Goal: Task Accomplishment & Management: Manage account settings

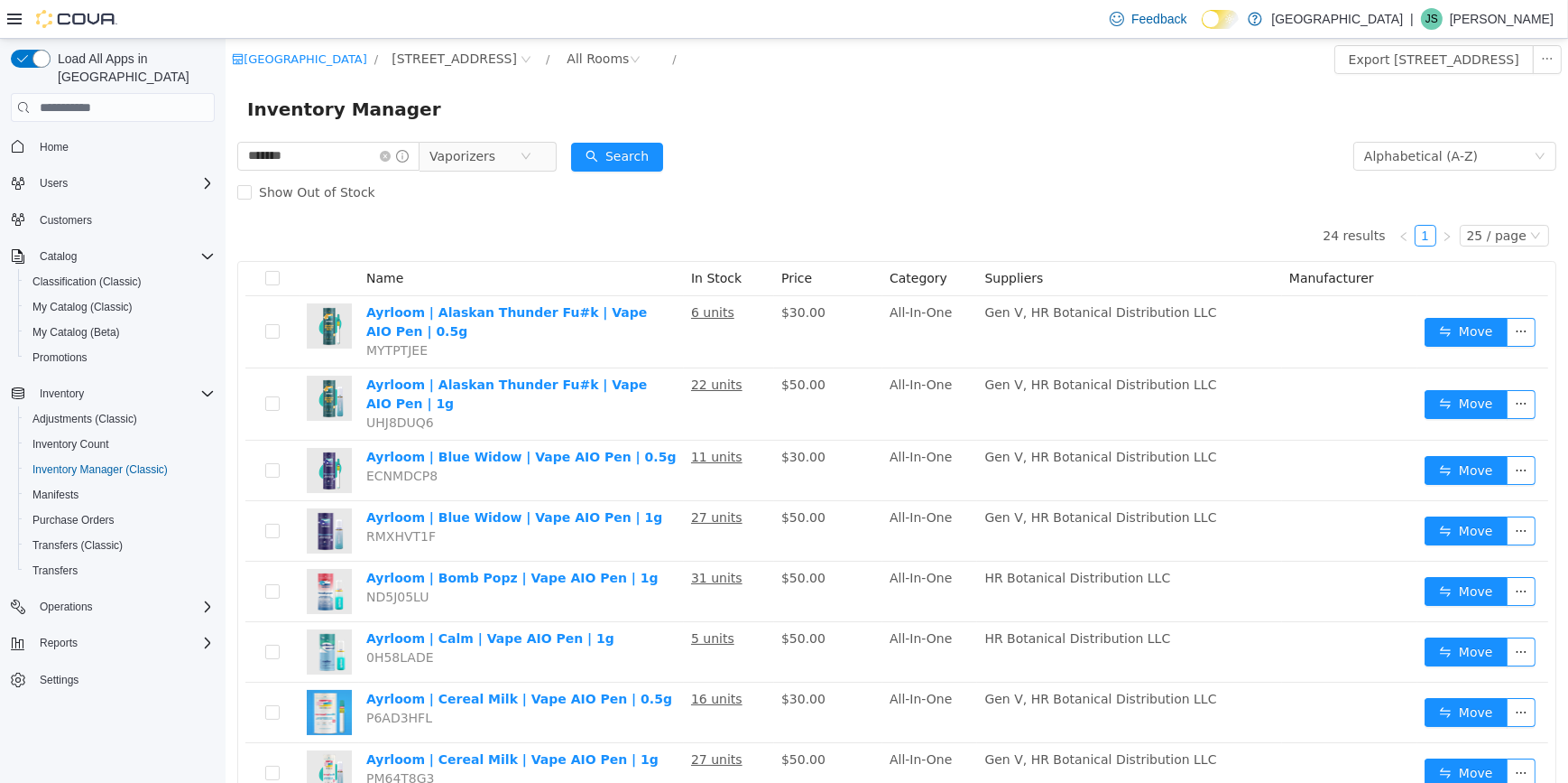
scroll to position [29, 0]
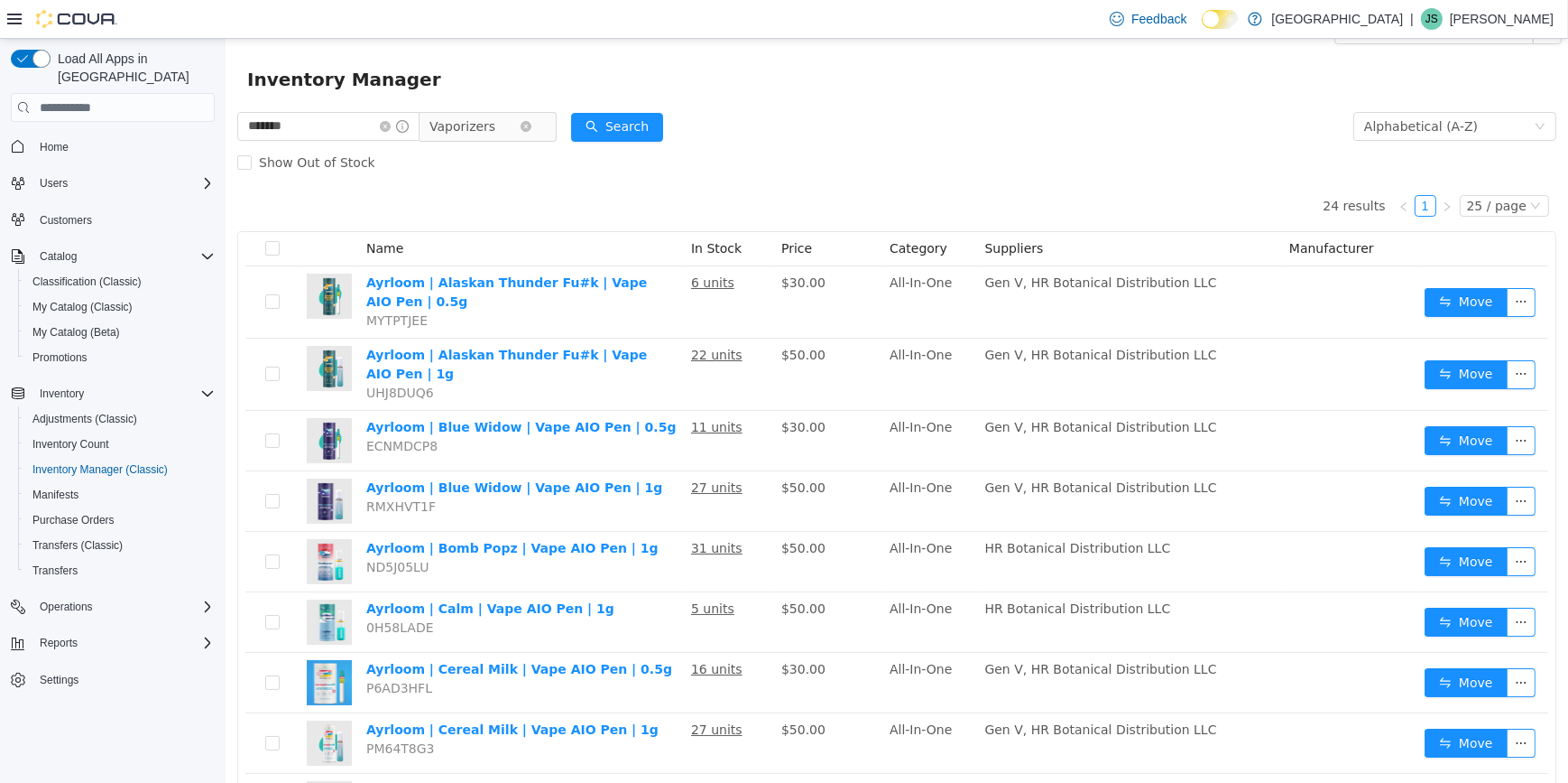
click at [510, 121] on span "Vaporizers" at bounding box center [474, 126] width 90 height 27
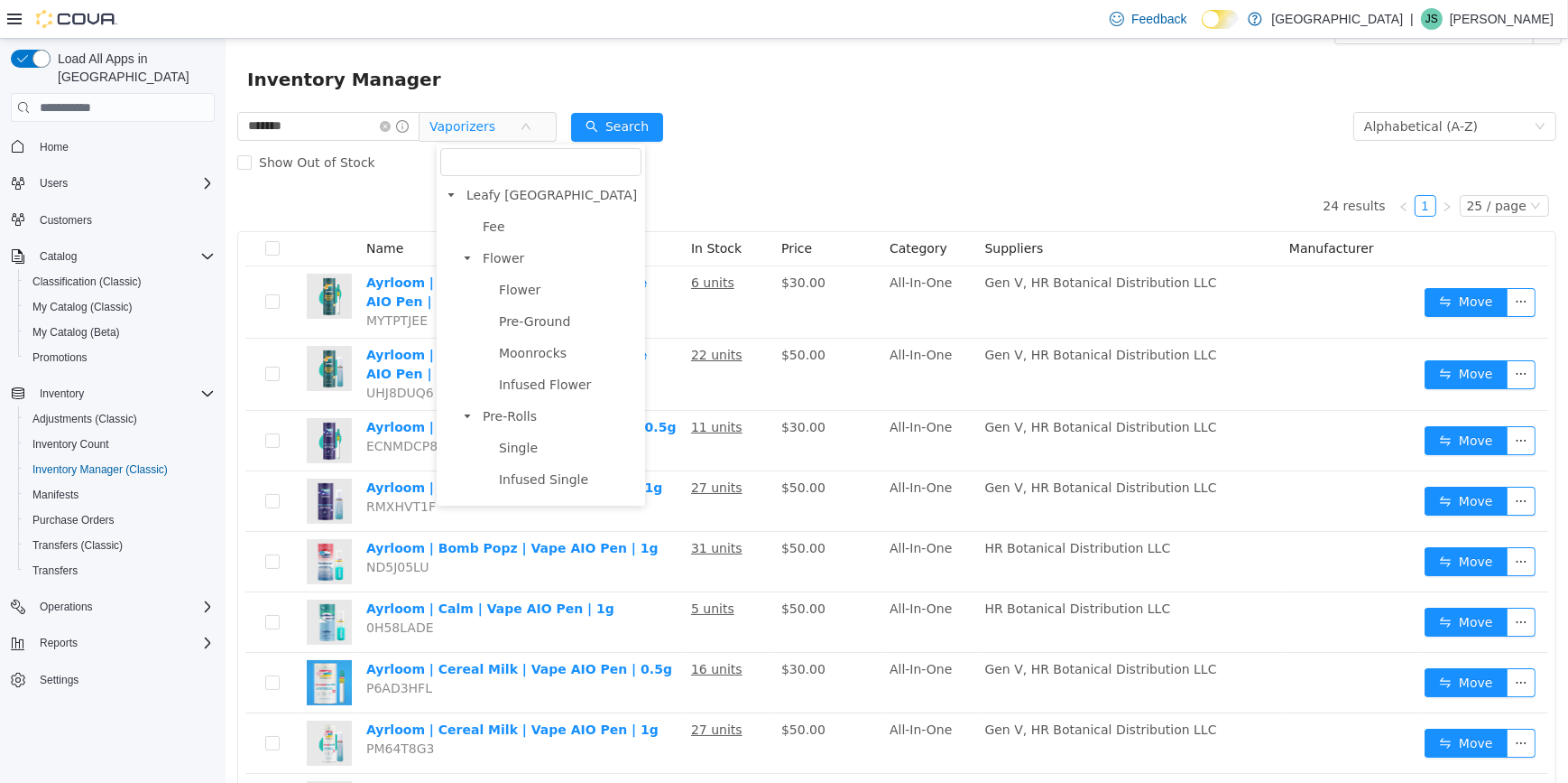
click at [533, 661] on span "Hash Hole" at bounding box center [530, 668] width 64 height 15
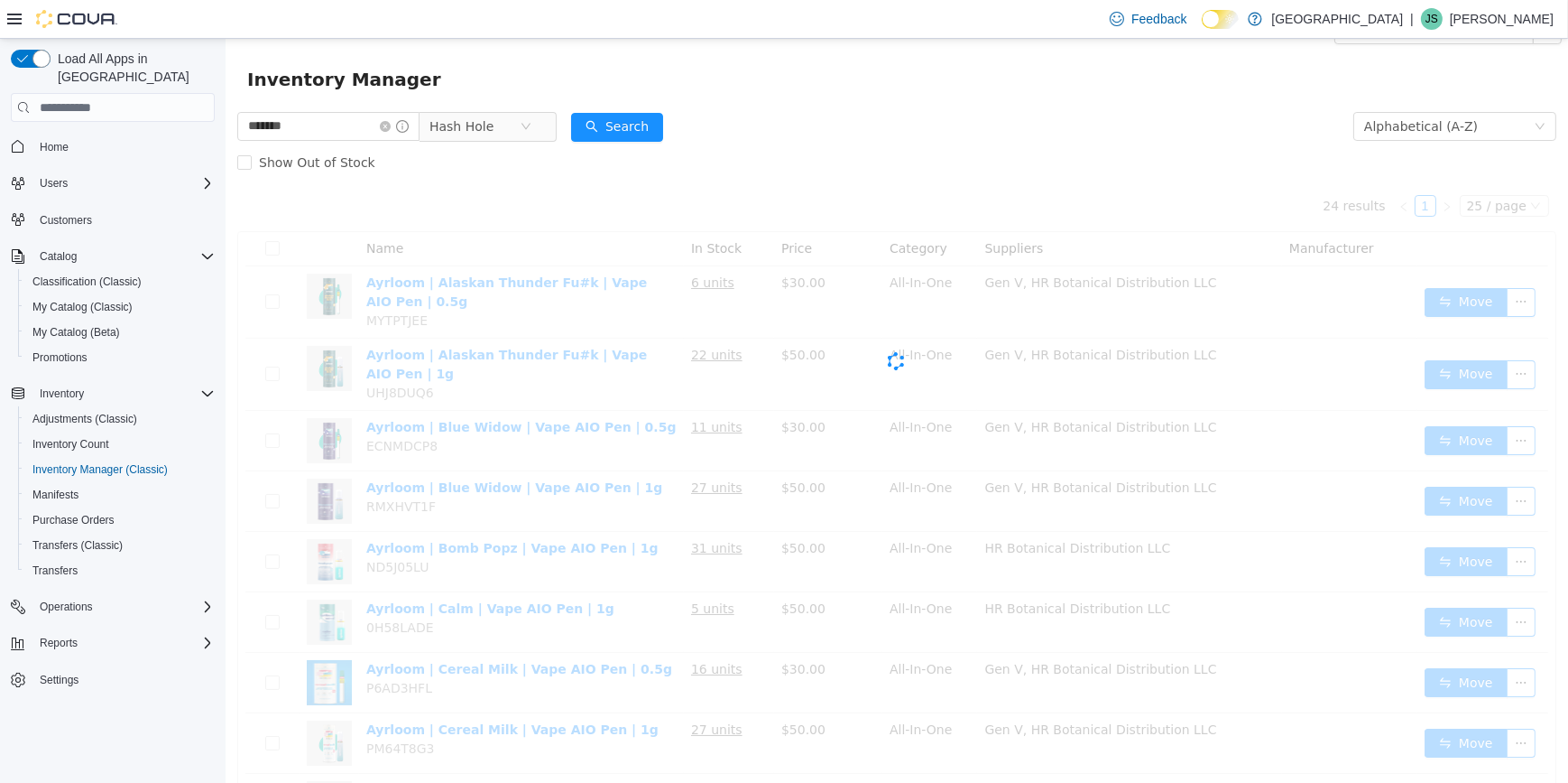
scroll to position [0, 0]
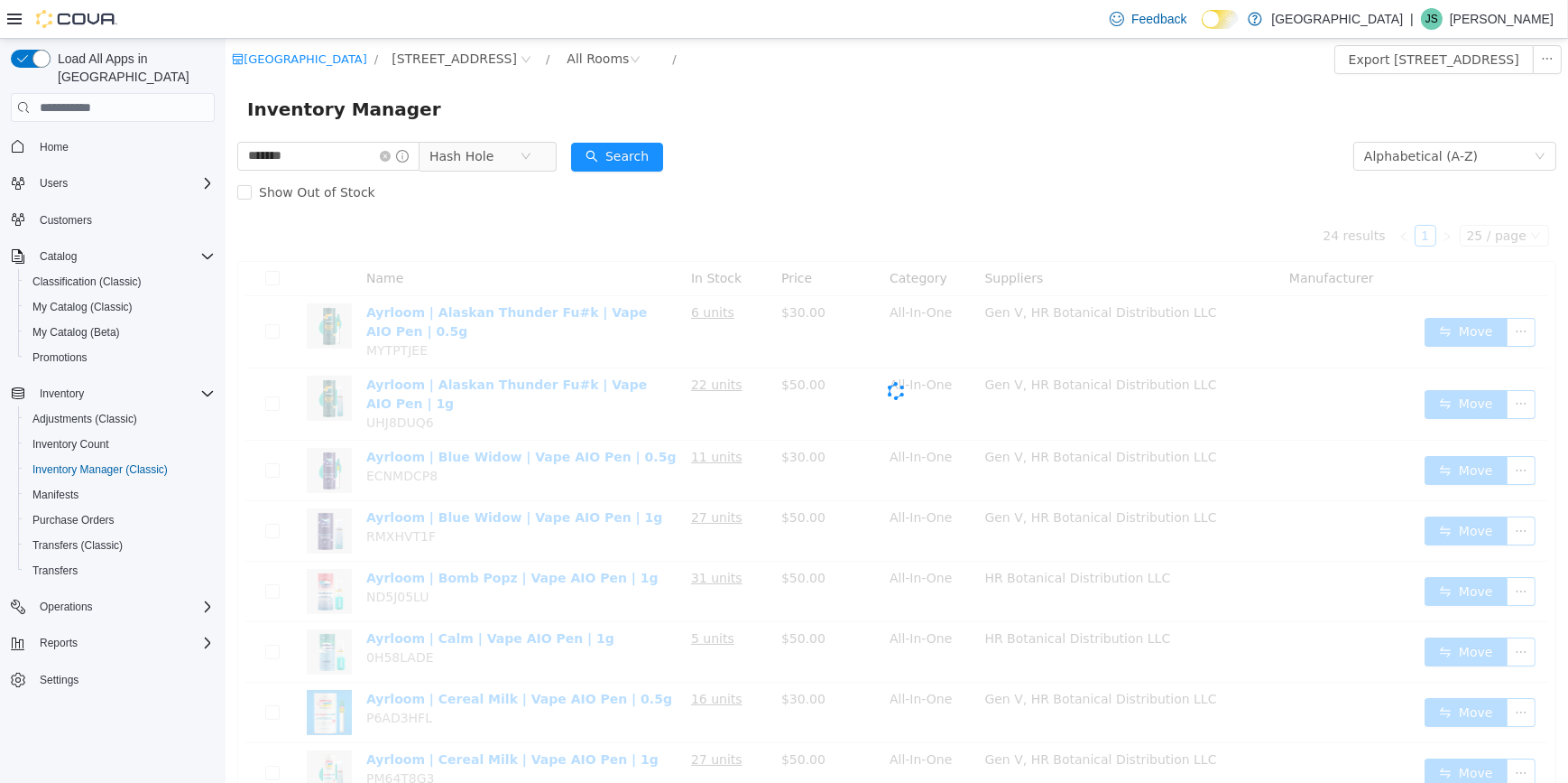
click at [503, 127] on div "Inventory Manager" at bounding box center [895, 109] width 1343 height 58
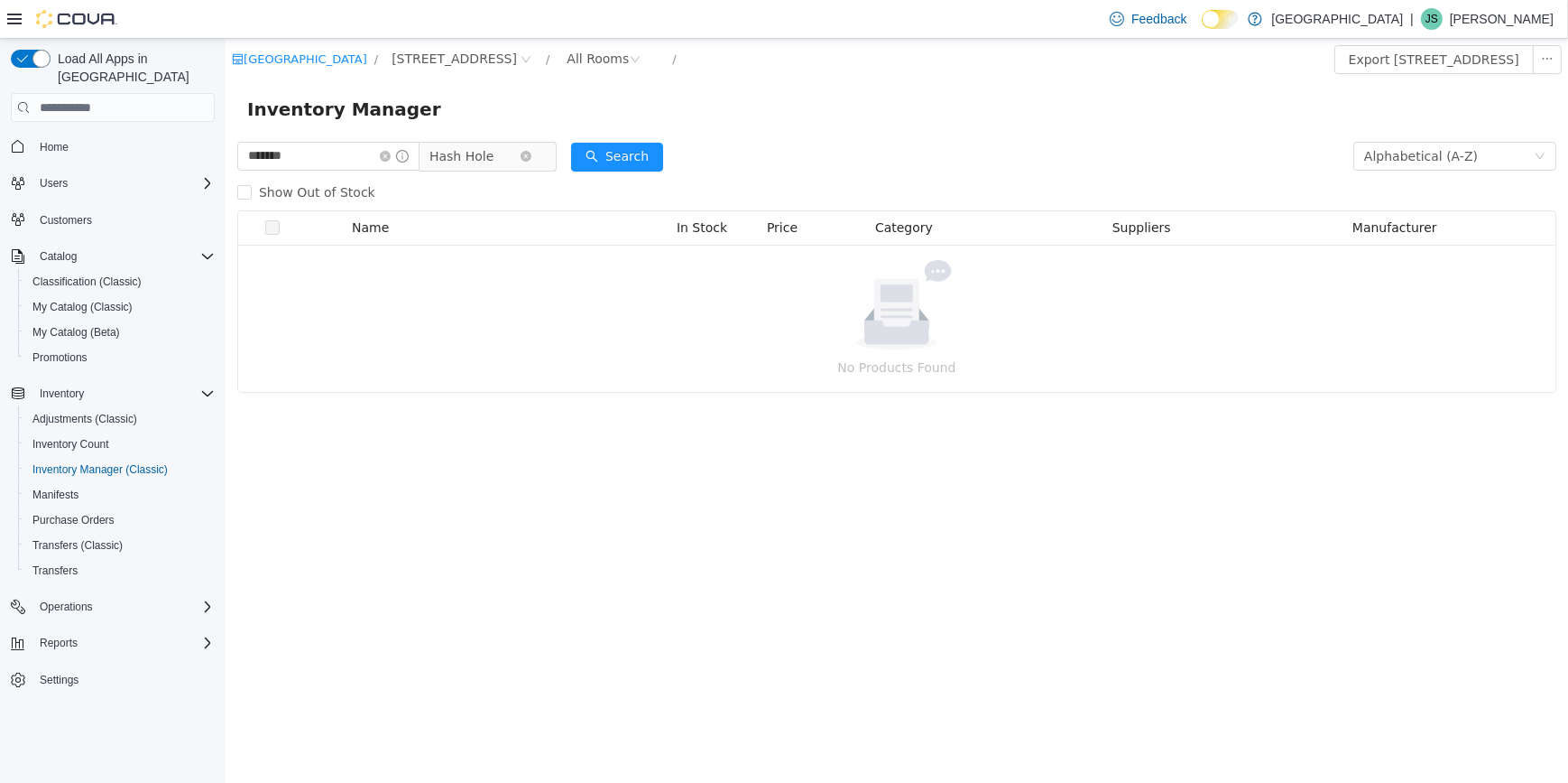
click at [489, 157] on span "Hash Hole" at bounding box center [460, 157] width 64 height 27
click at [533, 723] on span "Vaporizers" at bounding box center [514, 730] width 66 height 15
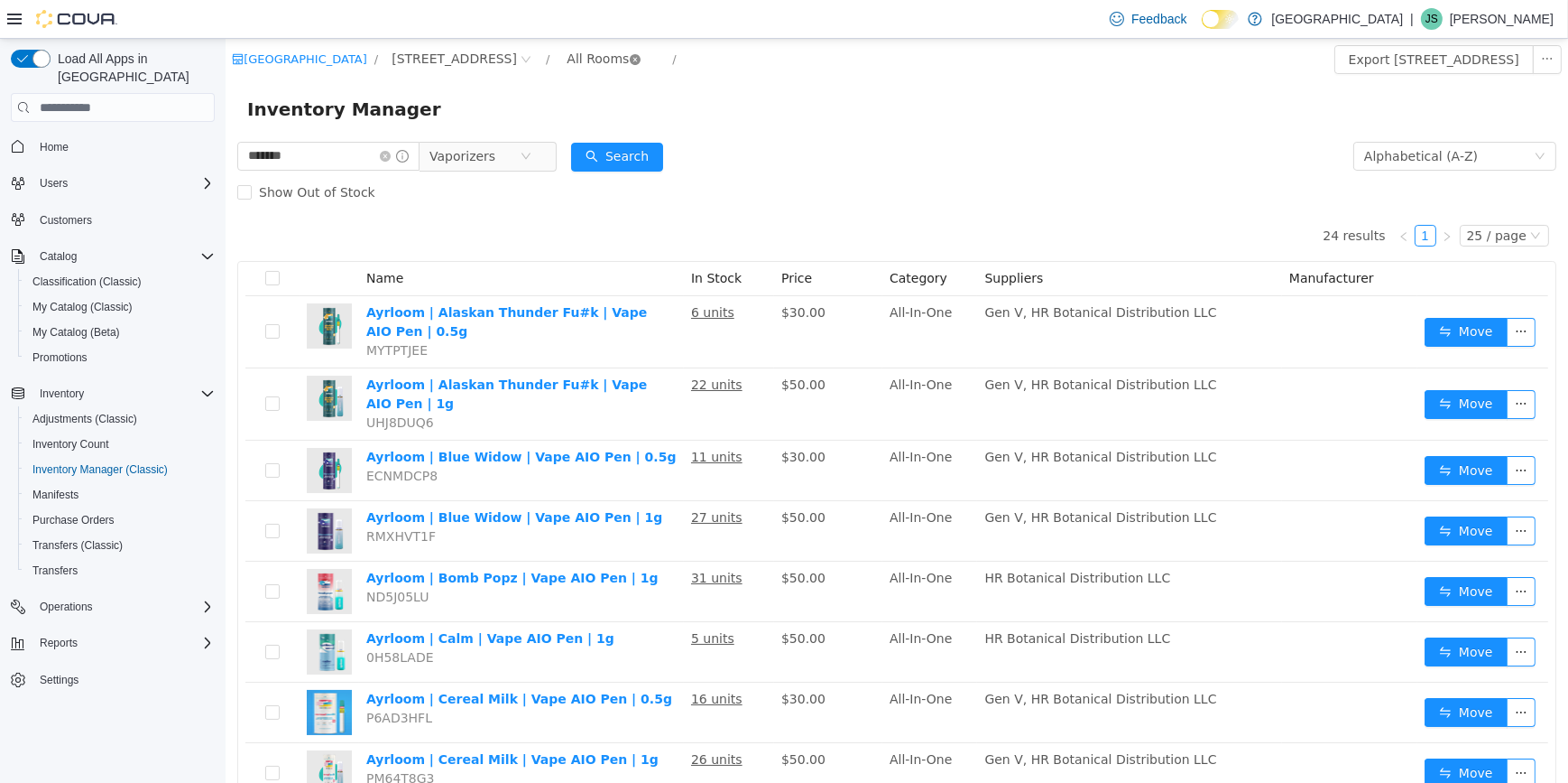
click at [629, 63] on icon "icon: close-circle" at bounding box center [634, 59] width 11 height 11
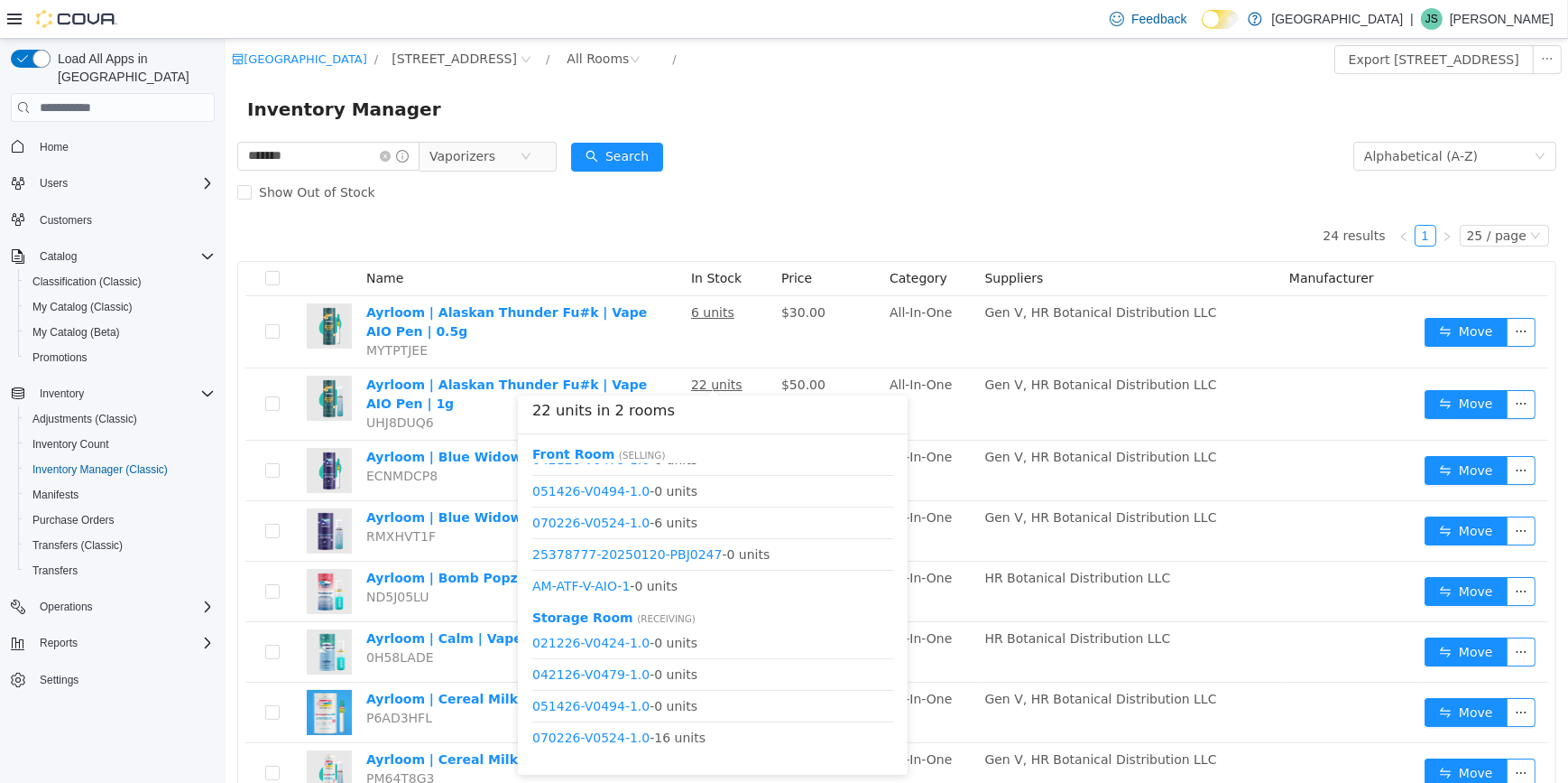
scroll to position [118, 0]
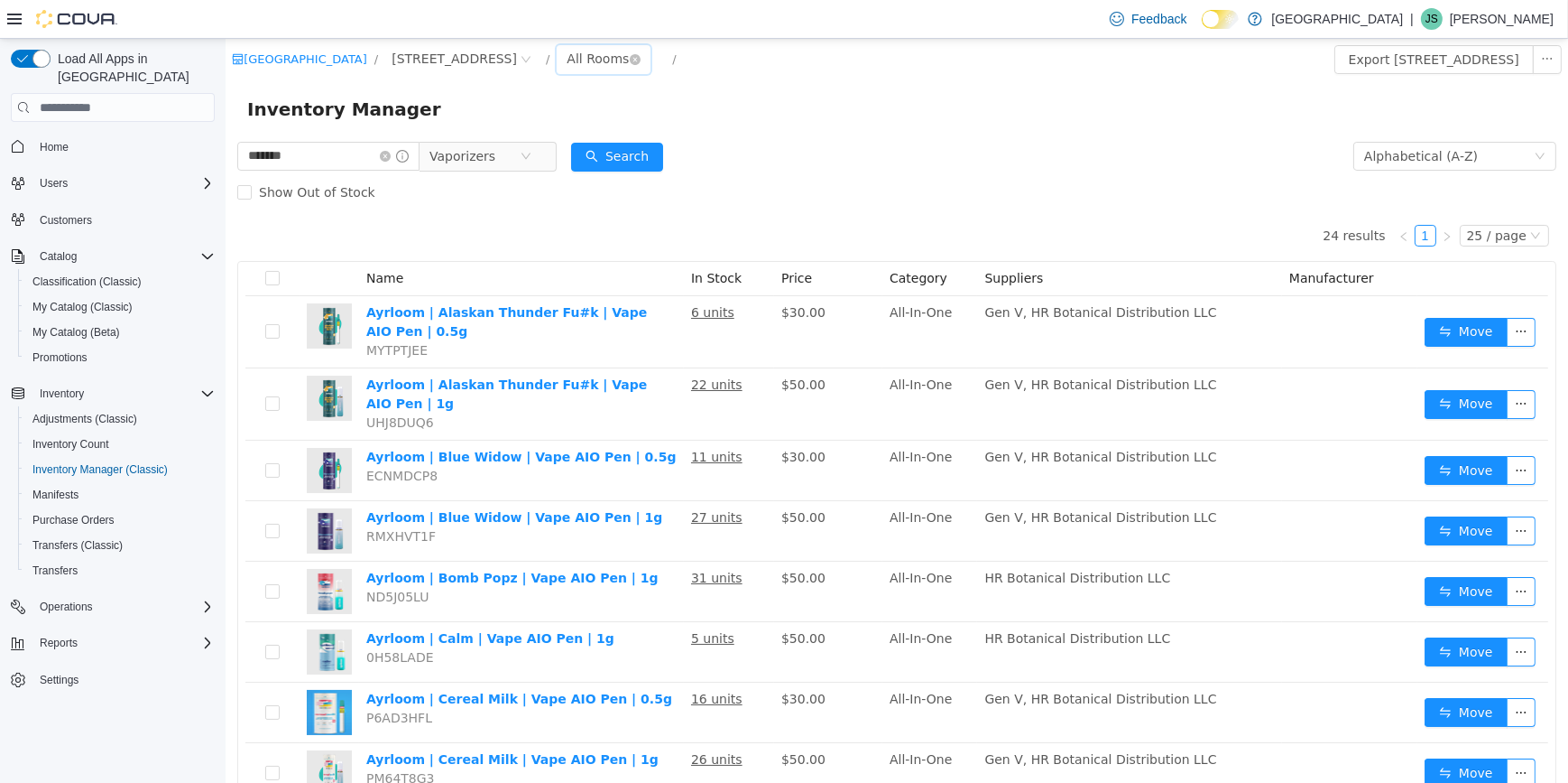
click at [566, 58] on div "All Rooms" at bounding box center [597, 59] width 63 height 27
click at [534, 115] on li "Front Room" at bounding box center [533, 123] width 109 height 28
click at [639, 60] on icon "icon: close-circle" at bounding box center [643, 59] width 11 height 11
click at [566, 52] on div "All Rooms" at bounding box center [597, 59] width 63 height 27
click at [538, 111] on li "Front Room" at bounding box center [533, 123] width 109 height 28
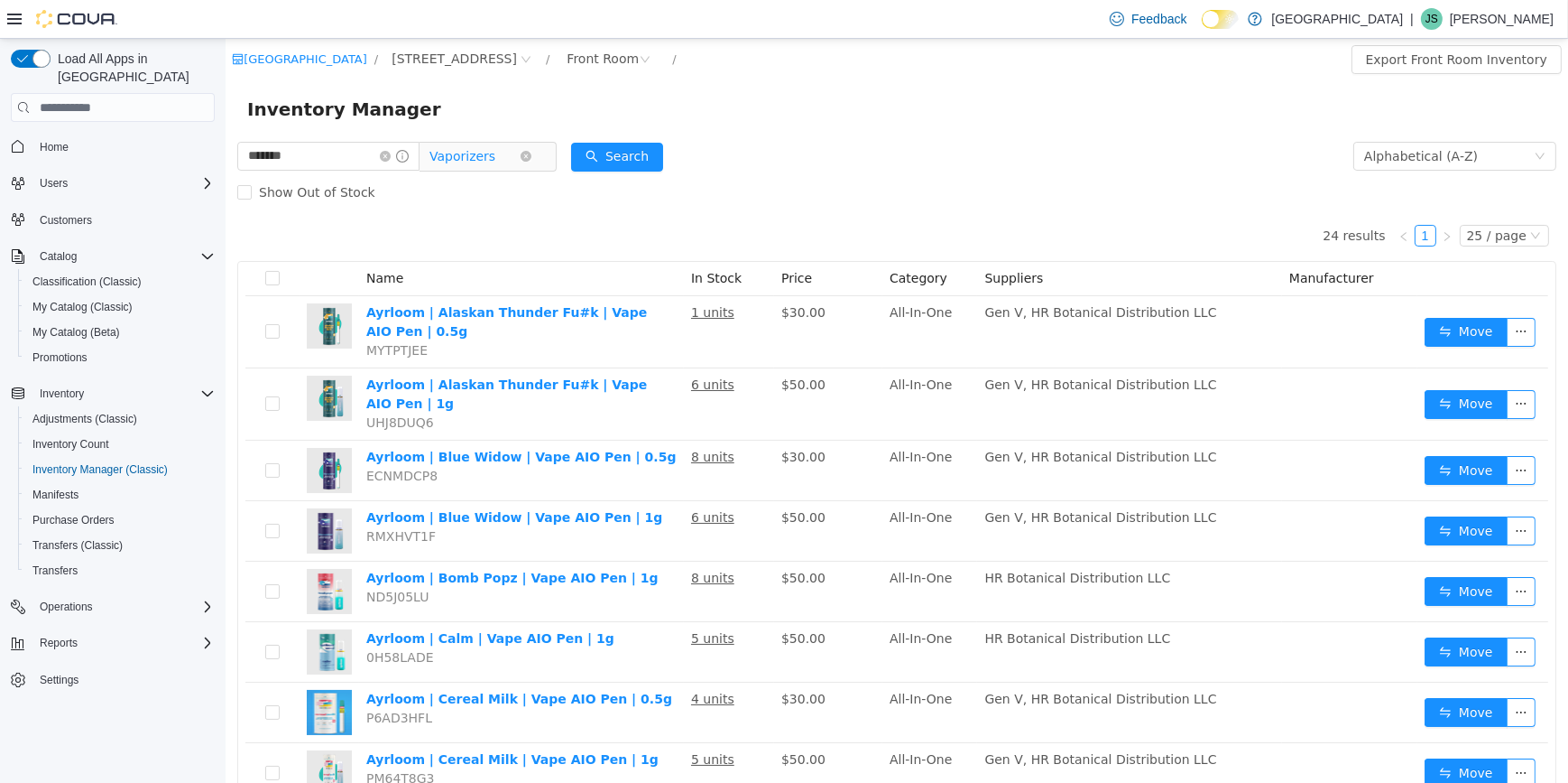
click at [542, 150] on span "Vaporizers" at bounding box center [480, 156] width 123 height 28
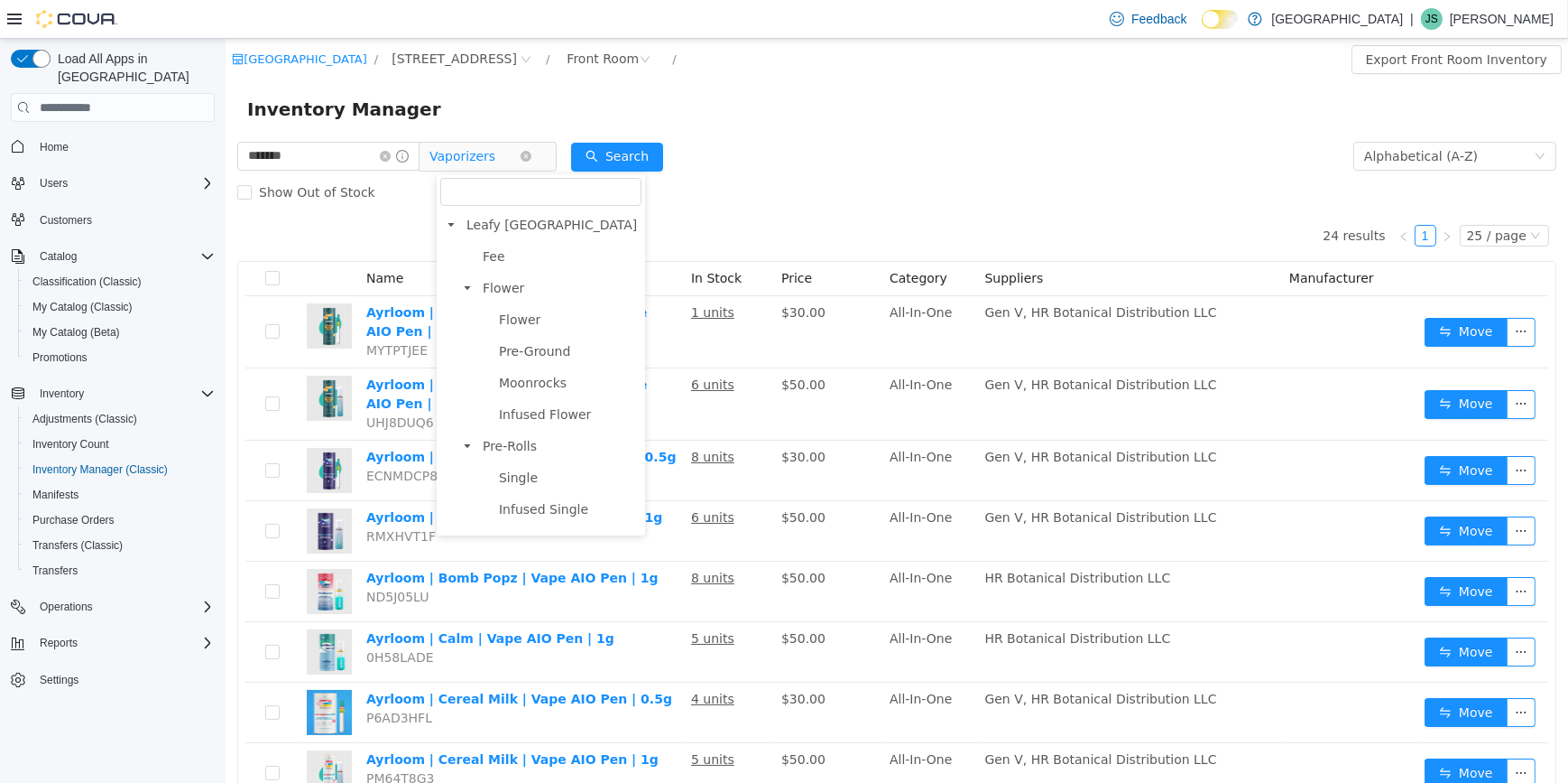
click at [531, 159] on icon "icon: down" at bounding box center [525, 156] width 11 height 11
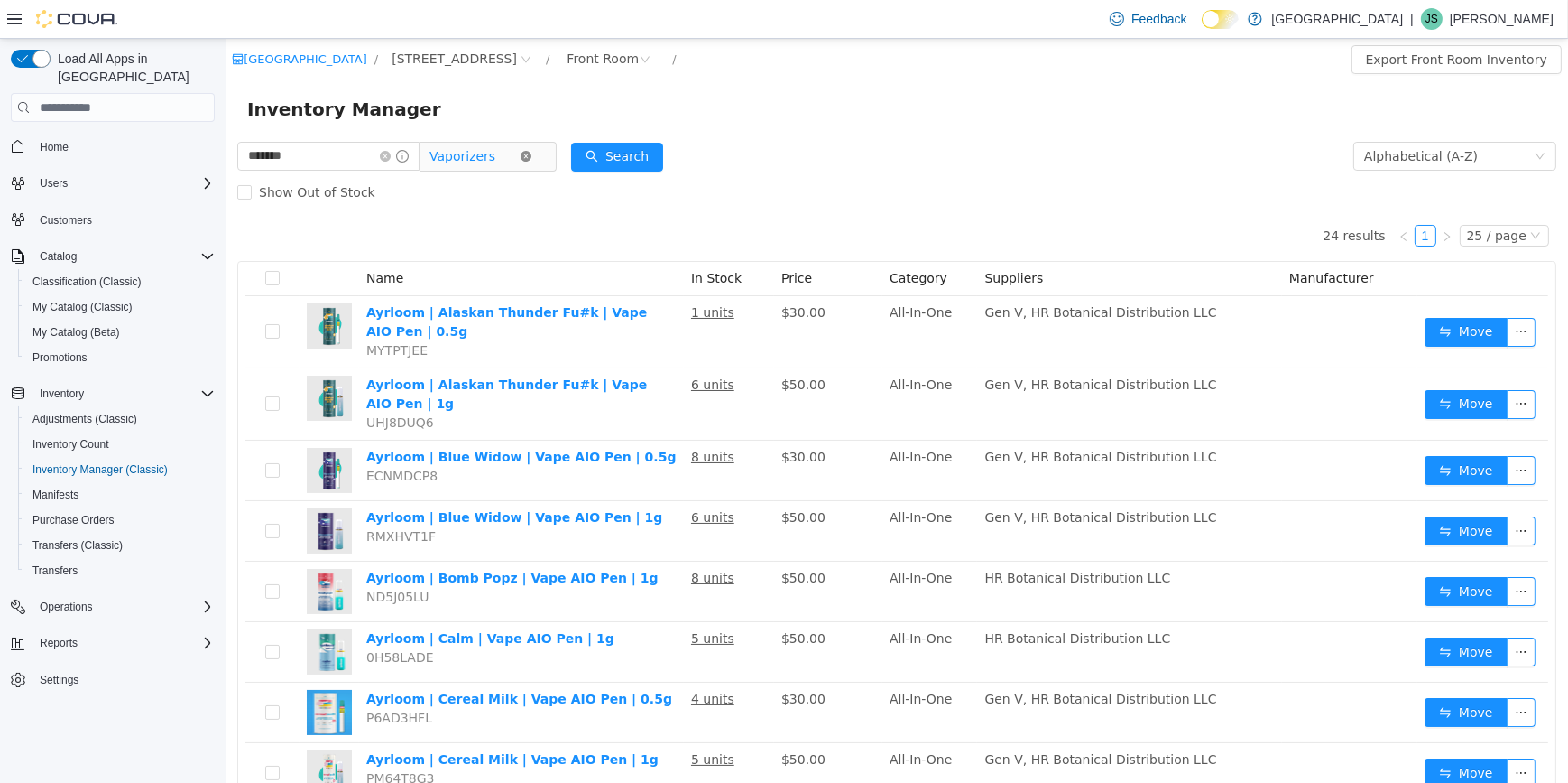
click at [531, 159] on icon "icon: close-circle" at bounding box center [525, 156] width 11 height 11
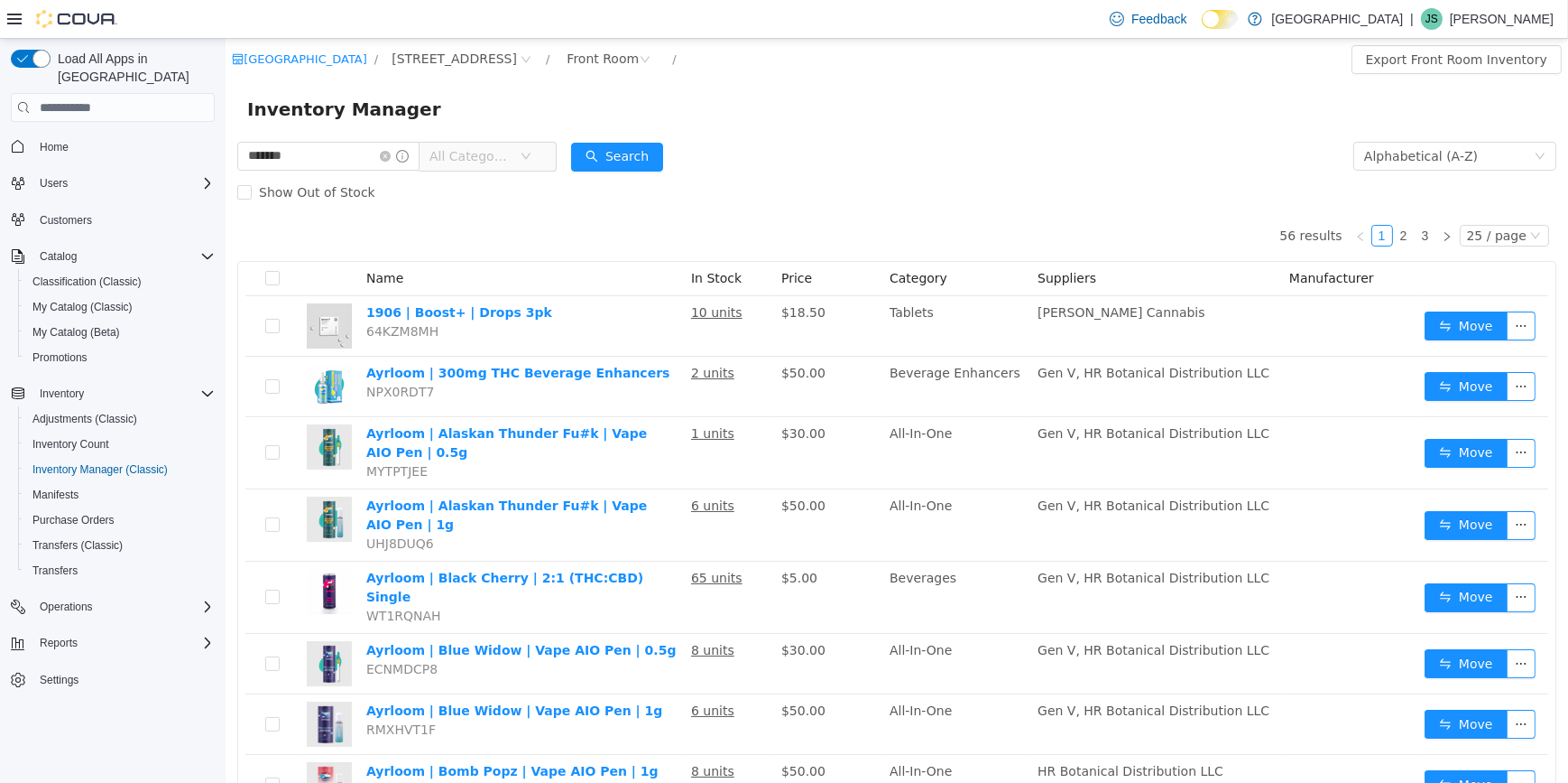
click at [489, 159] on span "All Categories" at bounding box center [470, 156] width 82 height 18
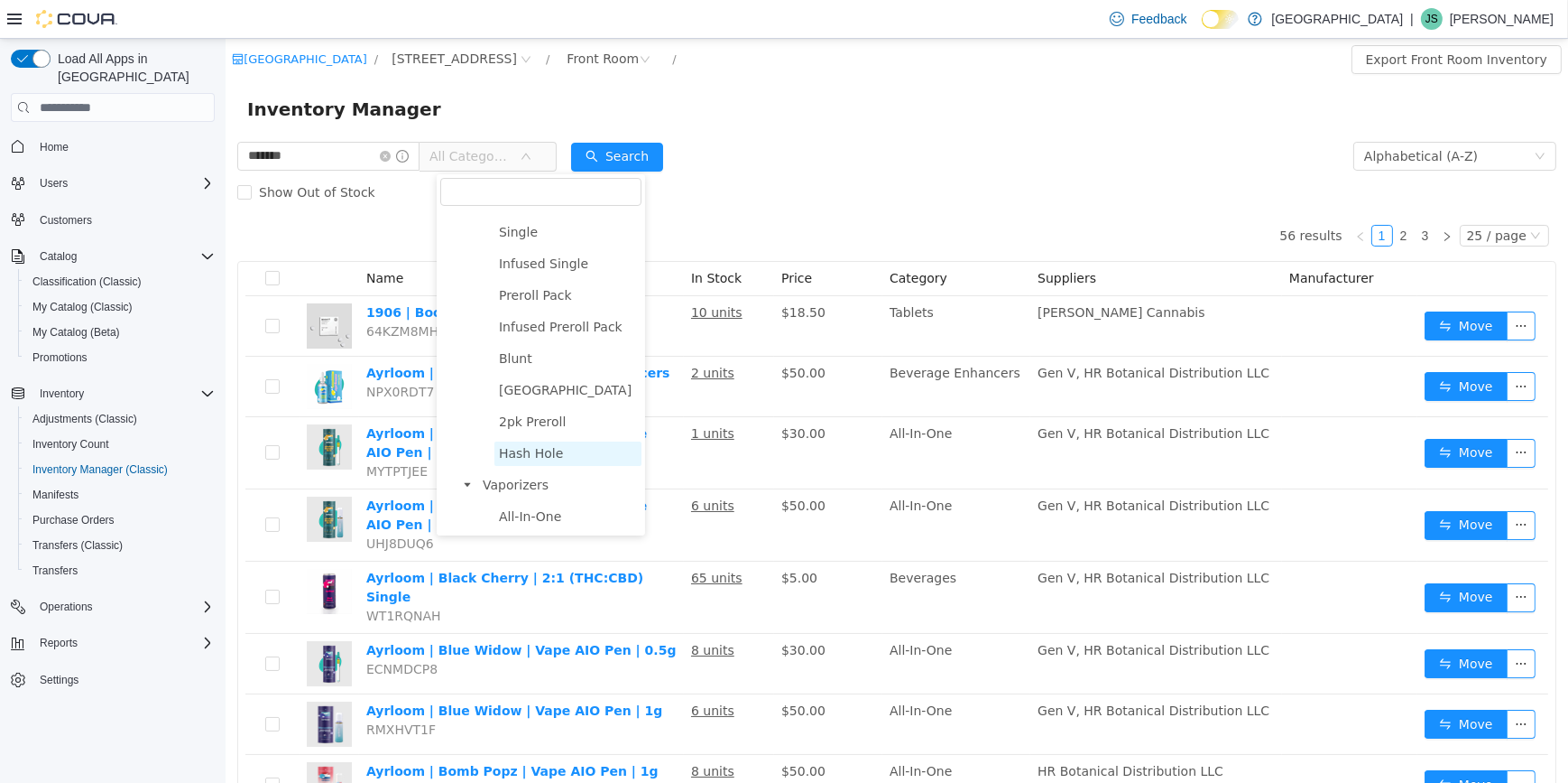
scroll to position [327, 0]
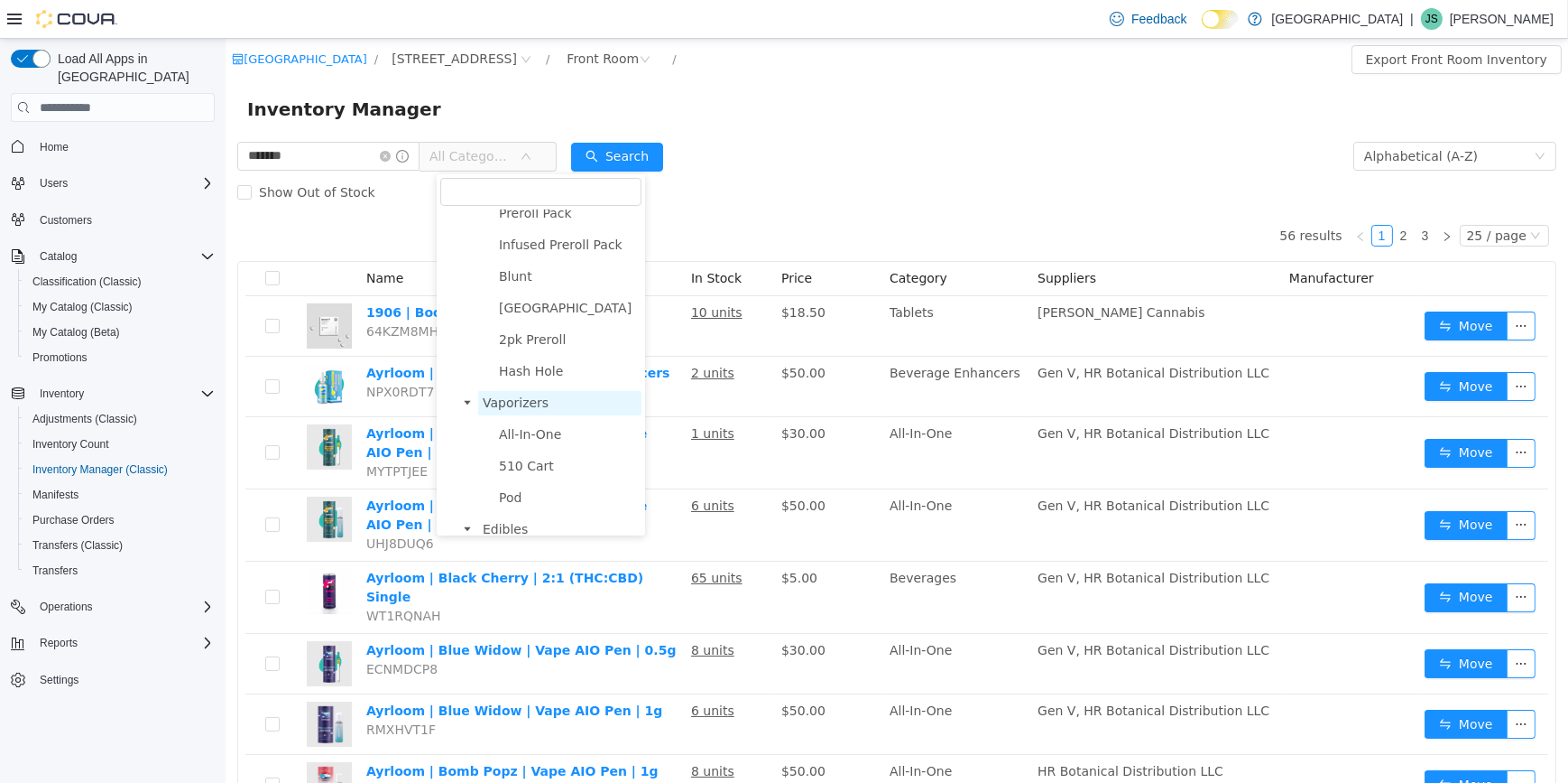
click at [528, 410] on span "Vaporizers" at bounding box center [514, 403] width 66 height 15
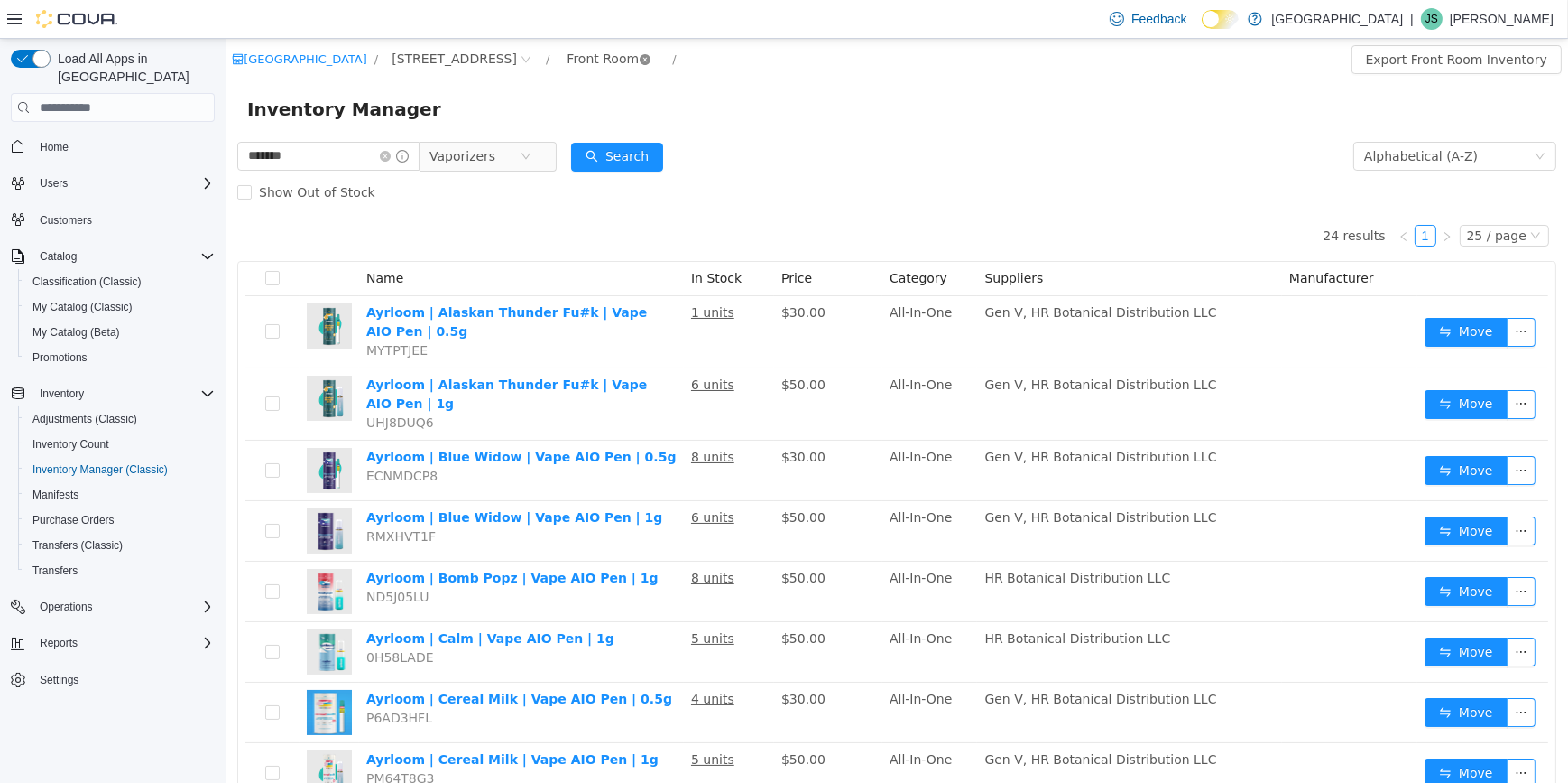
click at [639, 60] on icon "icon: close-circle" at bounding box center [643, 59] width 11 height 11
click at [531, 160] on icon "icon: close-circle" at bounding box center [525, 156] width 11 height 11
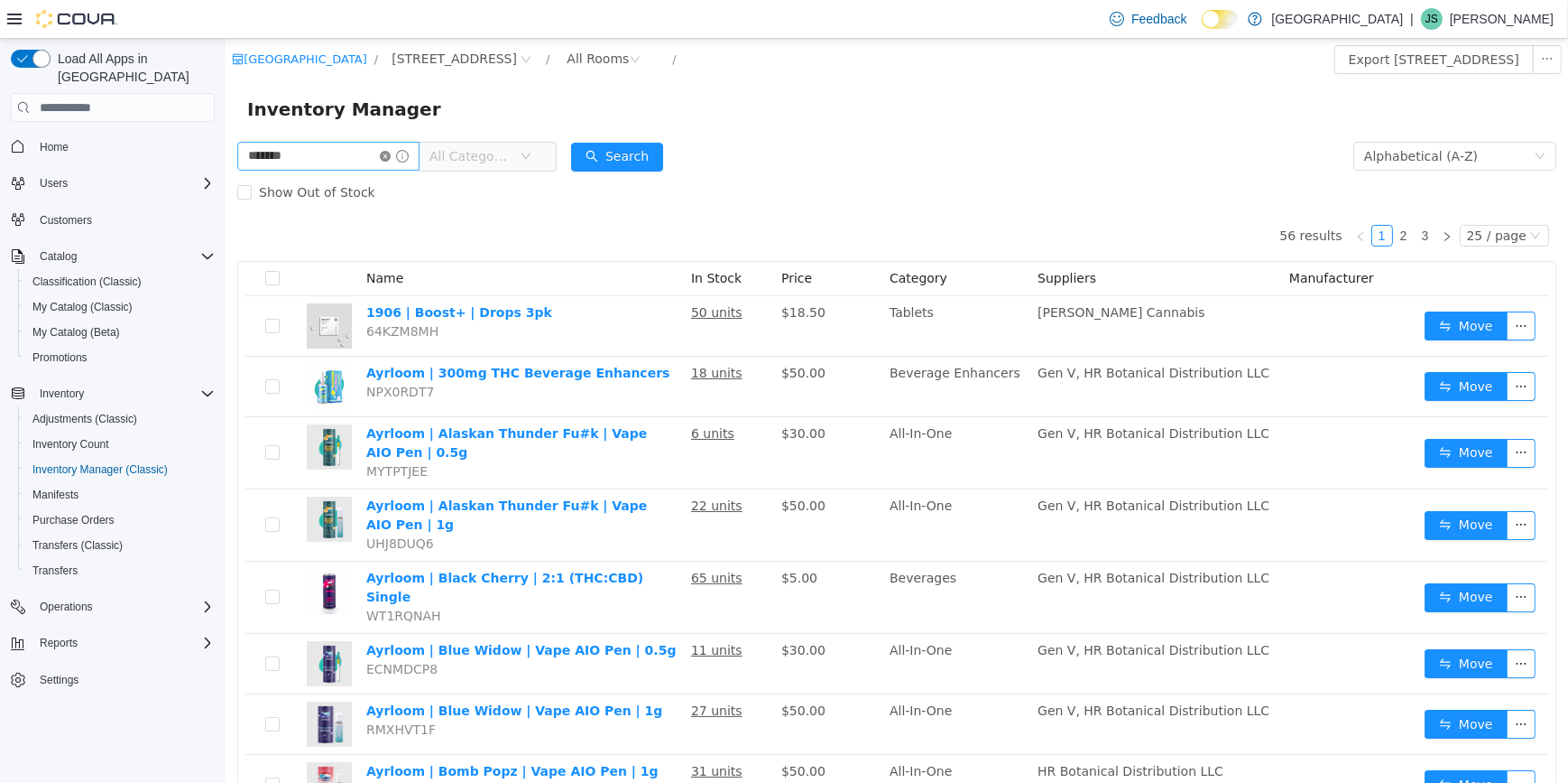
click at [390, 155] on icon "icon: close-circle" at bounding box center [384, 156] width 11 height 11
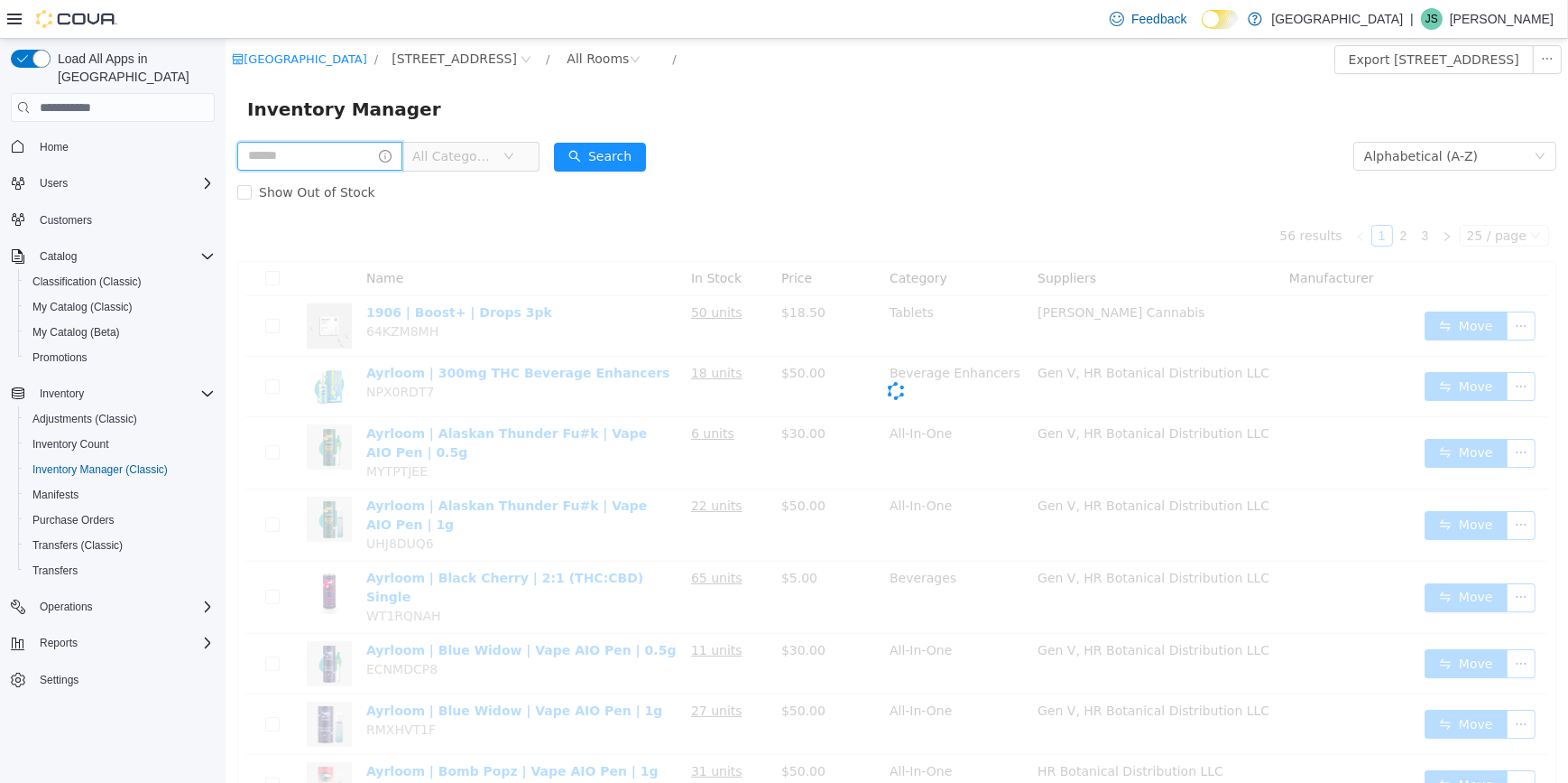
click at [353, 155] on input "text" at bounding box center [318, 156] width 166 height 28
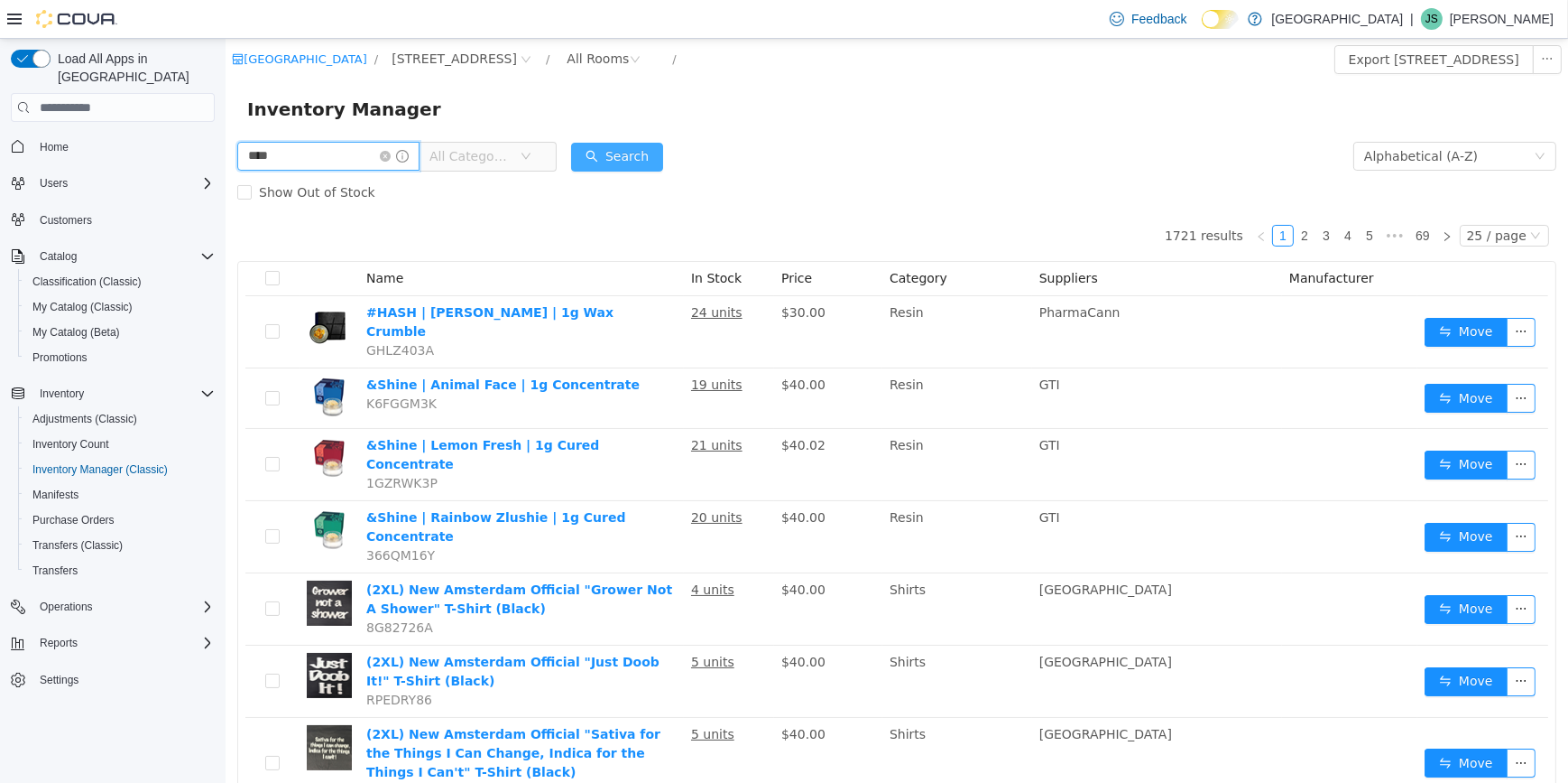
type input "****"
click at [600, 168] on button "Search" at bounding box center [616, 157] width 92 height 28
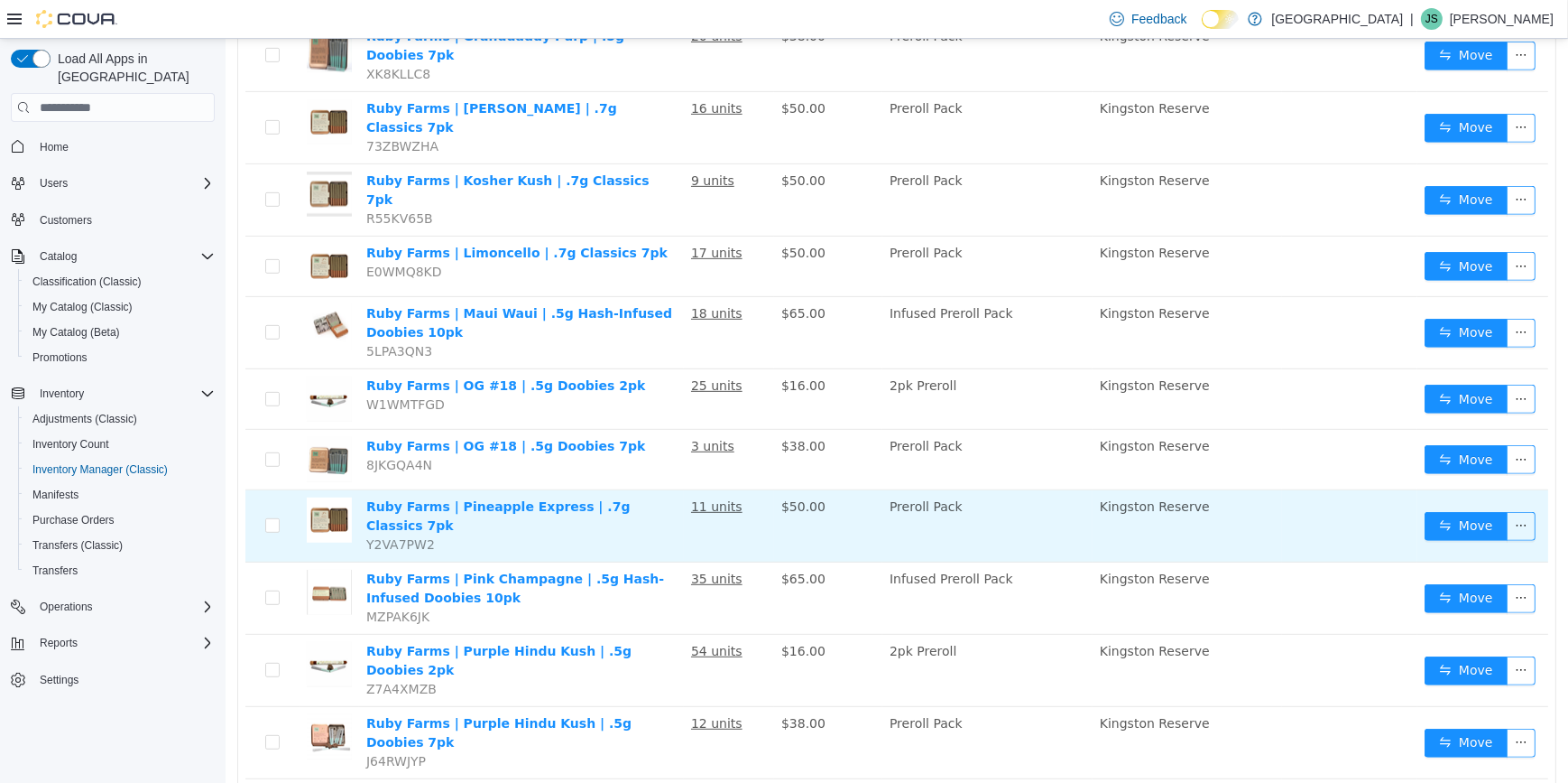
scroll to position [1149, 0]
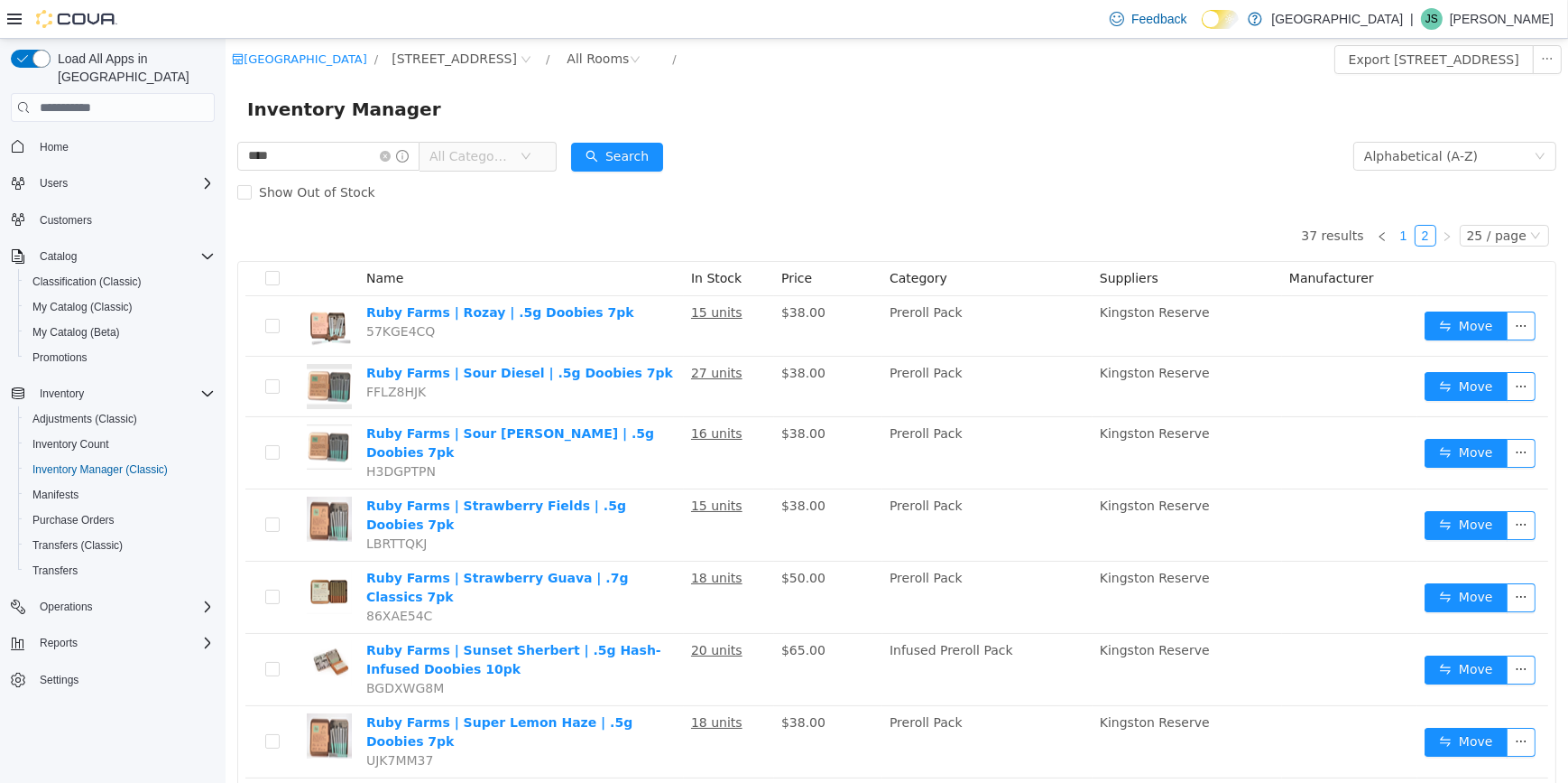
click at [1402, 237] on link "1" at bounding box center [1403, 235] width 20 height 20
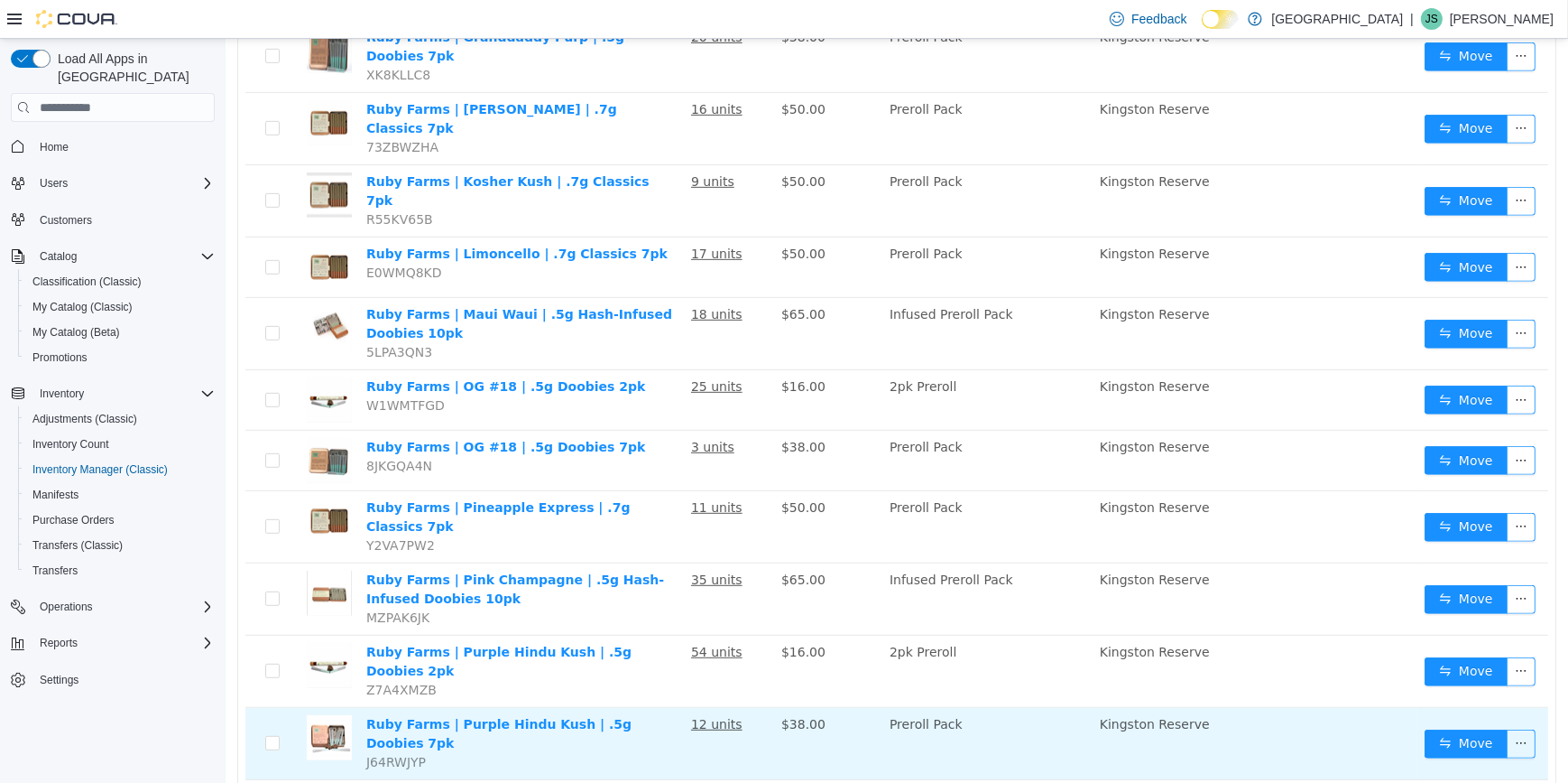
scroll to position [1149, 0]
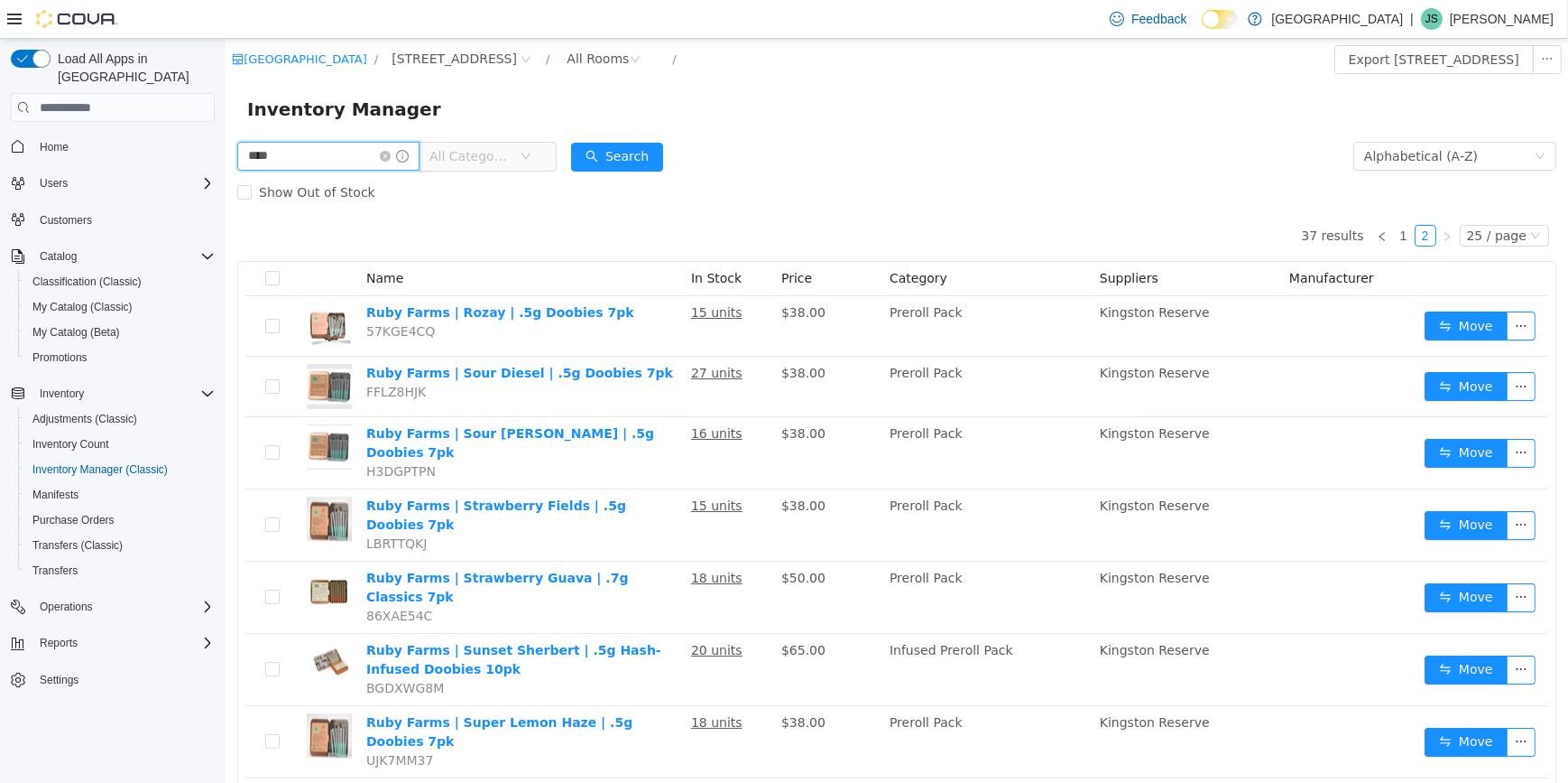
click at [402, 149] on input "****" at bounding box center [327, 156] width 182 height 28
click at [390, 151] on icon "icon: close-circle" at bounding box center [384, 156] width 11 height 11
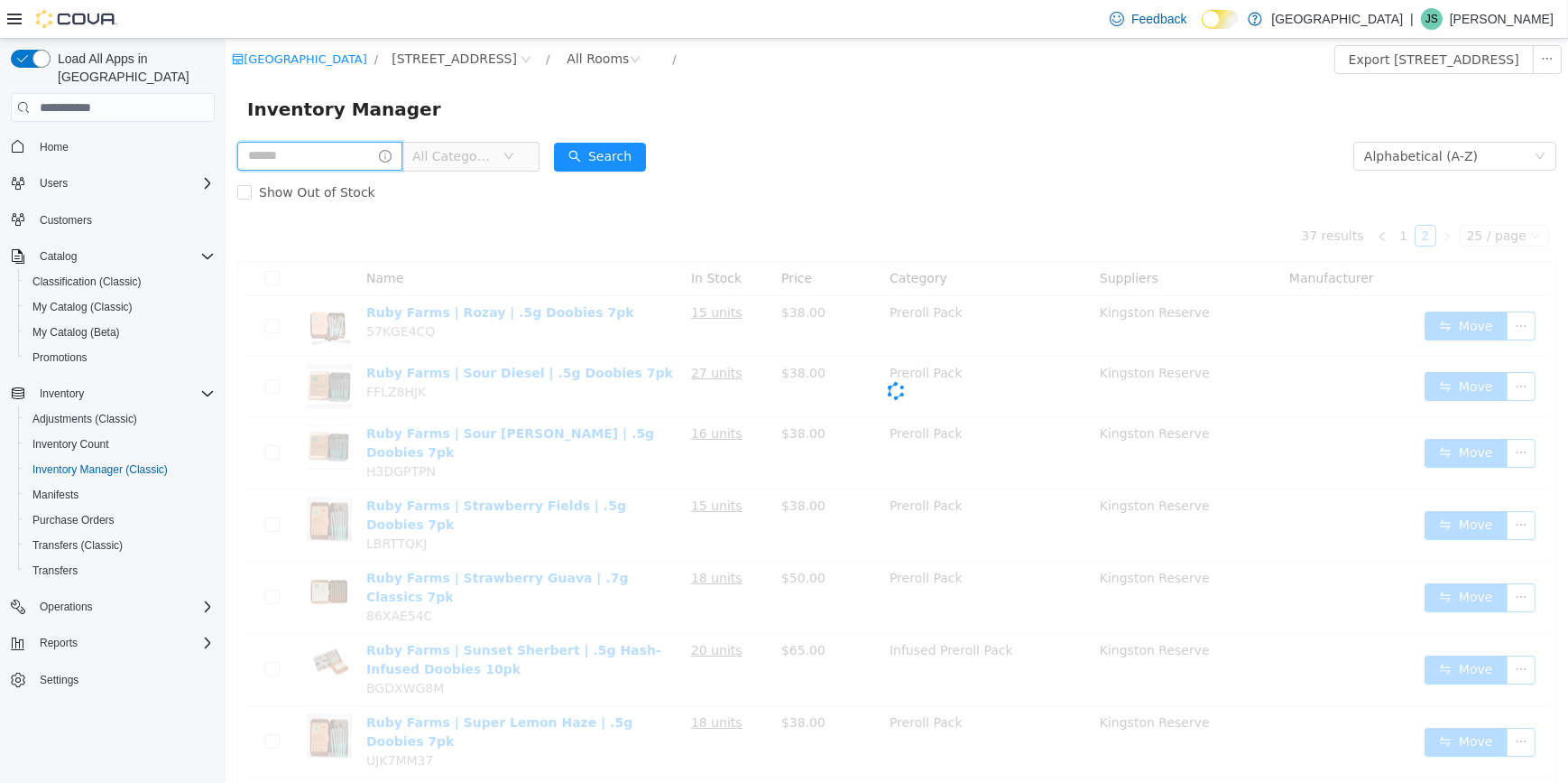
click at [315, 166] on input "text" at bounding box center [318, 156] width 166 height 28
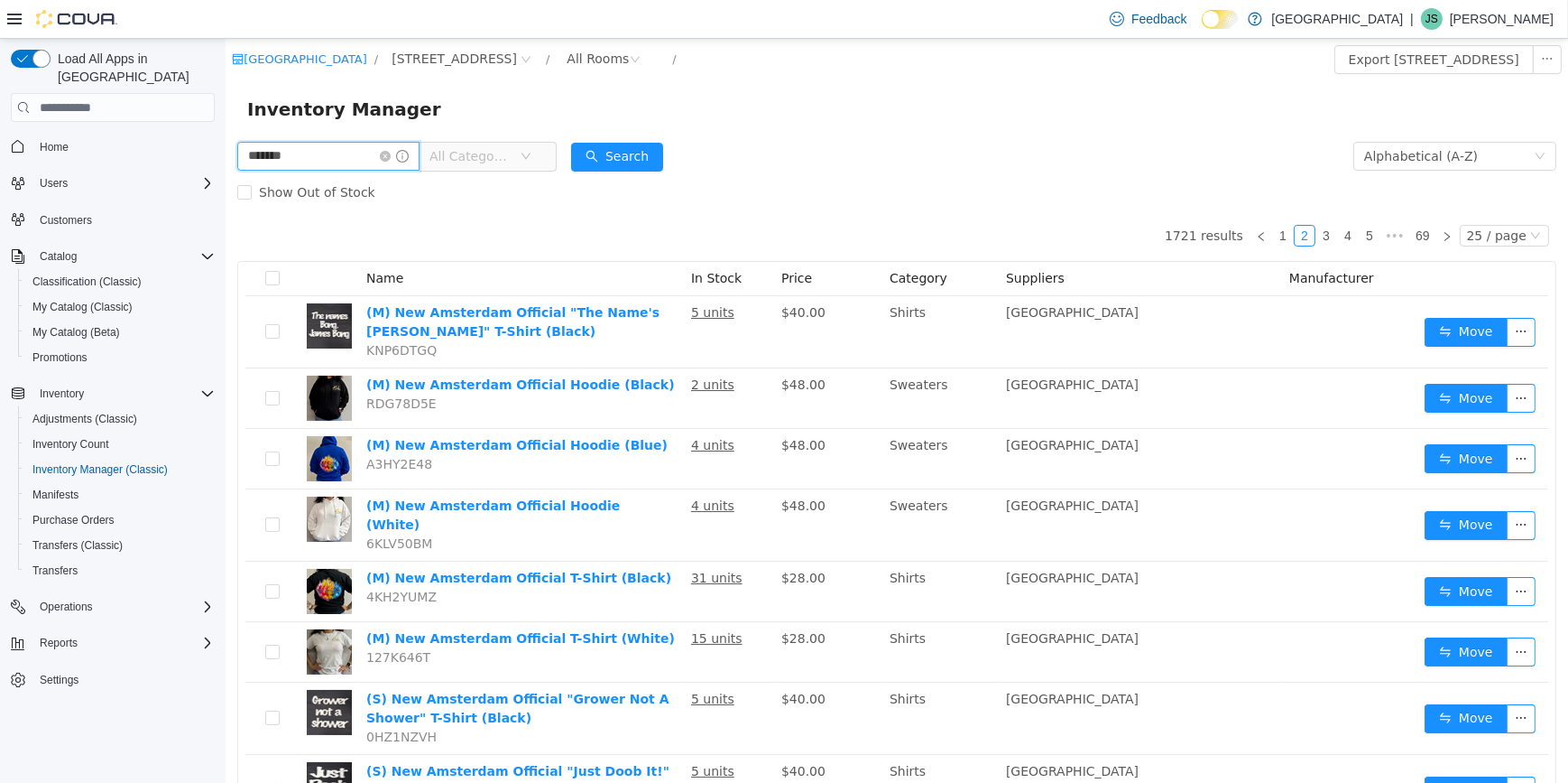
type input "*******"
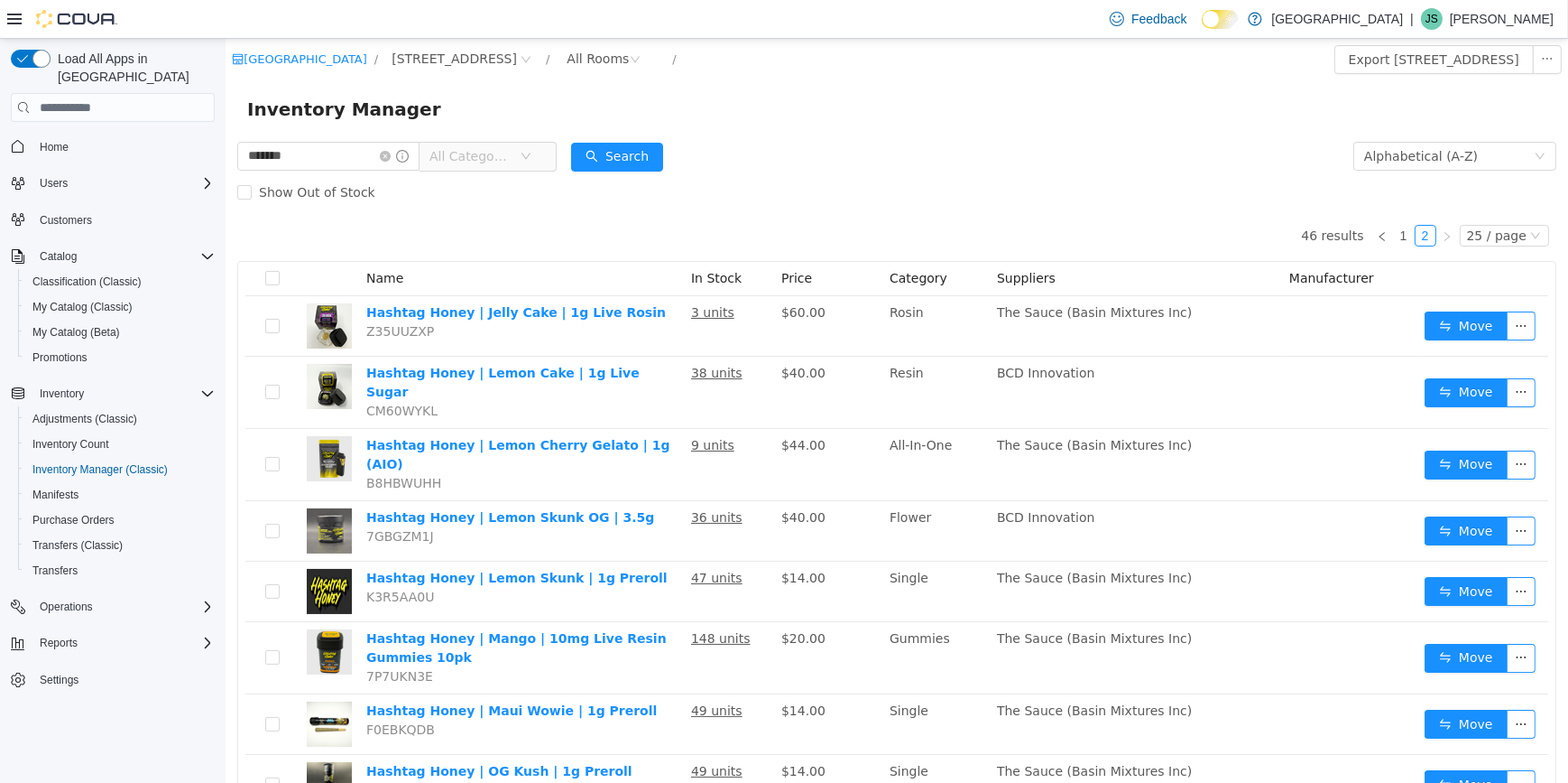
click at [486, 160] on span "All Categories" at bounding box center [470, 156] width 82 height 18
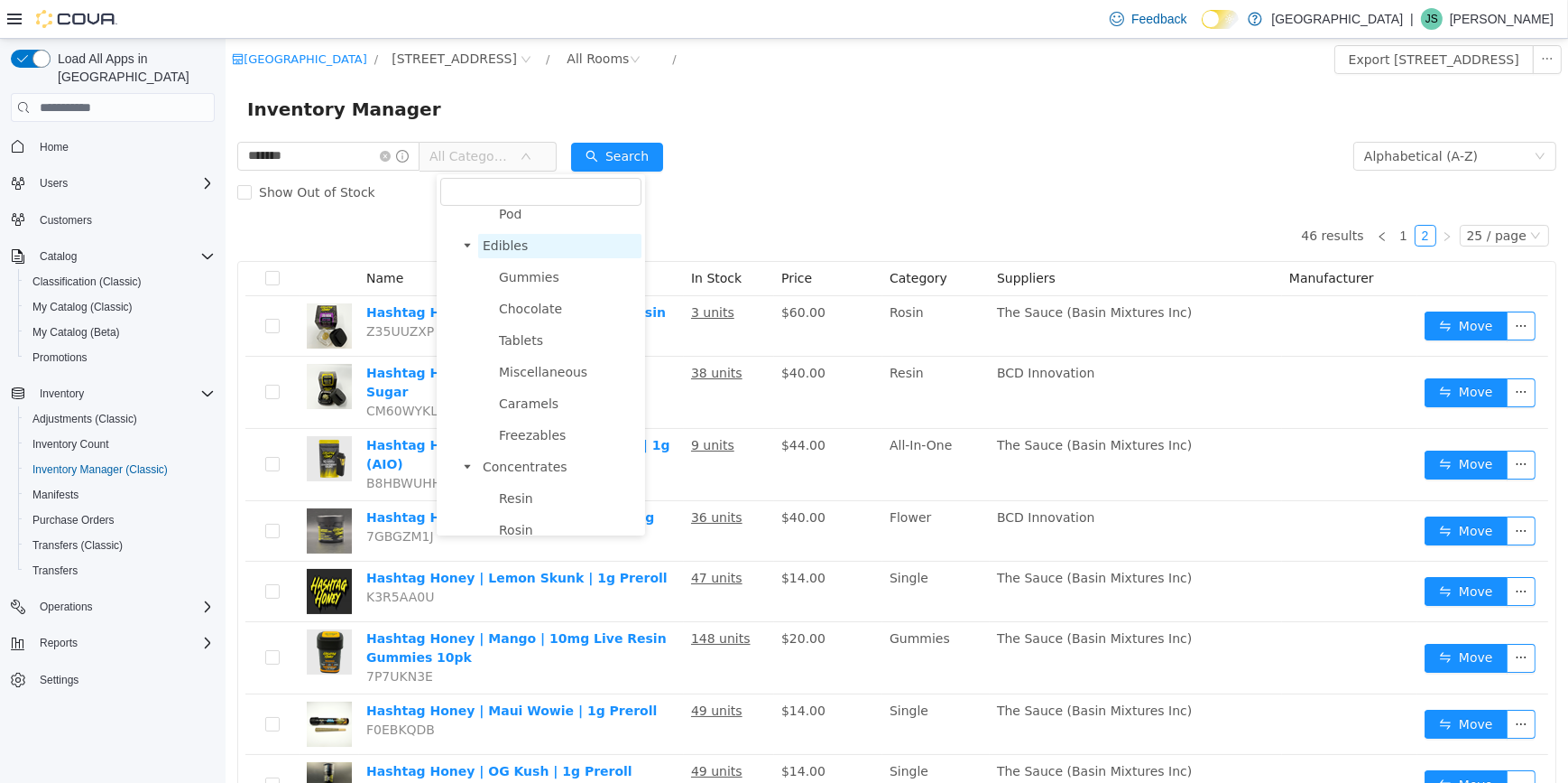
scroll to position [574, 0]
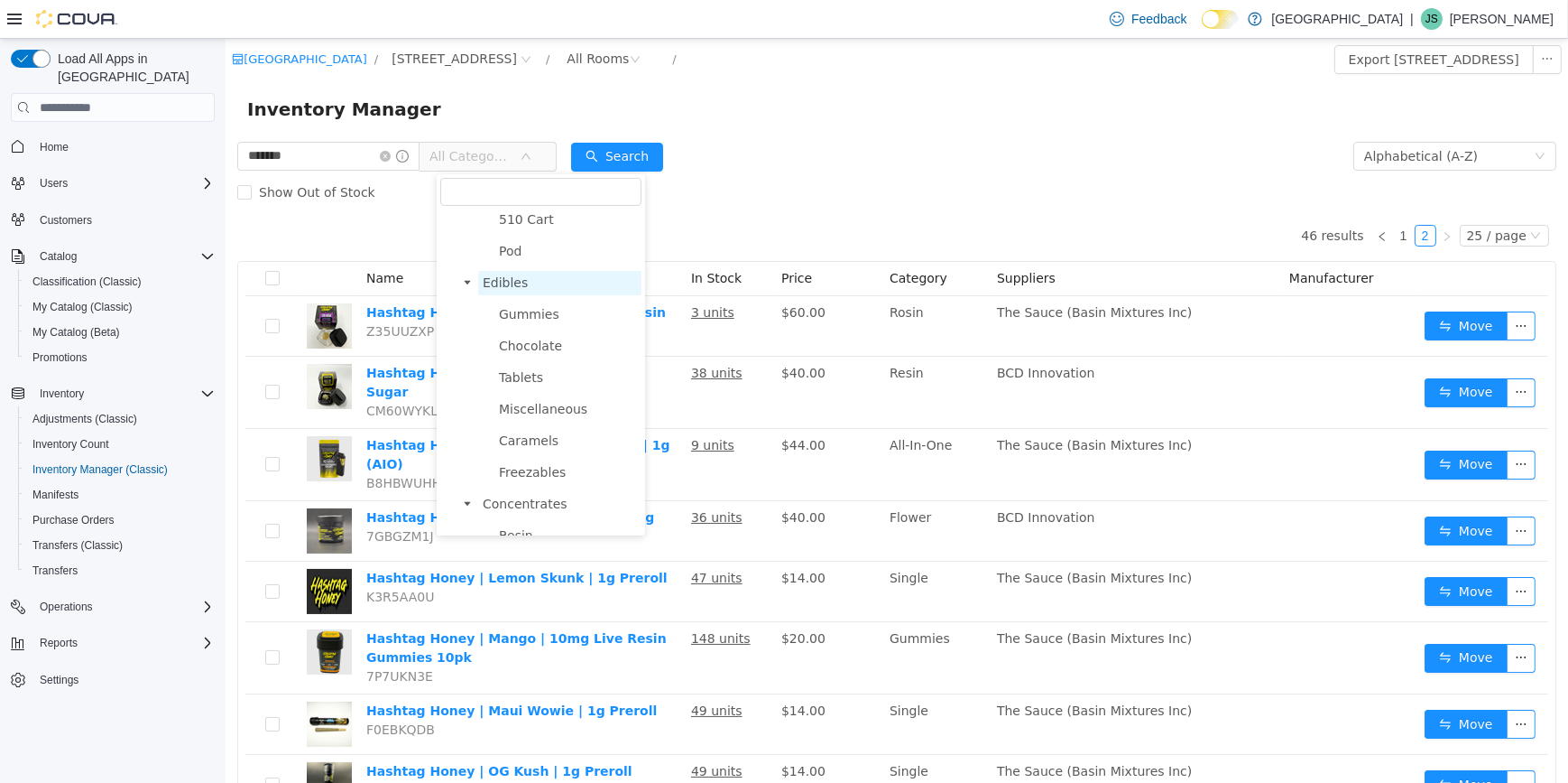
click at [508, 290] on span "Edibles" at bounding box center [504, 282] width 45 height 15
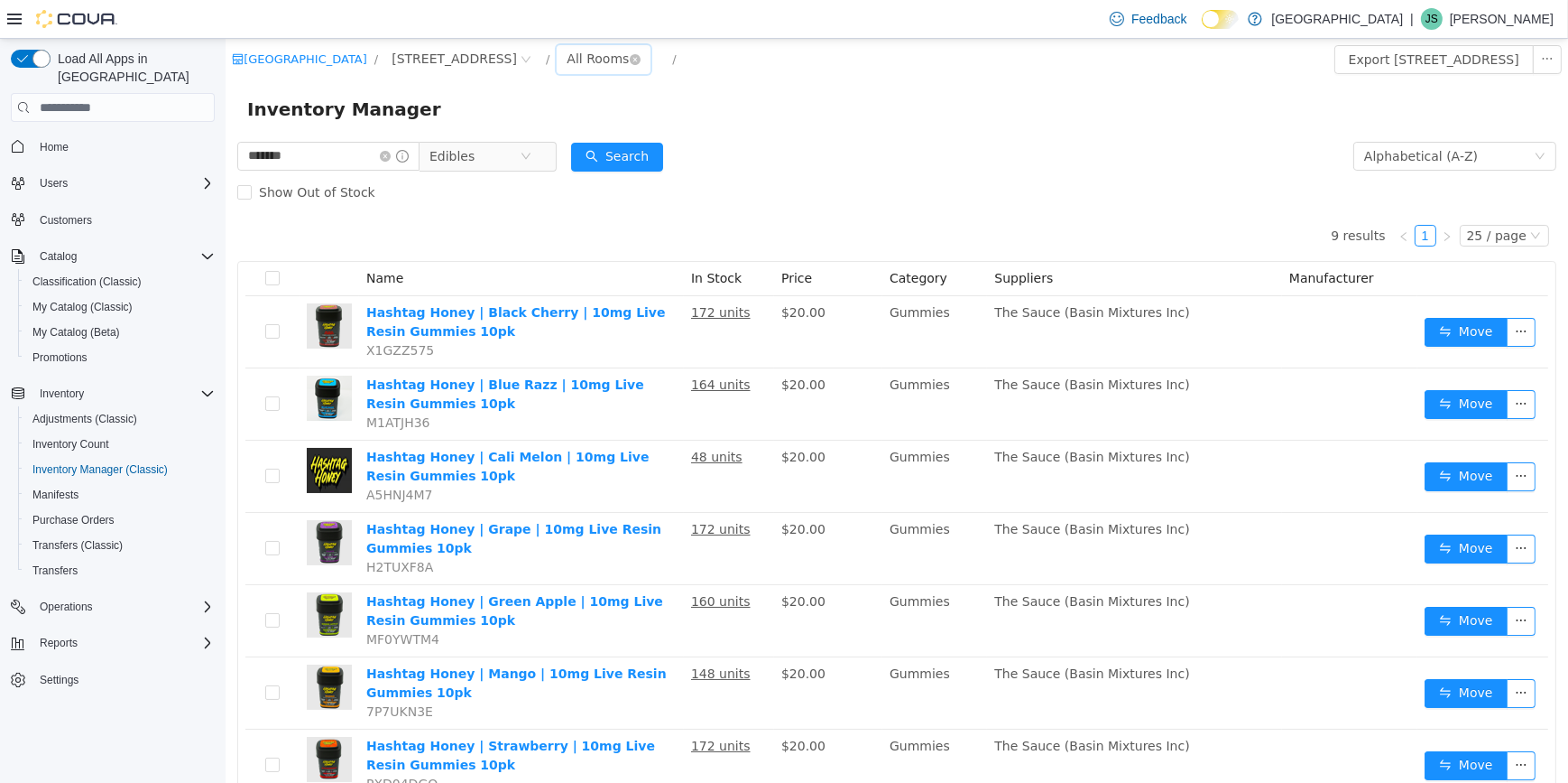
click at [566, 63] on div "All Rooms" at bounding box center [597, 59] width 63 height 27
click at [551, 129] on li "Front Room" at bounding box center [533, 123] width 109 height 28
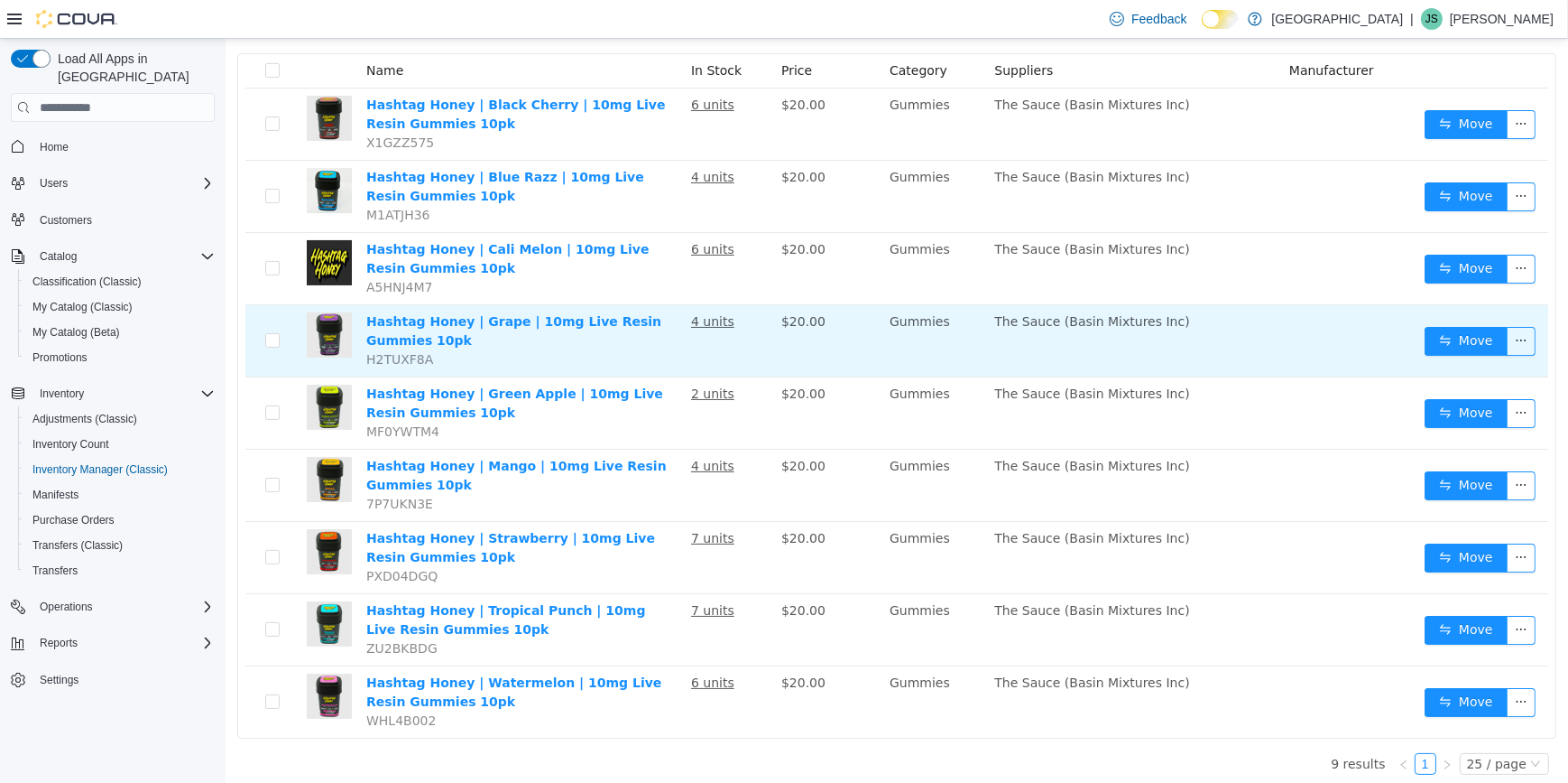
scroll to position [215, 0]
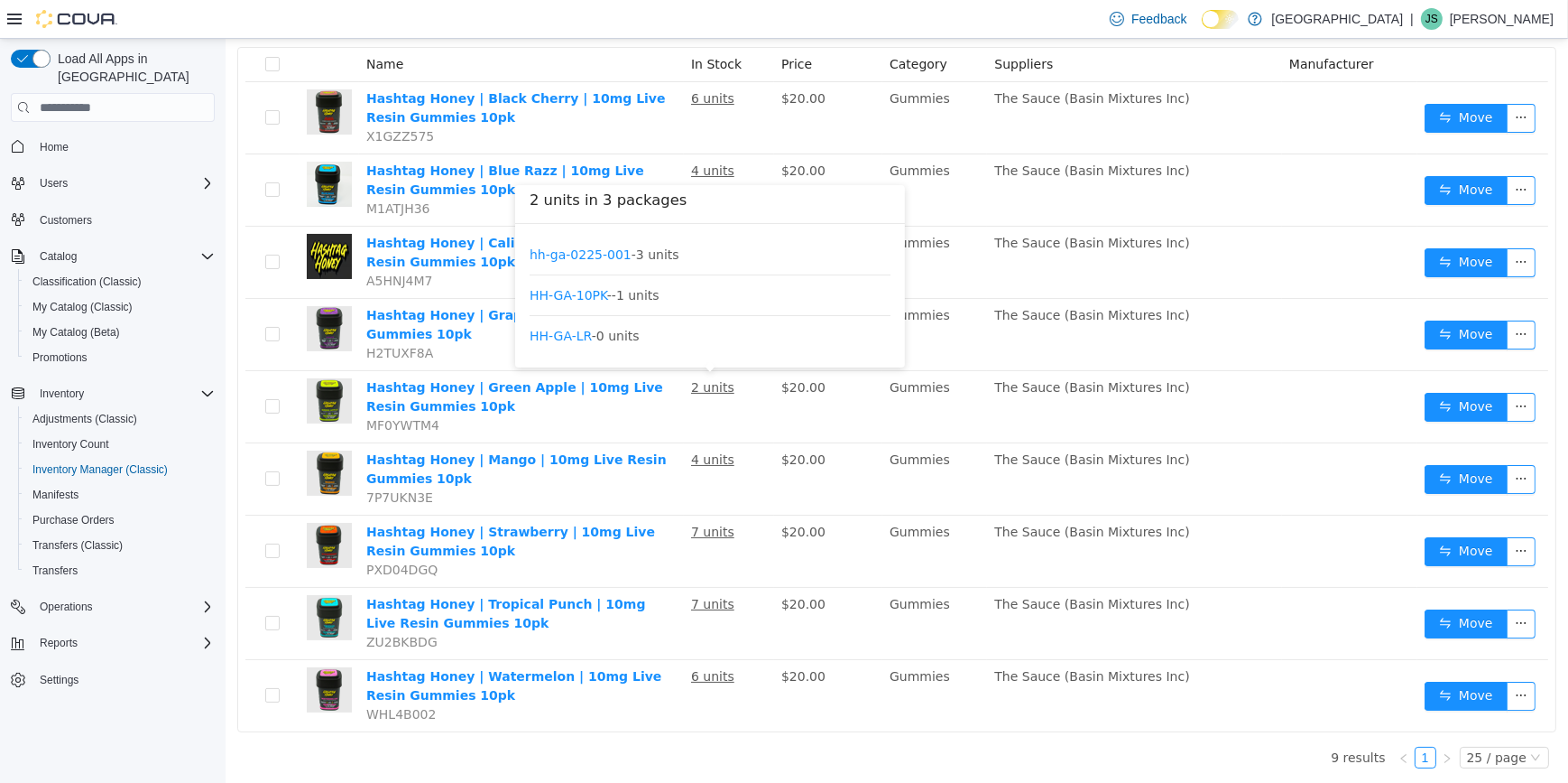
click at [641, 202] on h3 "2 units in 3 packages" at bounding box center [709, 200] width 361 height 23
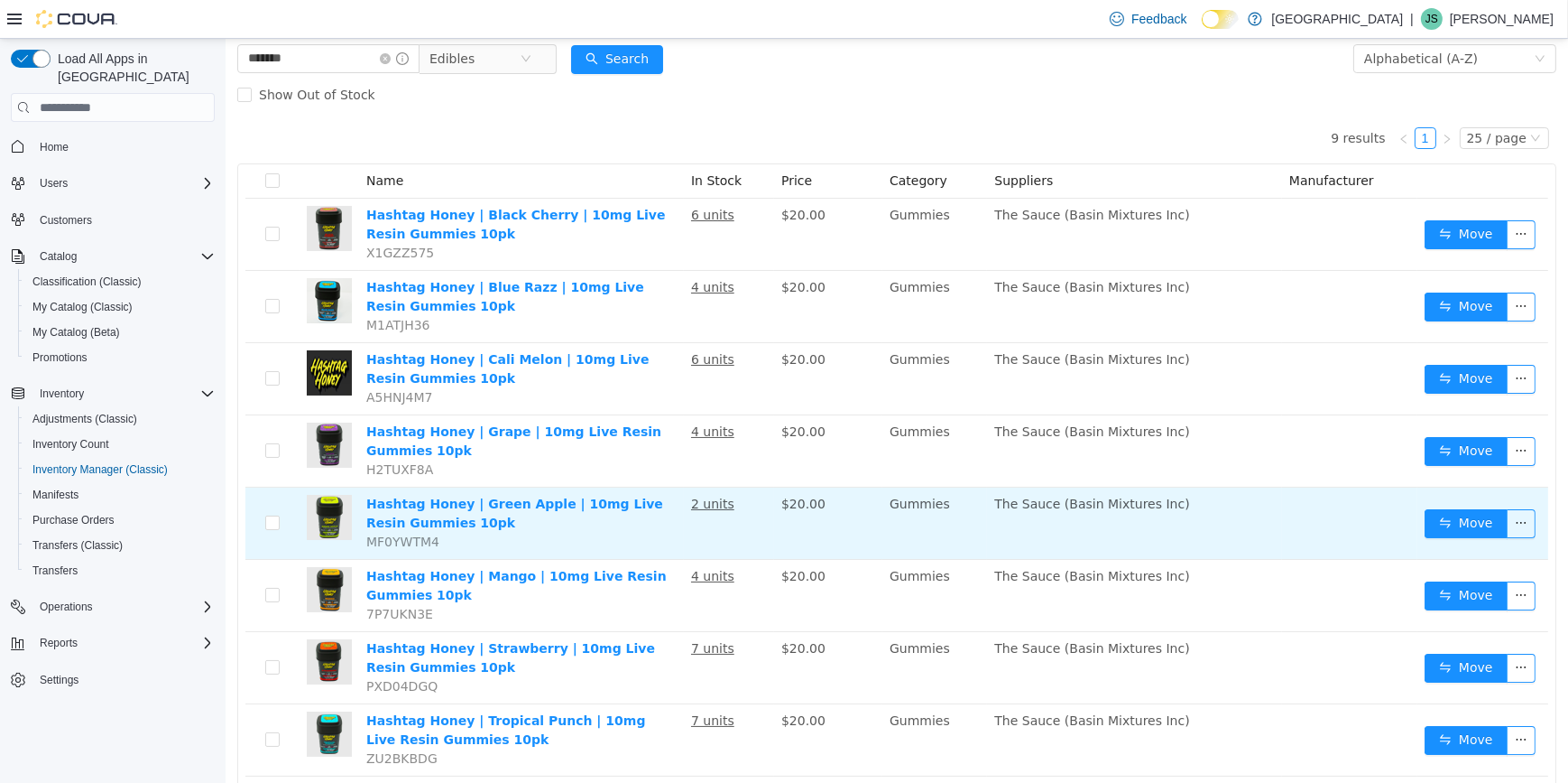
scroll to position [0, 0]
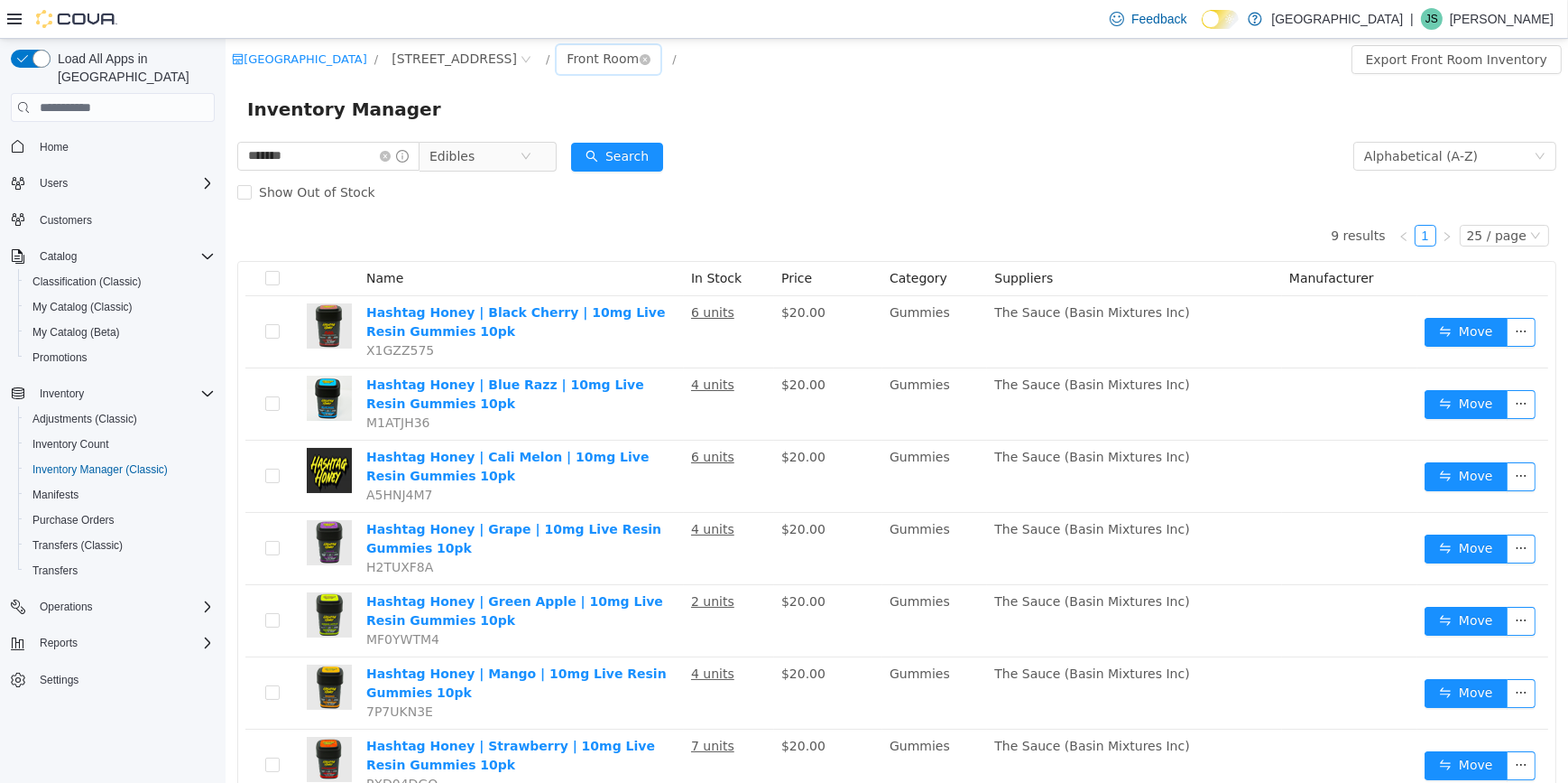
click at [566, 63] on div "Front Room" at bounding box center [602, 59] width 72 height 27
click at [639, 60] on icon "icon: close-circle" at bounding box center [643, 59] width 11 height 11
drag, startPoint x: 44, startPoint y: -62, endPoint x: 6, endPoint y: -48, distance: 40.5
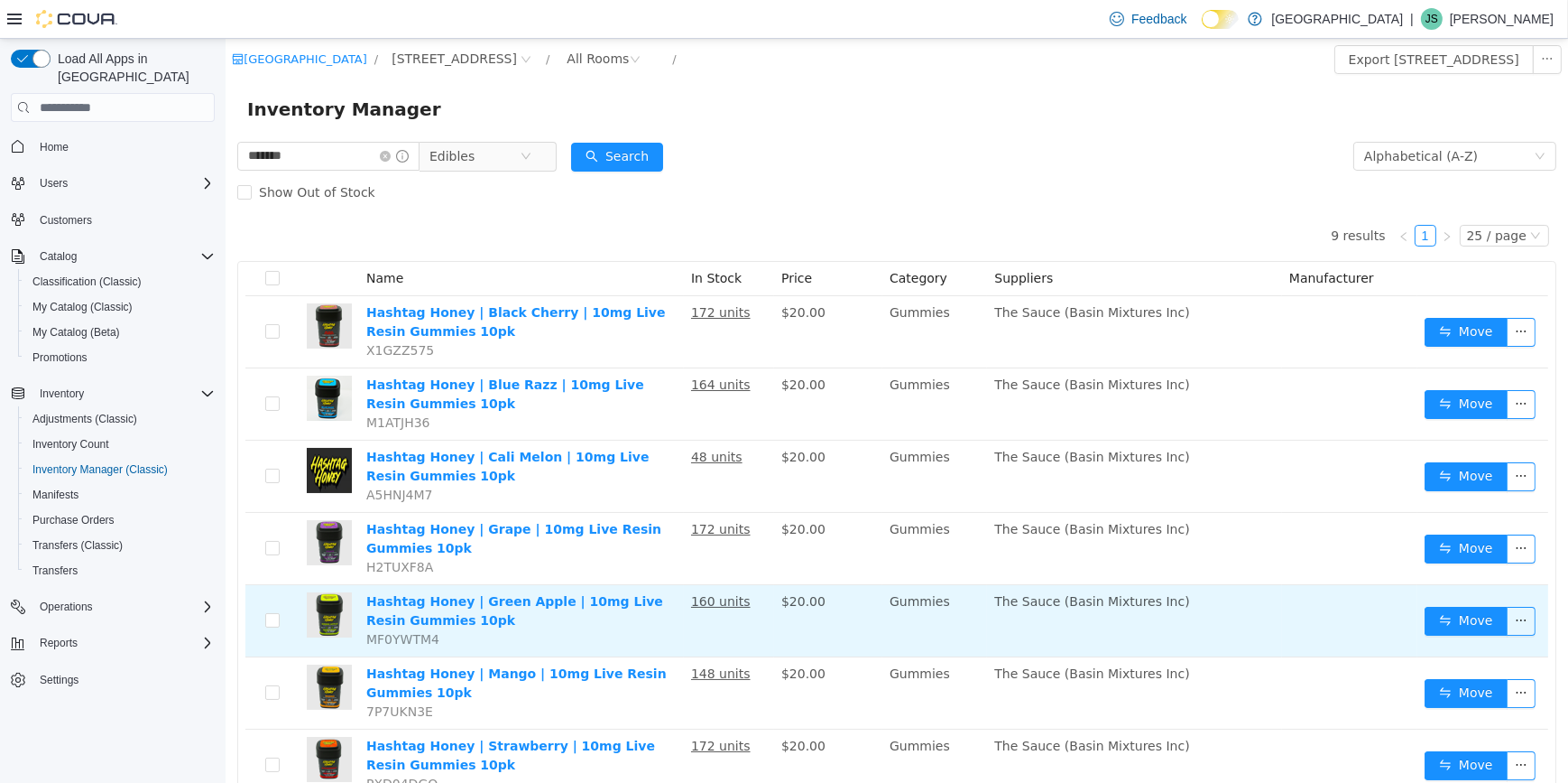
drag, startPoint x: 6, startPoint y: -48, endPoint x: 781, endPoint y: 610, distance: 1016.7
click at [781, 609] on span "$20.00" at bounding box center [802, 601] width 44 height 15
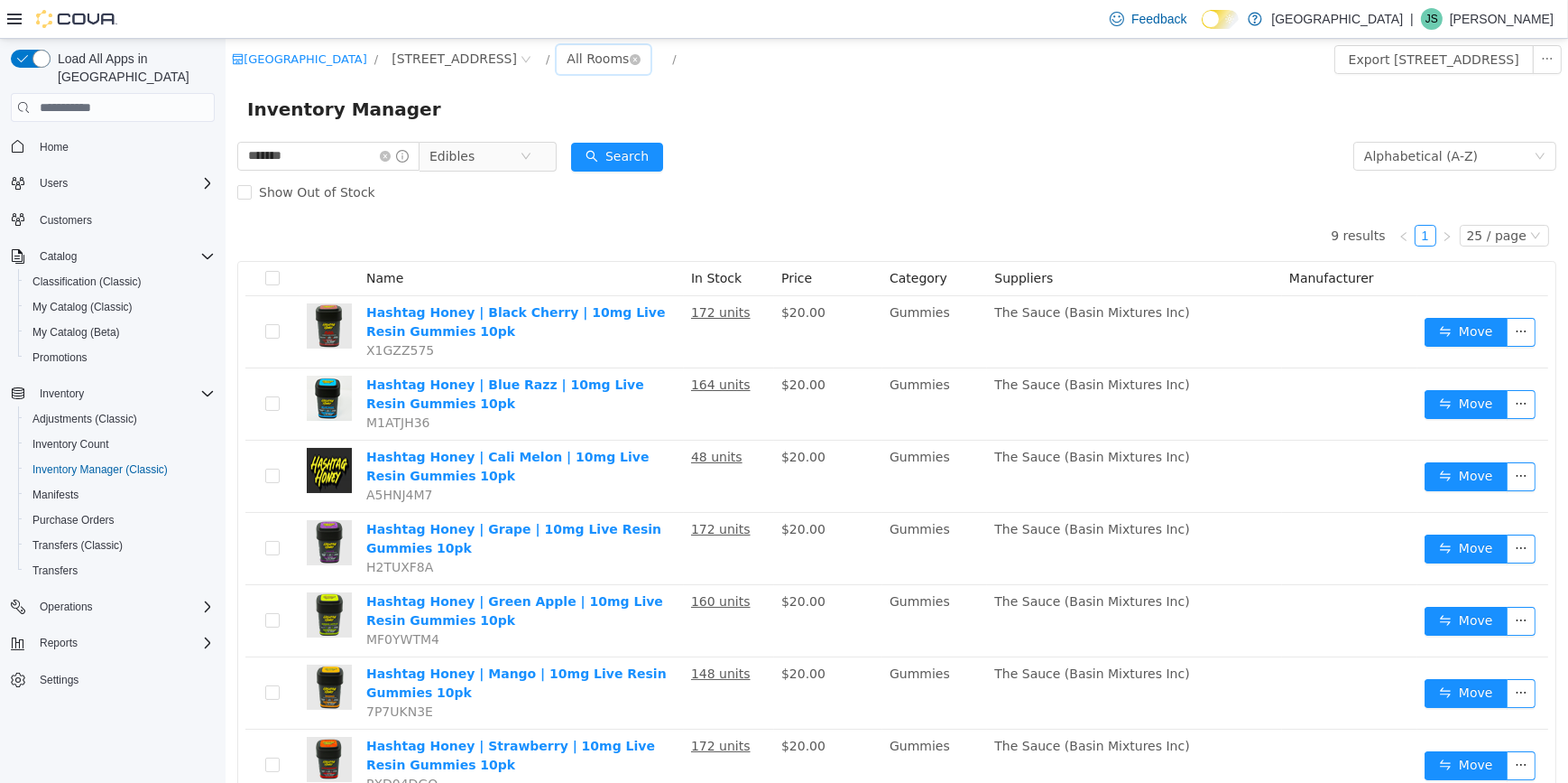
click at [566, 64] on div "All Rooms" at bounding box center [597, 59] width 63 height 27
click at [534, 114] on li "Front Room" at bounding box center [533, 123] width 109 height 28
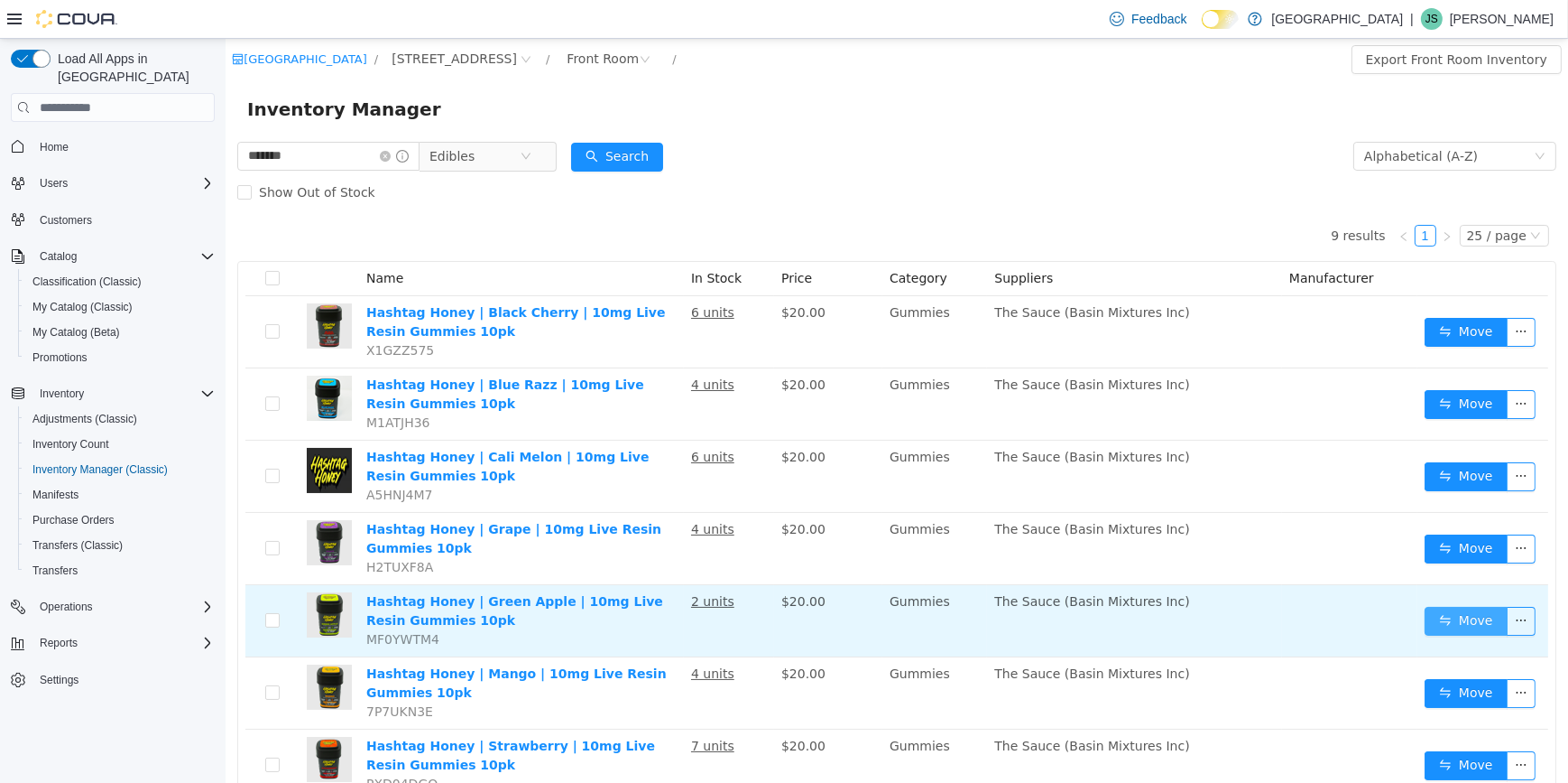
click at [1439, 625] on button "Move" at bounding box center [1465, 620] width 83 height 28
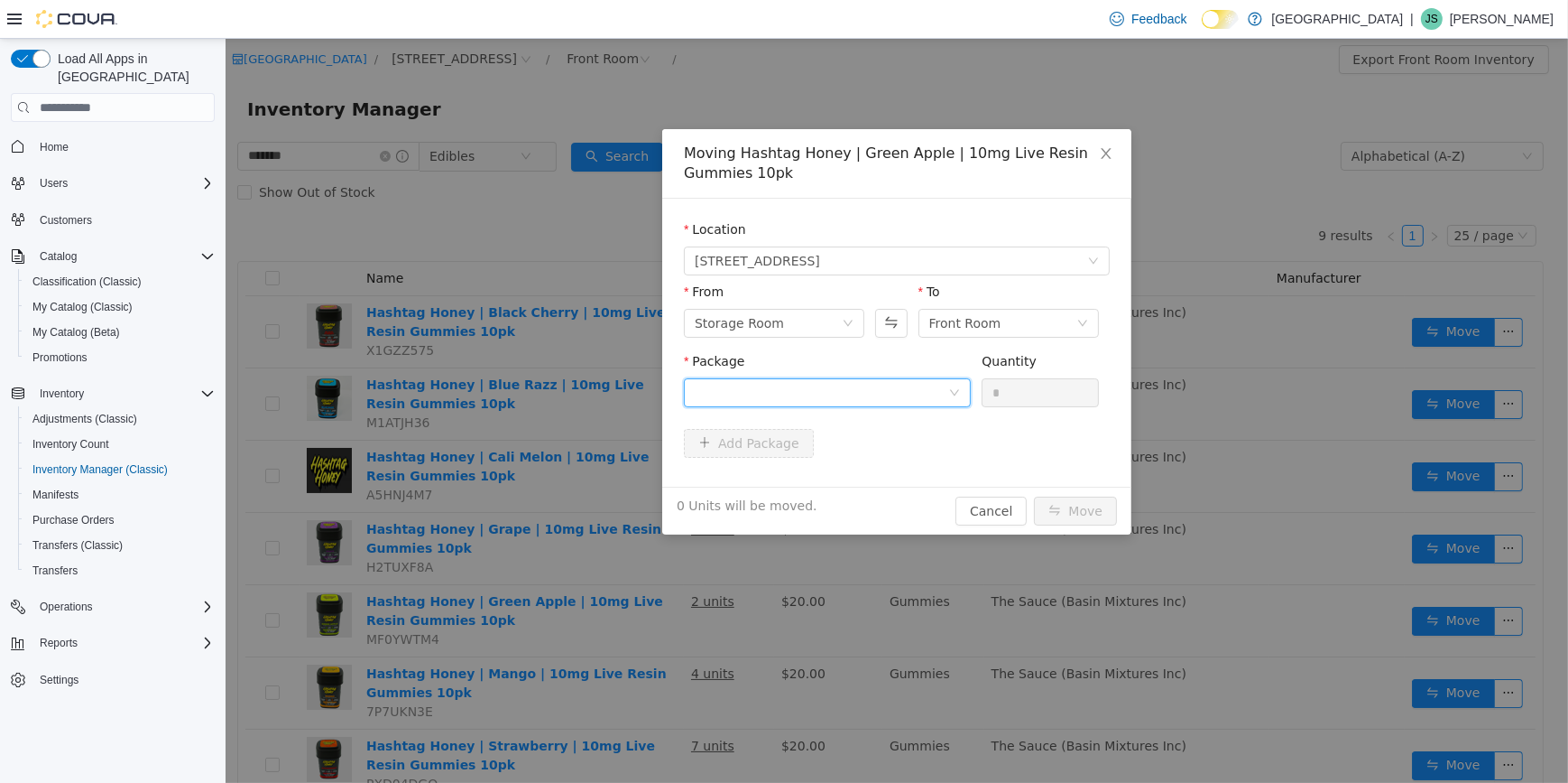
click at [802, 379] on div at bounding box center [821, 393] width 254 height 27
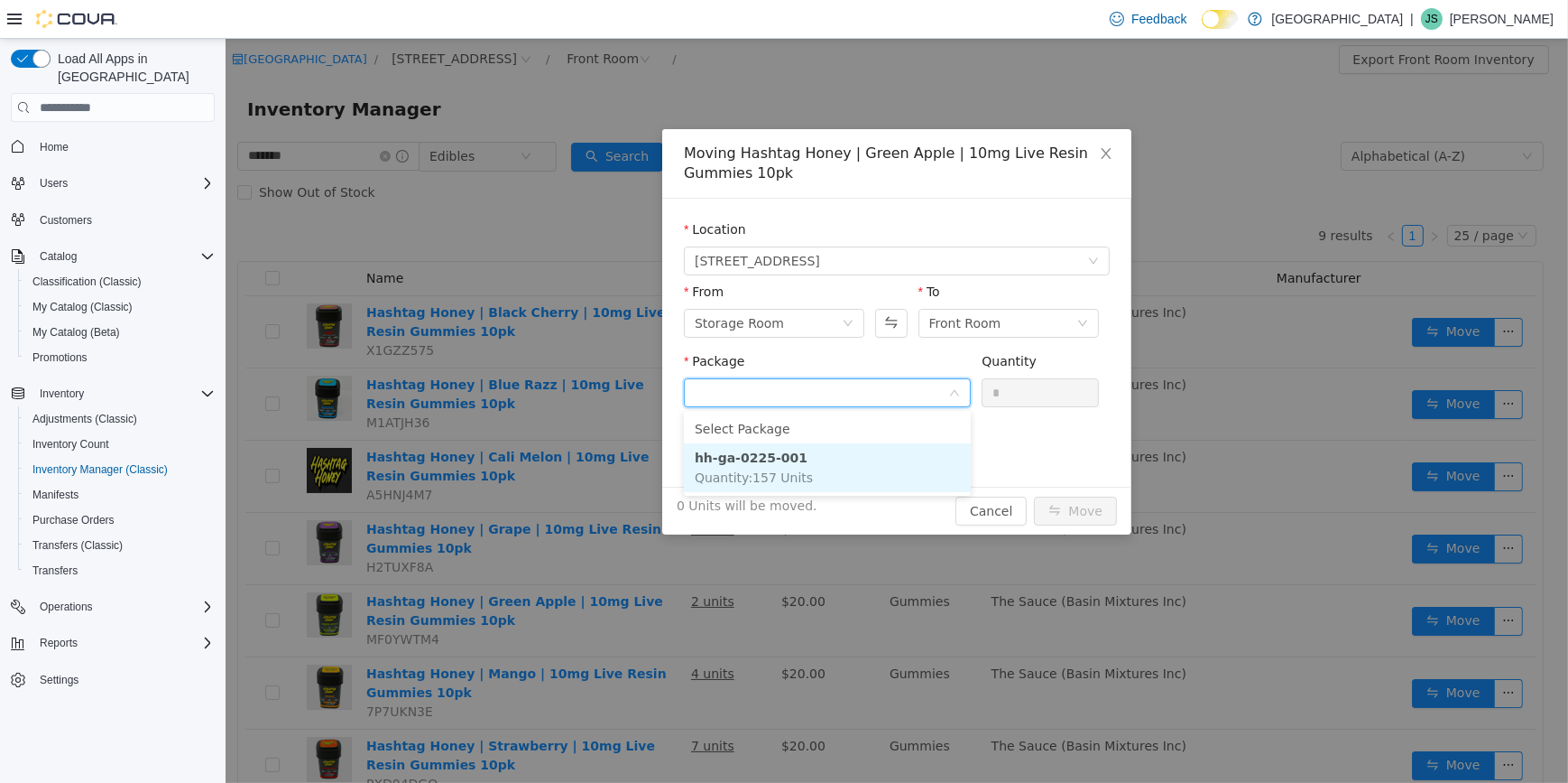
drag, startPoint x: 801, startPoint y: 456, endPoint x: 901, endPoint y: 399, distance: 115.1
click at [802, 456] on li "hh-ga-0225-001 Quantity : 157 Units" at bounding box center [826, 467] width 287 height 49
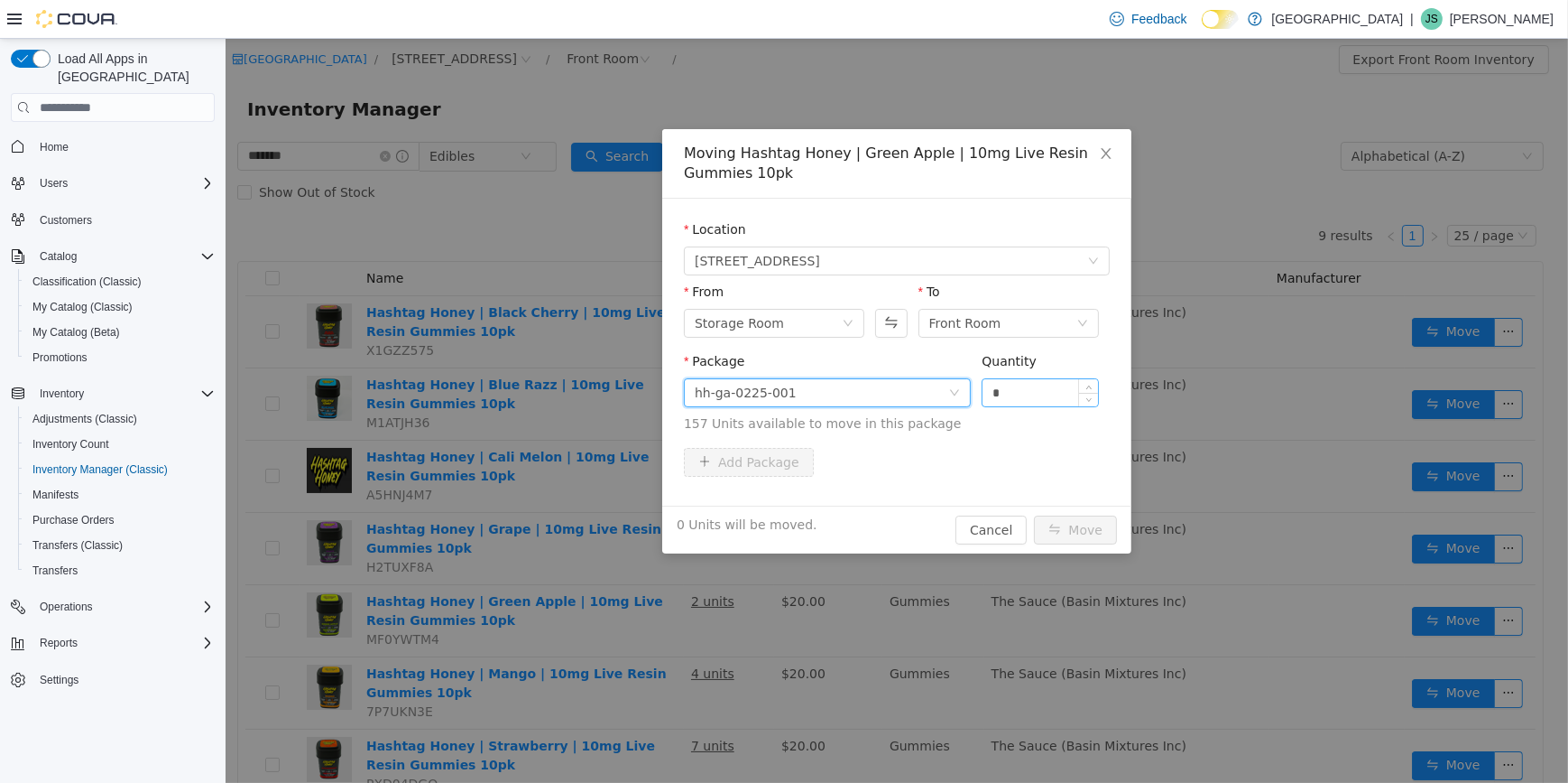
click at [993, 379] on input "*" at bounding box center [1039, 393] width 116 height 27
click at [1005, 385] on input "*" at bounding box center [1039, 393] width 116 height 27
type input "*"
click at [1086, 538] on button "Move" at bounding box center [1074, 529] width 83 height 28
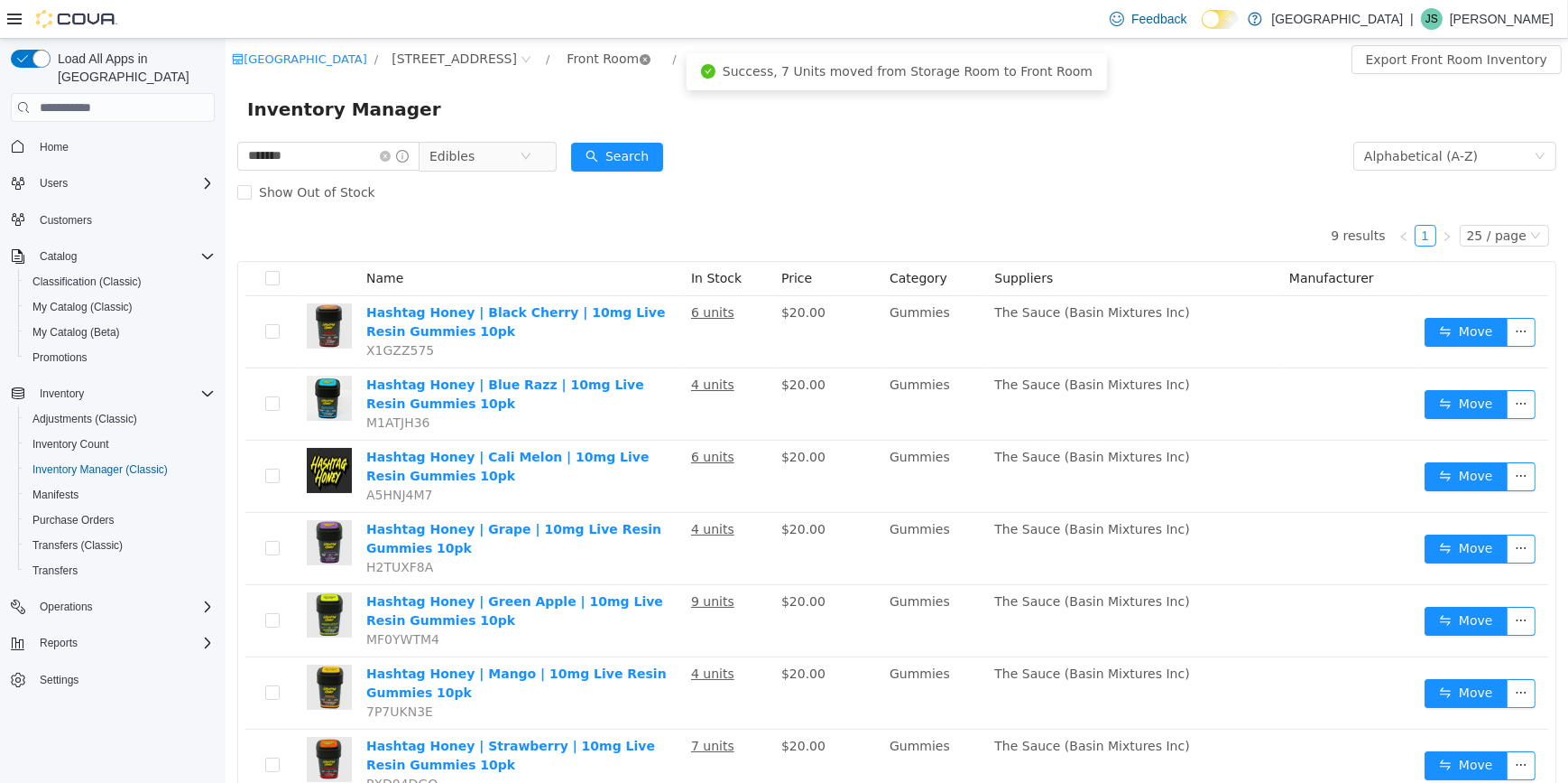
click at [639, 58] on icon "icon: close-circle" at bounding box center [643, 59] width 11 height 11
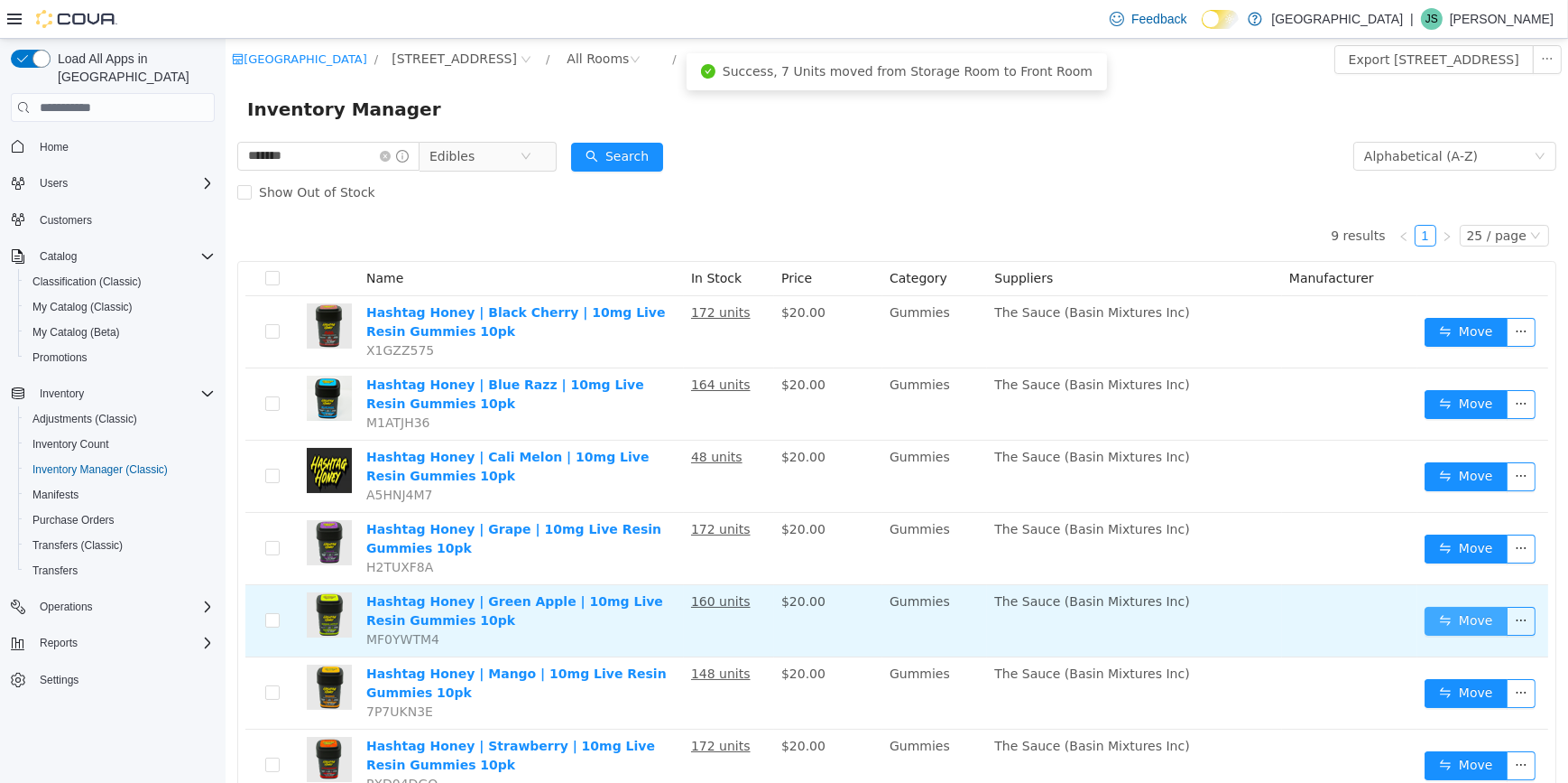
click at [1465, 619] on button "Move" at bounding box center [1465, 620] width 83 height 28
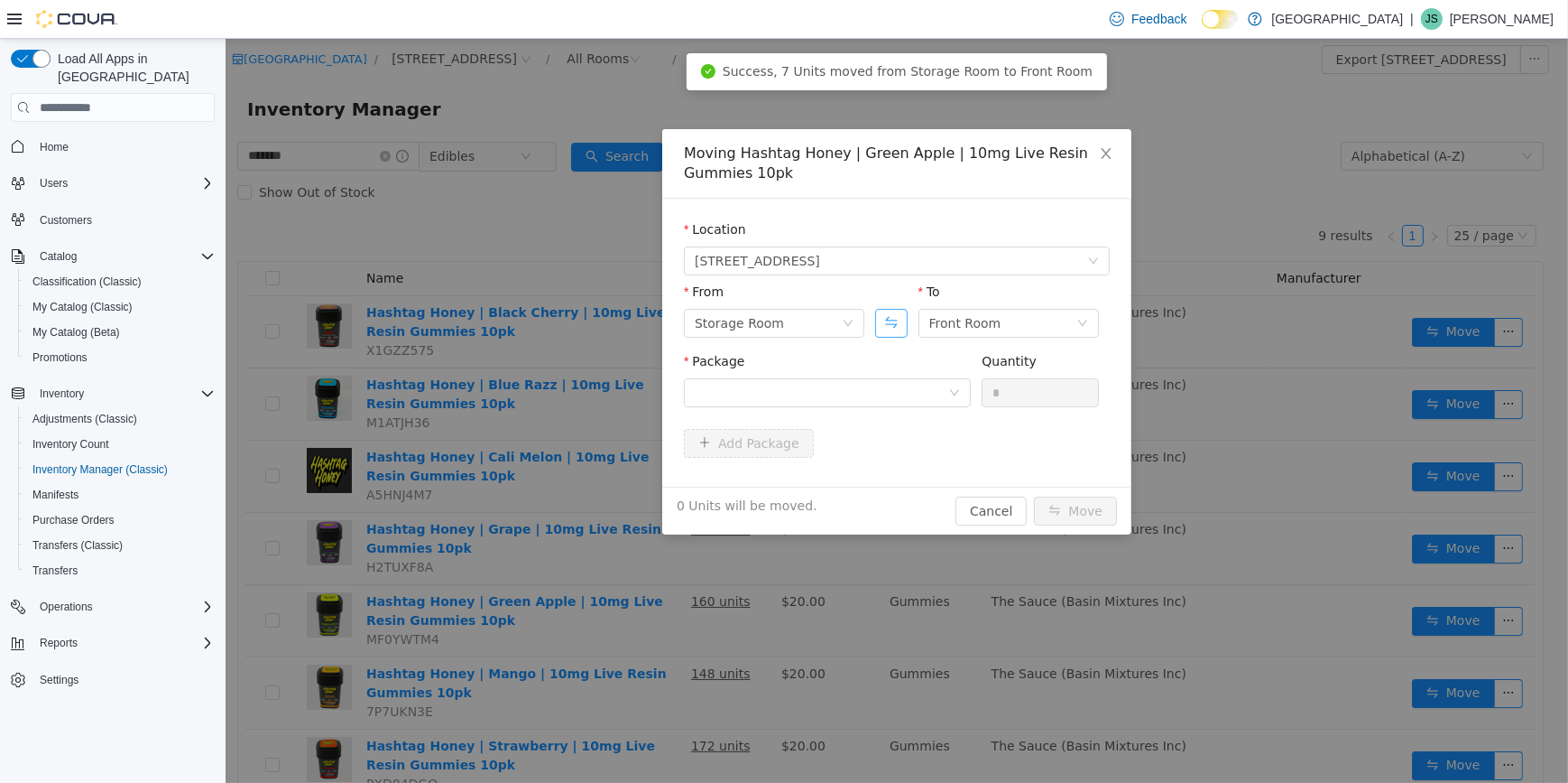
click at [901, 318] on button "Swap" at bounding box center [890, 322] width 31 height 28
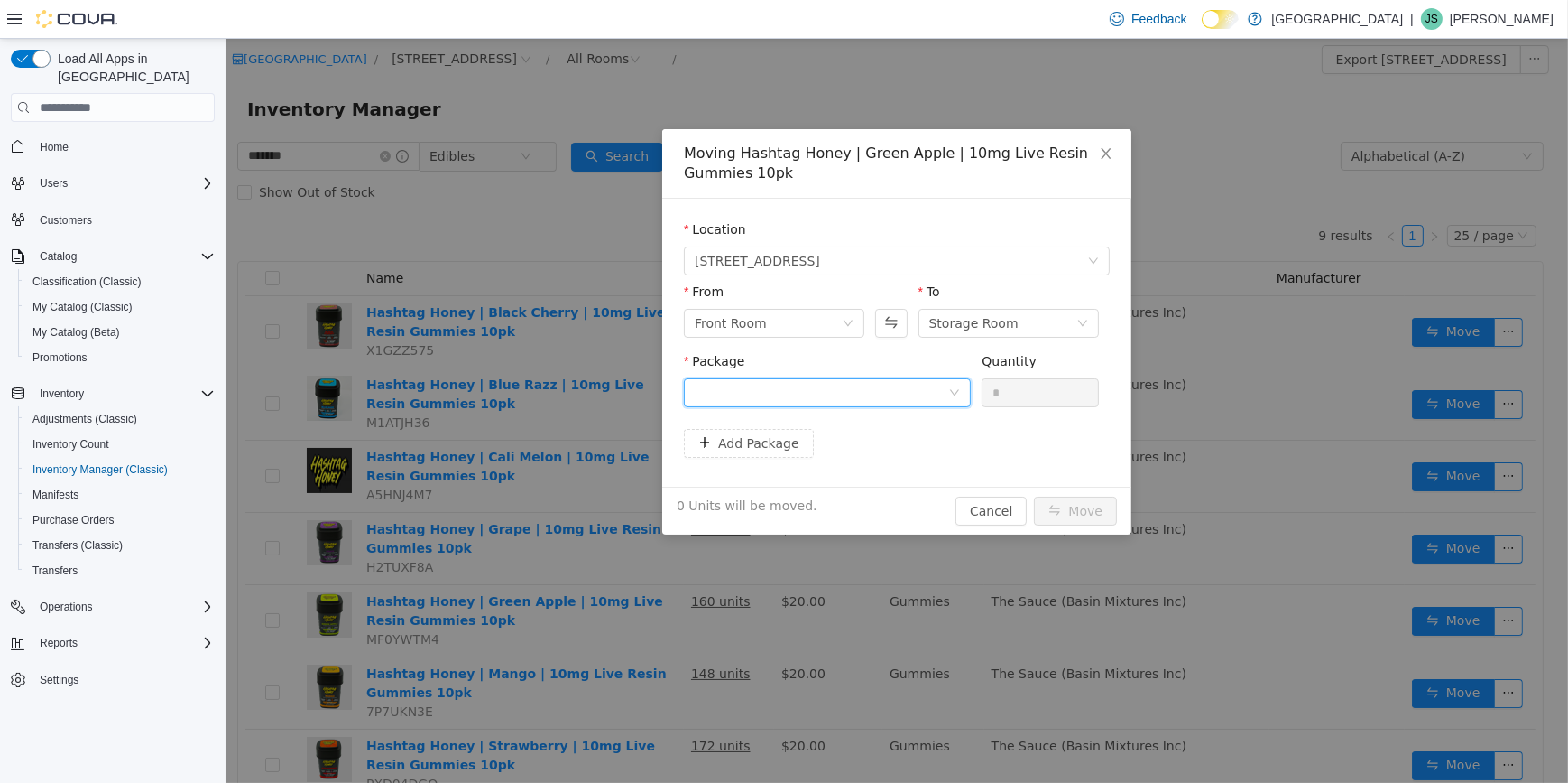
click at [857, 378] on div at bounding box center [826, 392] width 287 height 28
click at [884, 325] on button "Swap" at bounding box center [890, 322] width 31 height 28
click at [813, 321] on div "Storage Room" at bounding box center [768, 323] width 147 height 27
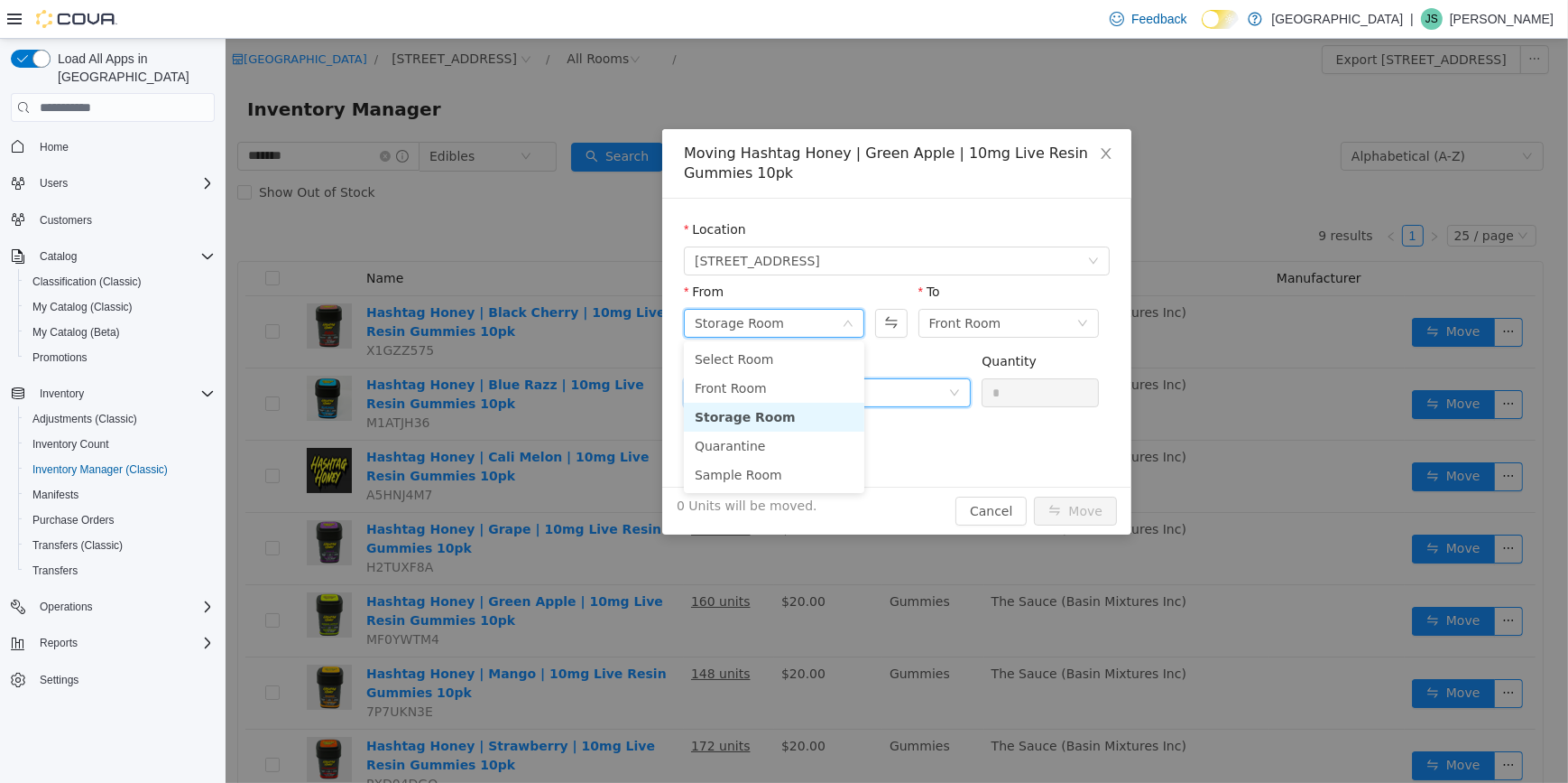
click at [904, 407] on div at bounding box center [826, 392] width 287 height 28
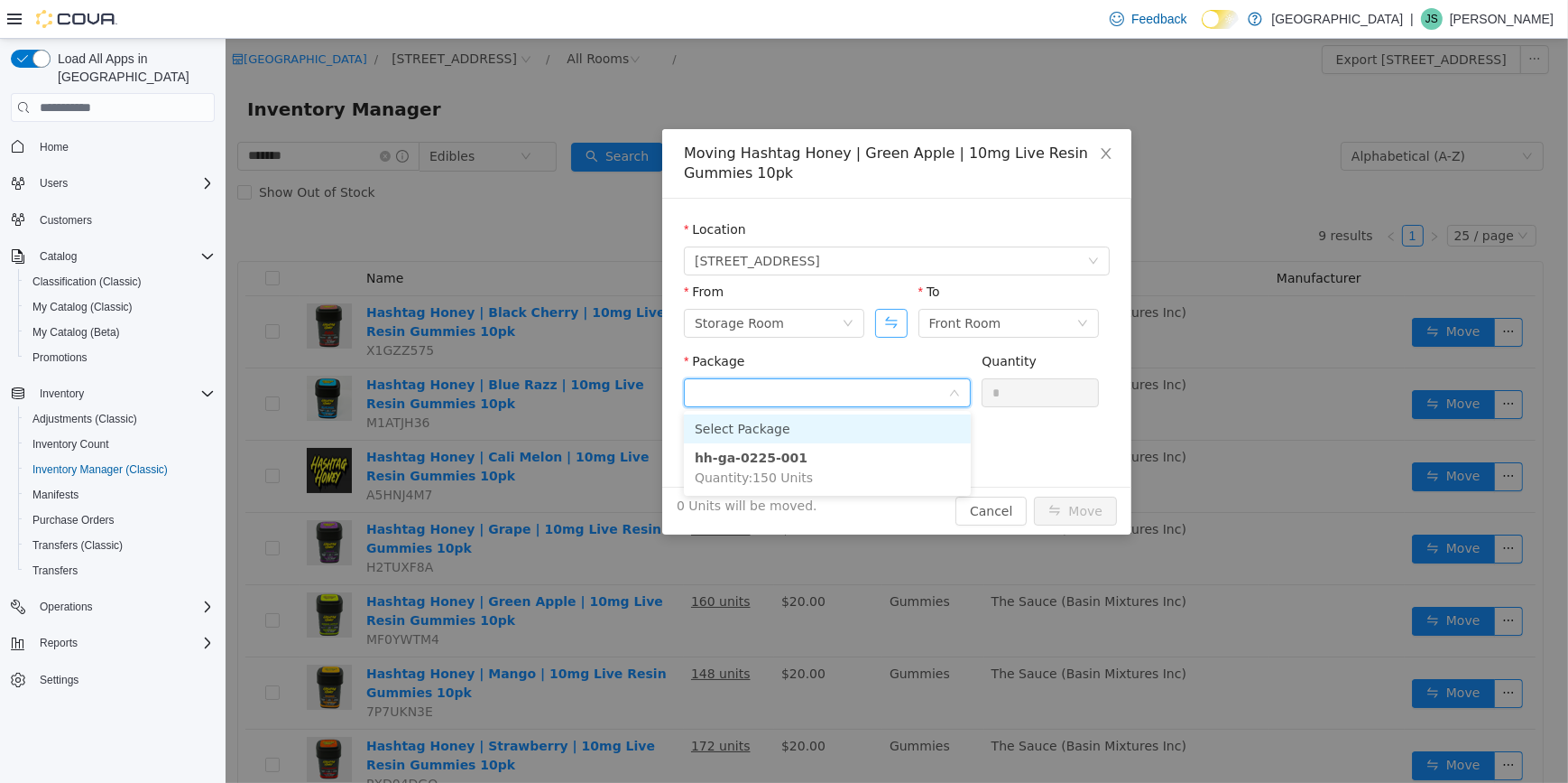
click at [888, 324] on button "Swap" at bounding box center [890, 322] width 31 height 28
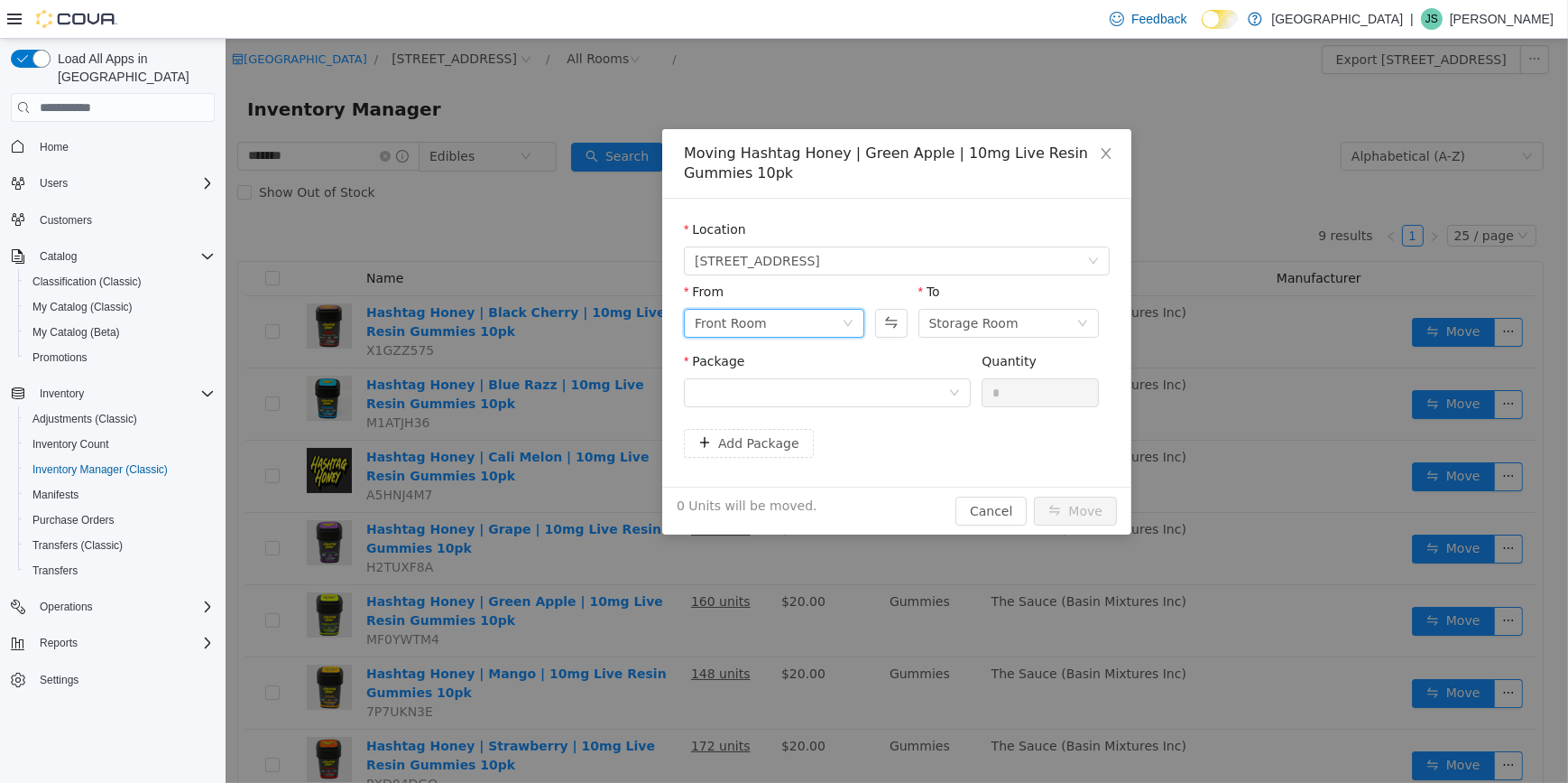
click at [832, 318] on div "Front Room" at bounding box center [768, 323] width 147 height 27
click at [921, 364] on div "Package" at bounding box center [826, 365] width 287 height 26
click at [923, 382] on div at bounding box center [821, 393] width 254 height 27
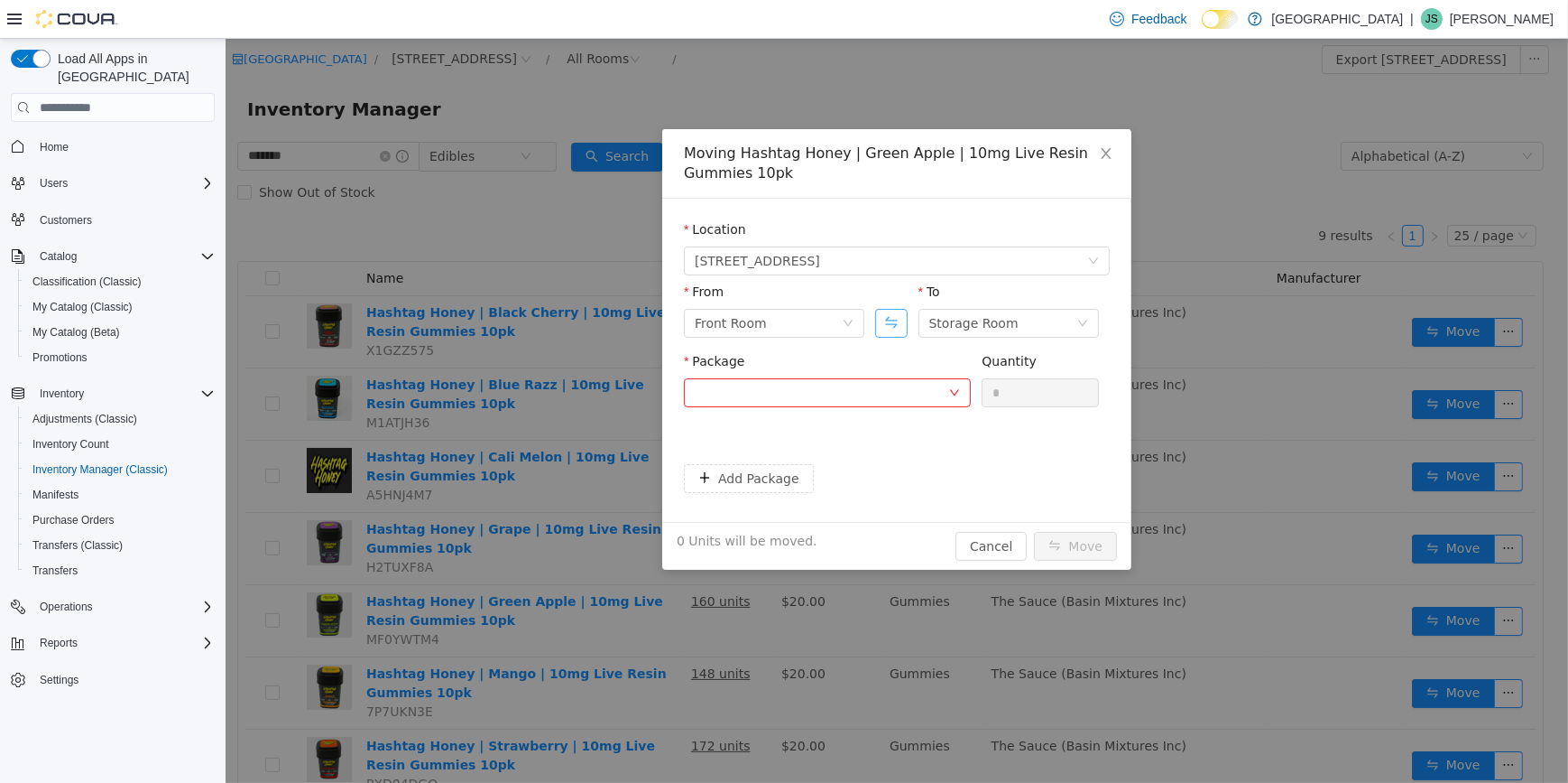
click at [881, 334] on button "Swap" at bounding box center [890, 322] width 31 height 28
click at [863, 342] on div "From Storage Room" at bounding box center [773, 314] width 180 height 63
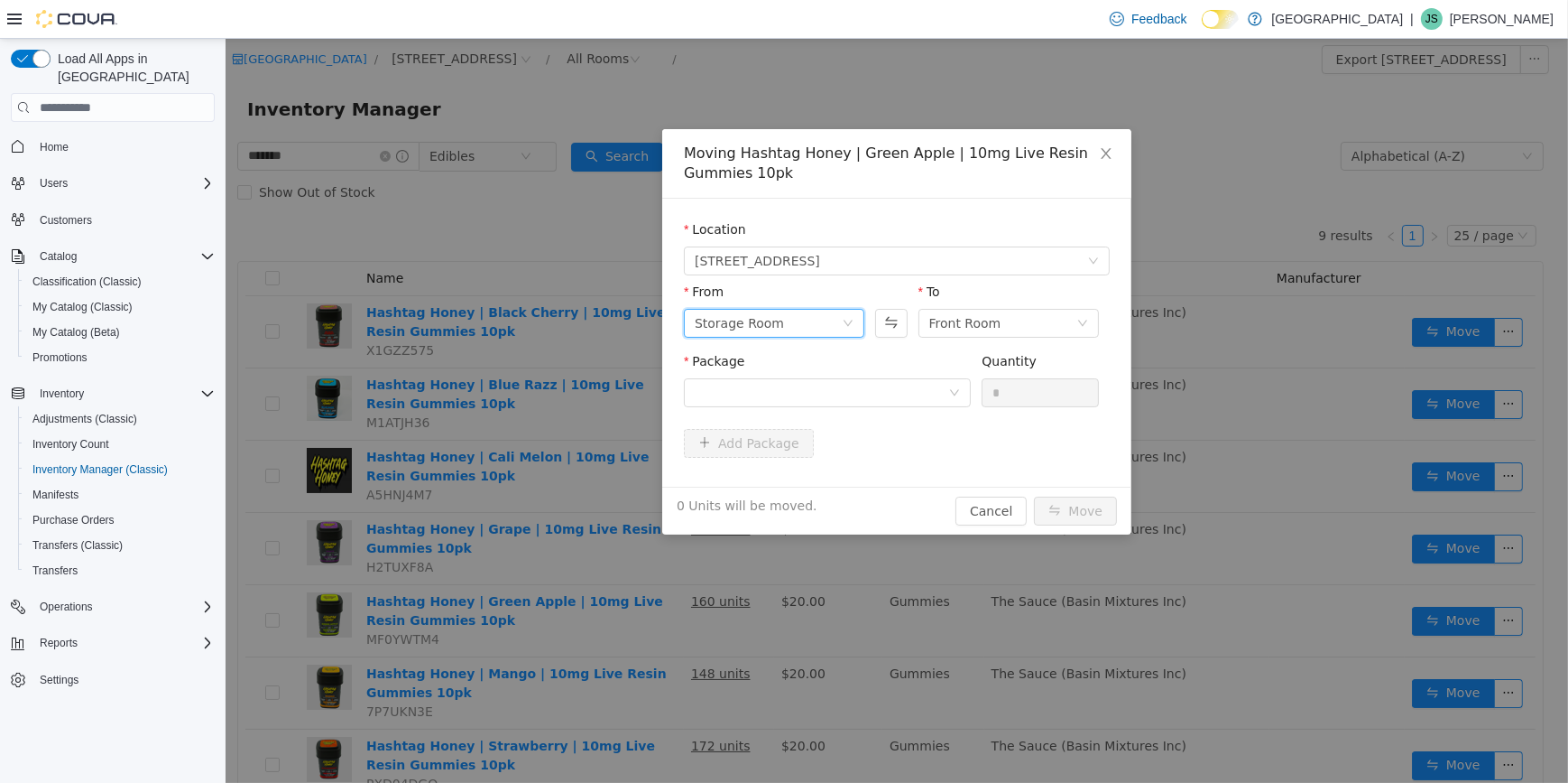
click at [855, 336] on div "Storage Room" at bounding box center [773, 322] width 180 height 28
click at [1100, 165] on span "Close" at bounding box center [1106, 155] width 51 height 51
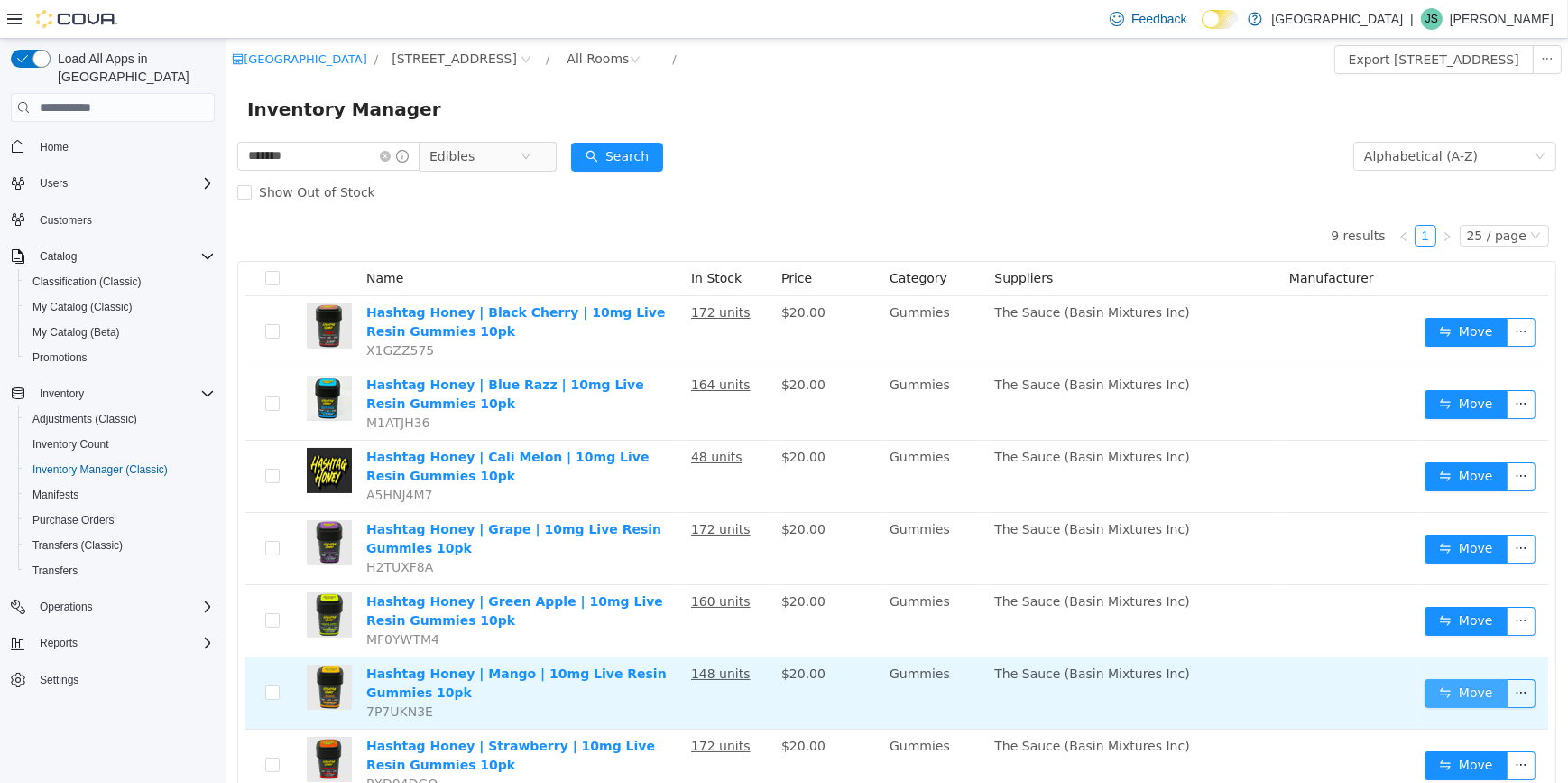
click at [1424, 683] on button "Move" at bounding box center [1465, 693] width 83 height 28
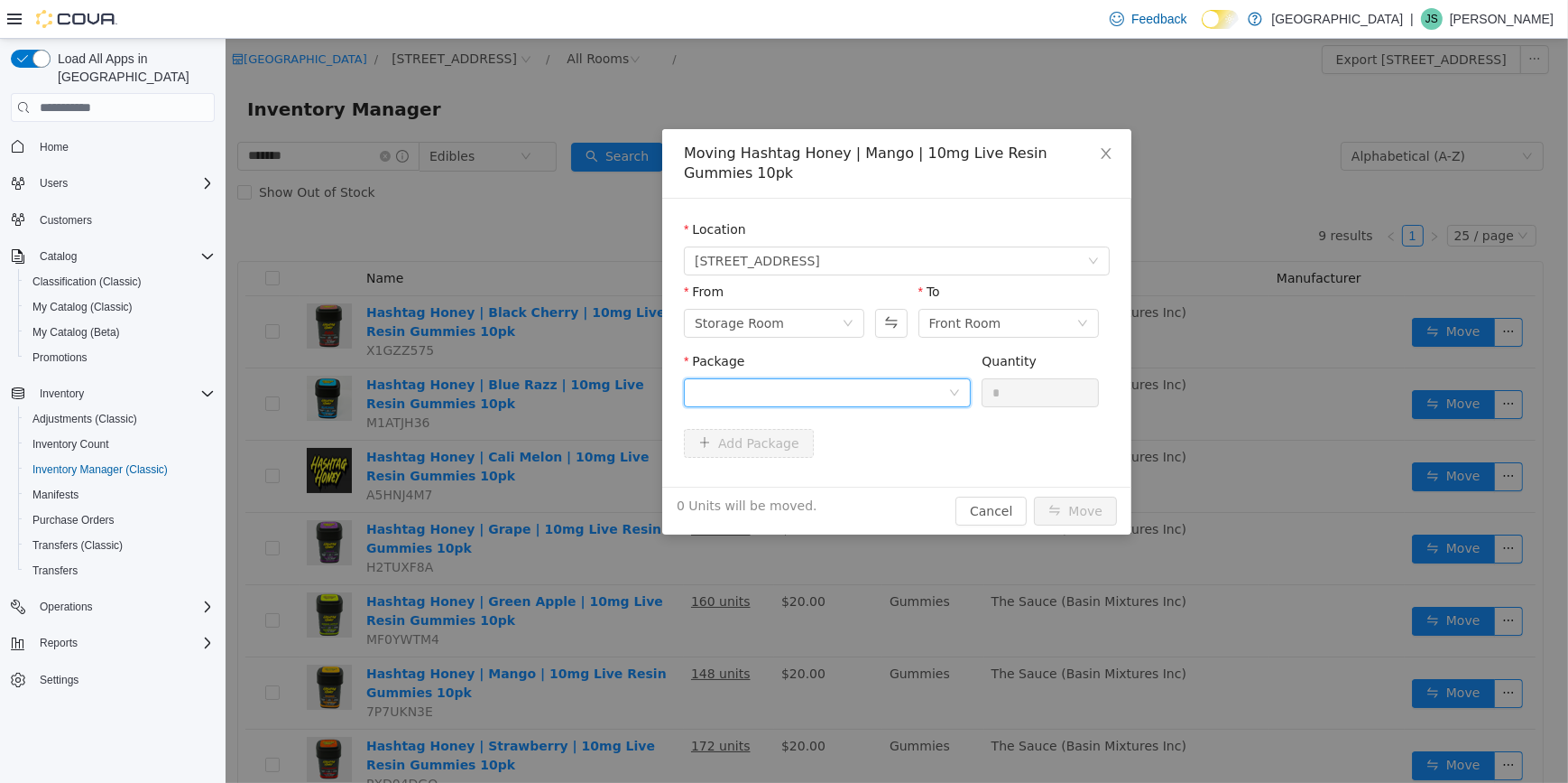
click at [777, 389] on div at bounding box center [821, 393] width 254 height 27
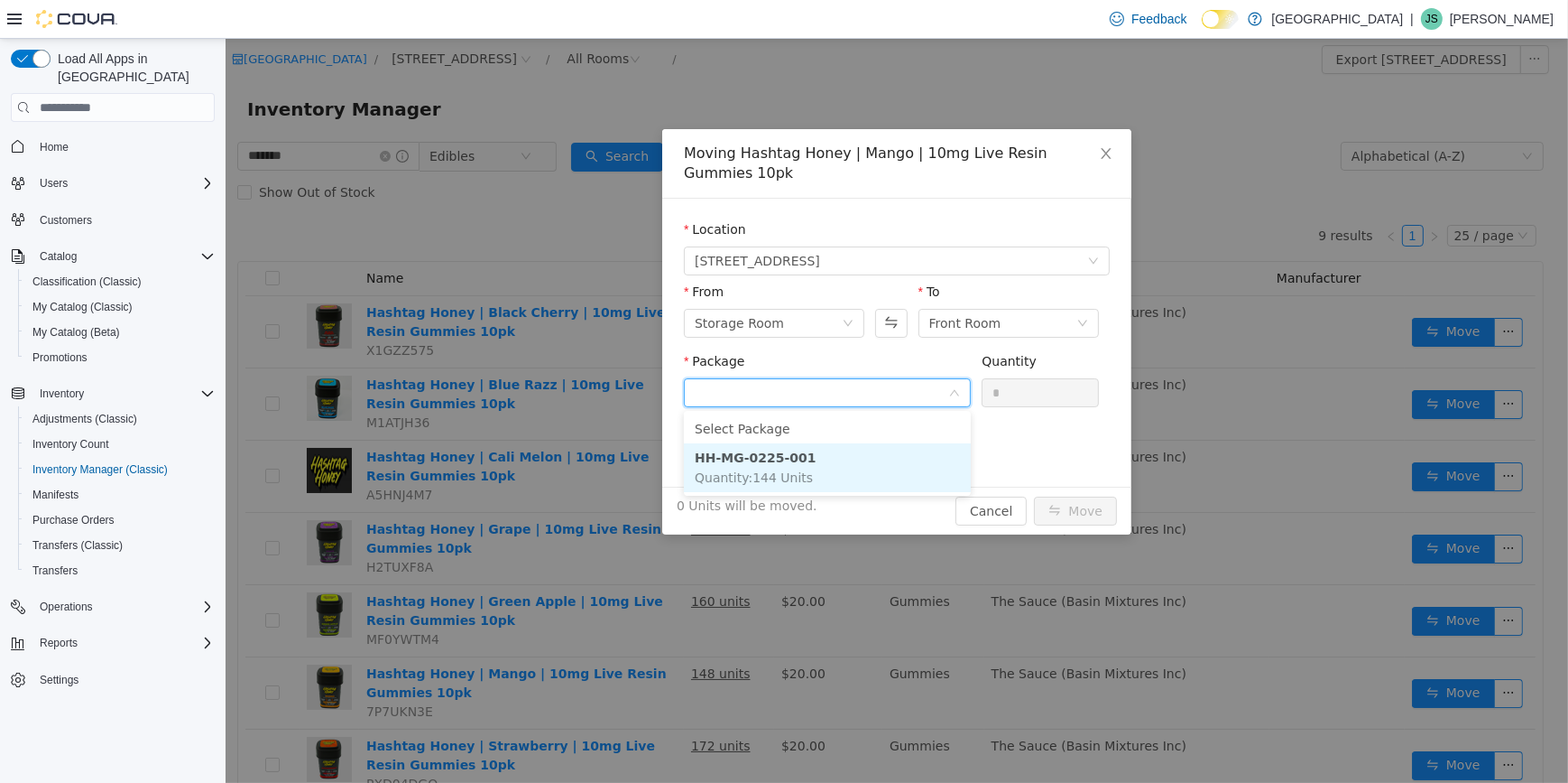
click at [784, 479] on span "Quantity : 144 Units" at bounding box center [753, 477] width 119 height 15
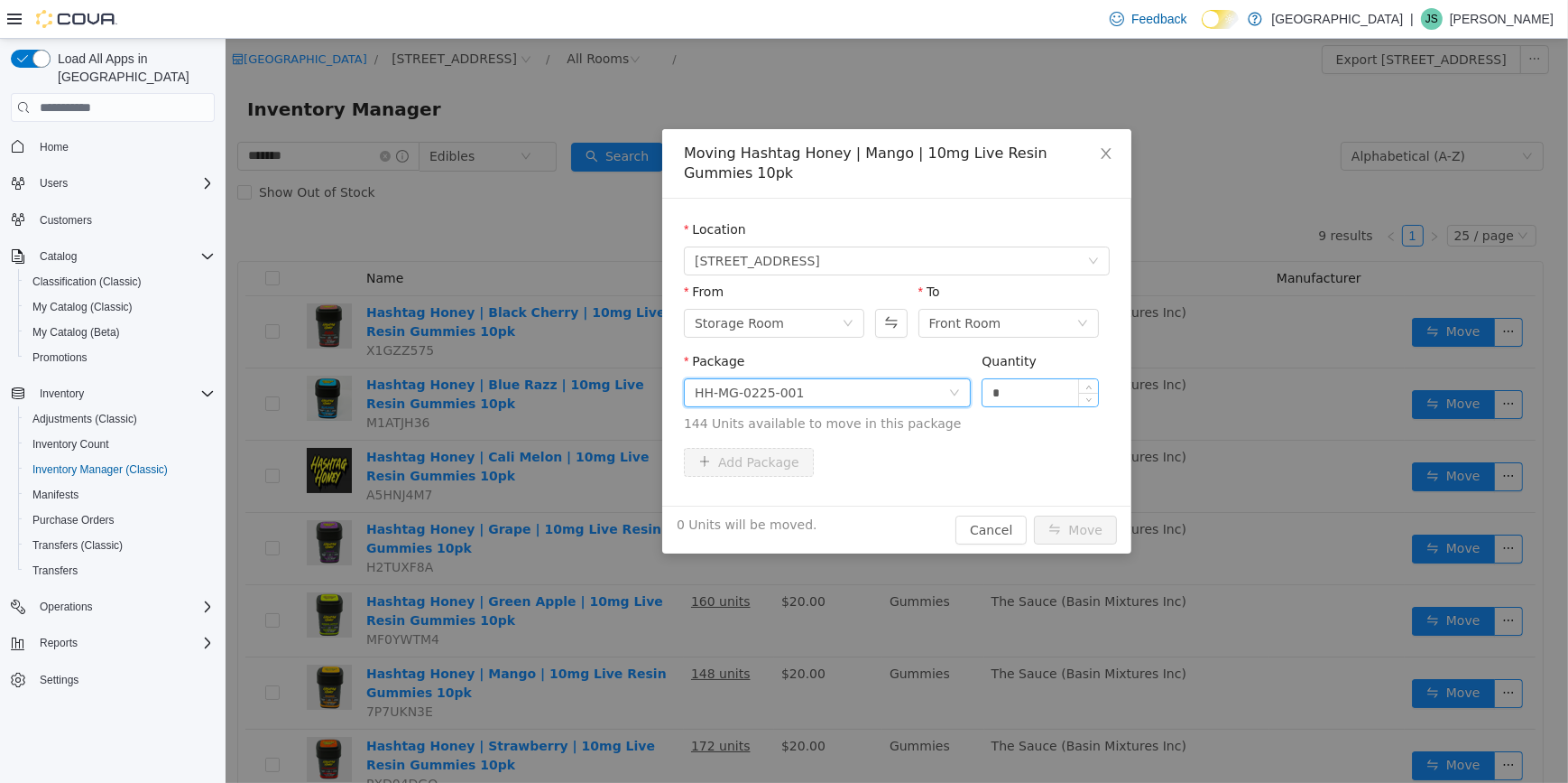
click at [1058, 396] on input "*" at bounding box center [1039, 393] width 116 height 27
type input "*"
click at [1104, 155] on icon "icon: close" at bounding box center [1105, 153] width 15 height 15
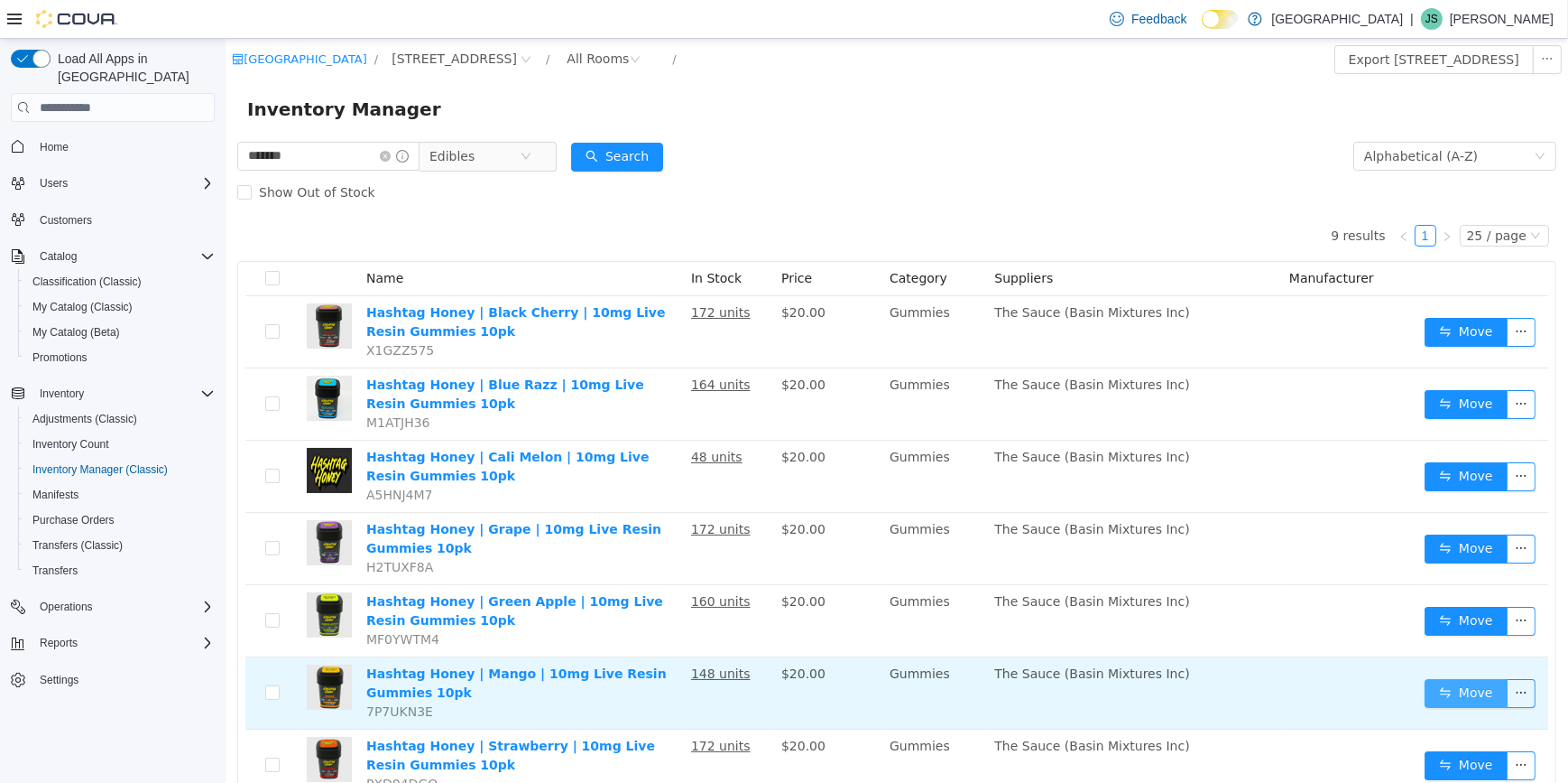
click at [1463, 689] on button "Move" at bounding box center [1465, 693] width 83 height 28
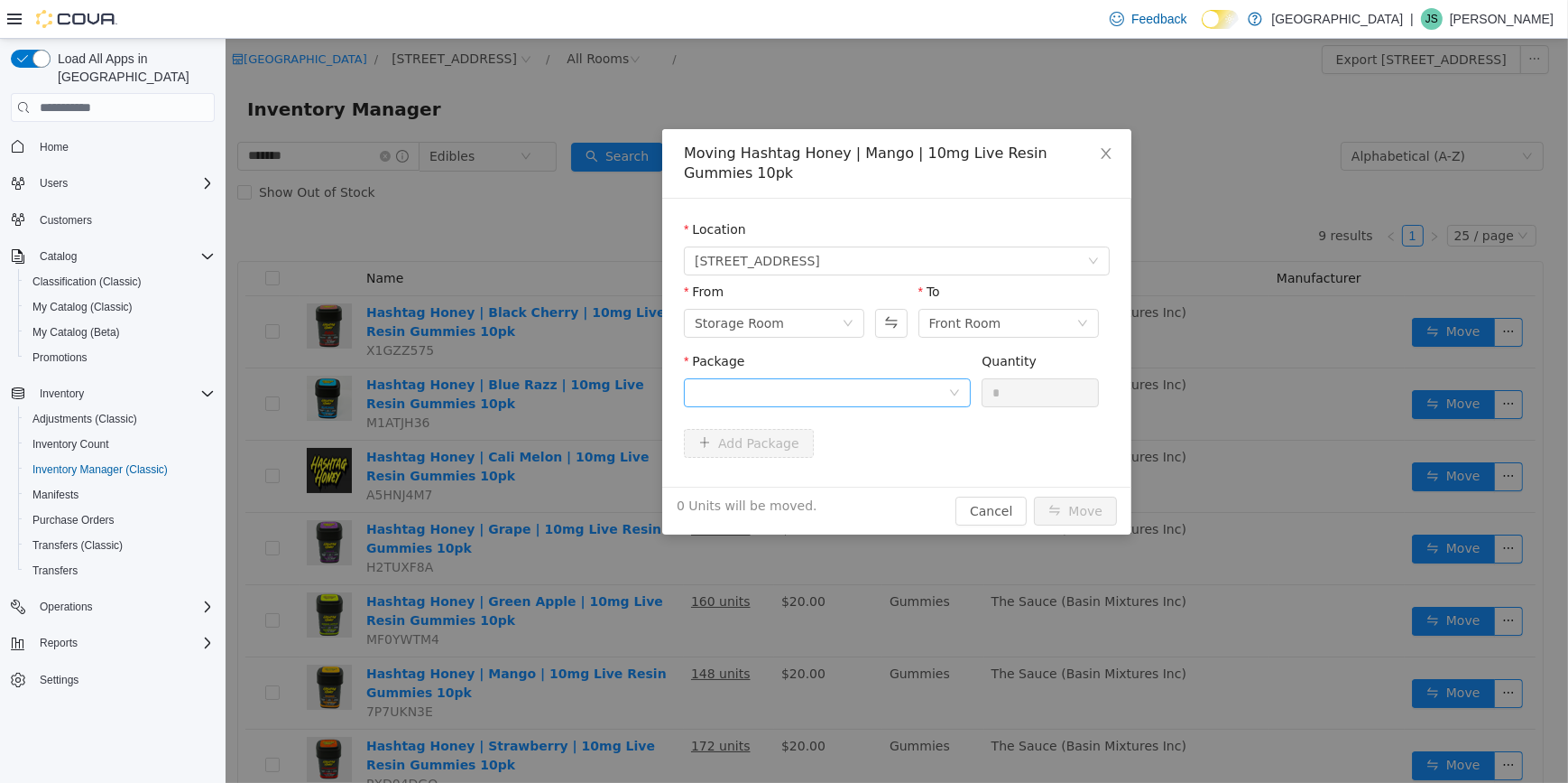
drag, startPoint x: 797, startPoint y: 374, endPoint x: 801, endPoint y: 394, distance: 20.4
click at [801, 393] on div "Package" at bounding box center [826, 383] width 287 height 63
click at [801, 394] on div at bounding box center [821, 393] width 254 height 27
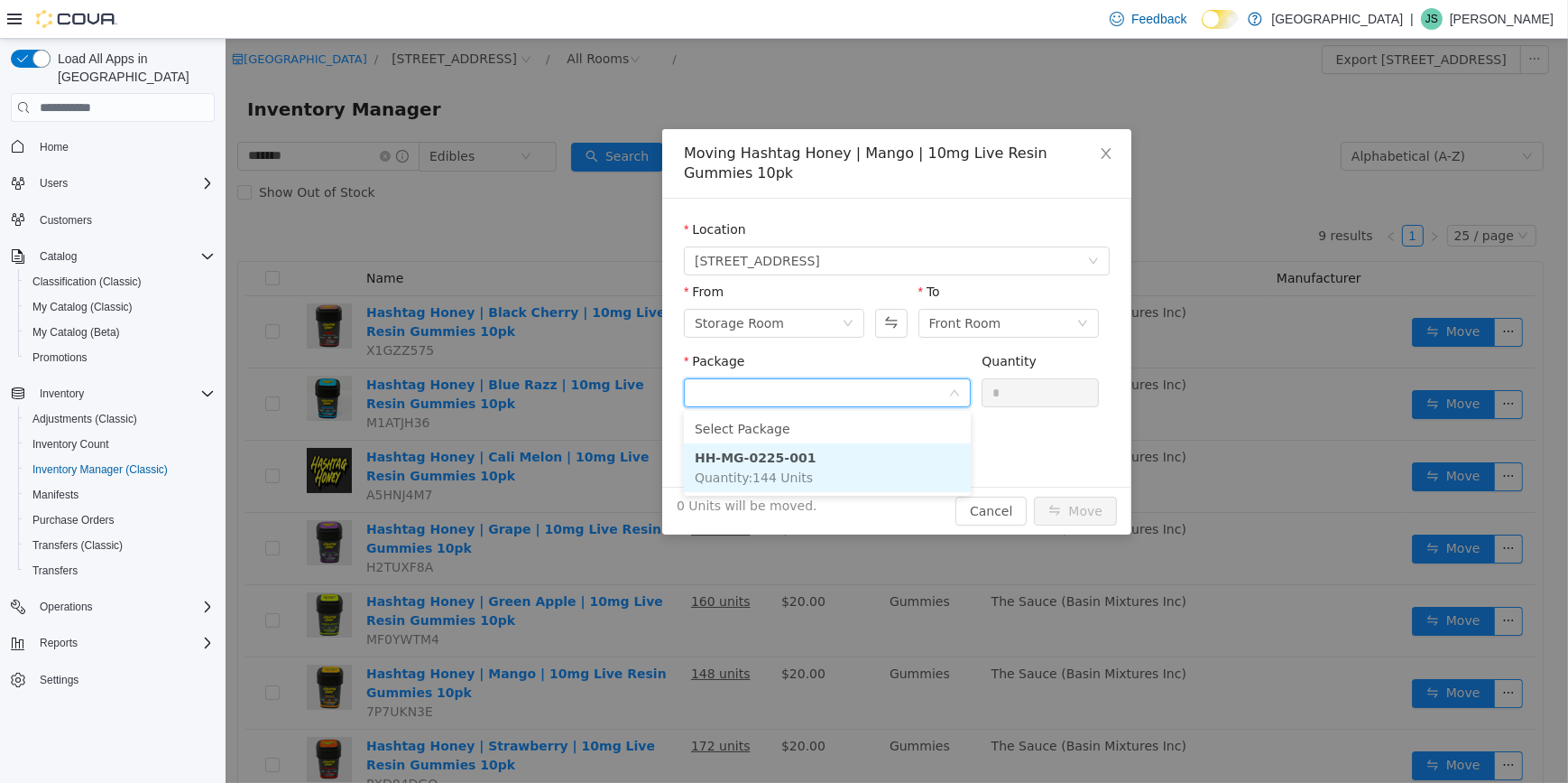
click at [783, 474] on span "Quantity : 144 Units" at bounding box center [753, 477] width 119 height 15
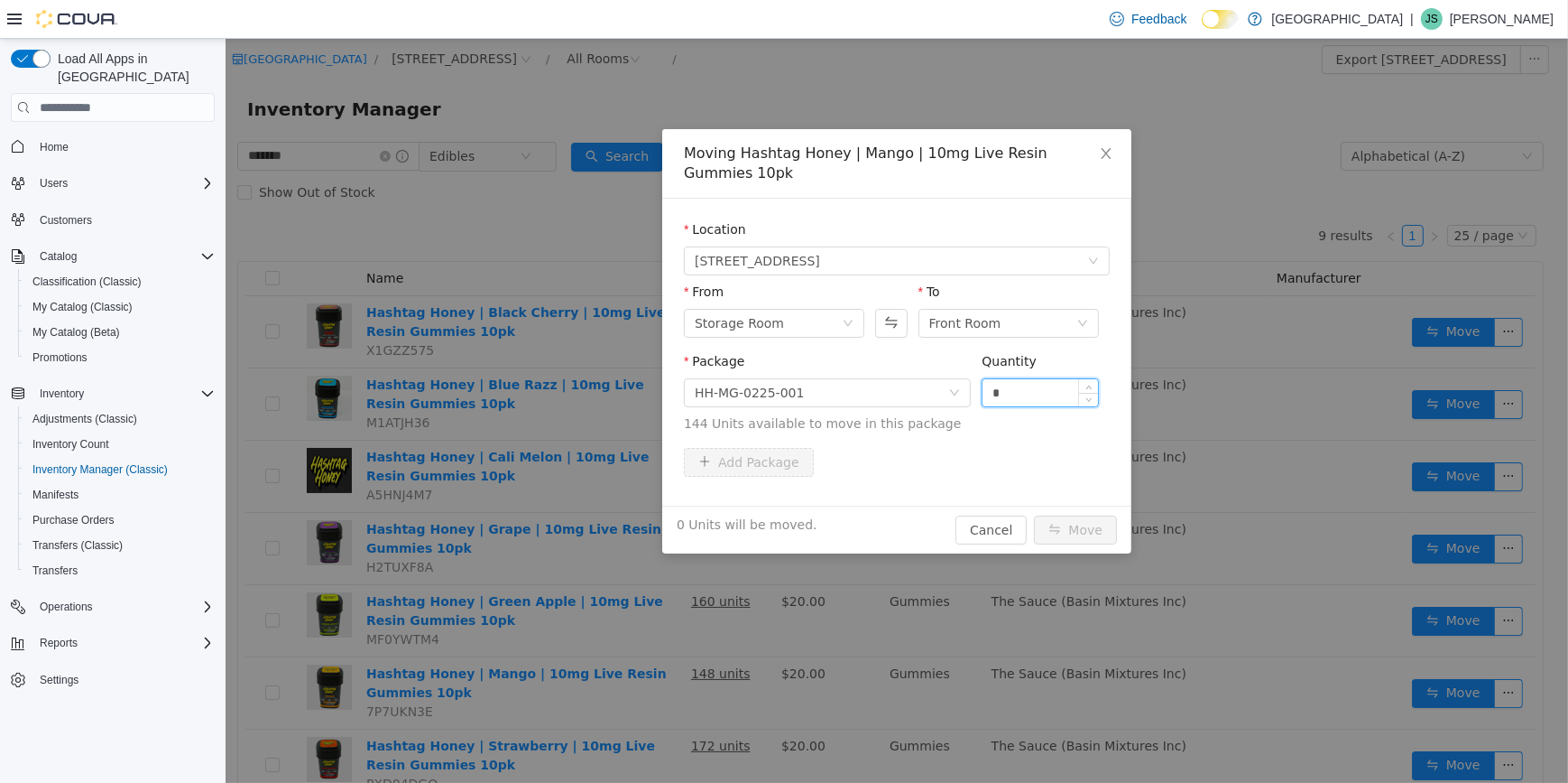
click at [1037, 386] on input "*" at bounding box center [1039, 393] width 116 height 27
type input "**"
click at [1033, 515] on button "Move" at bounding box center [1074, 529] width 83 height 28
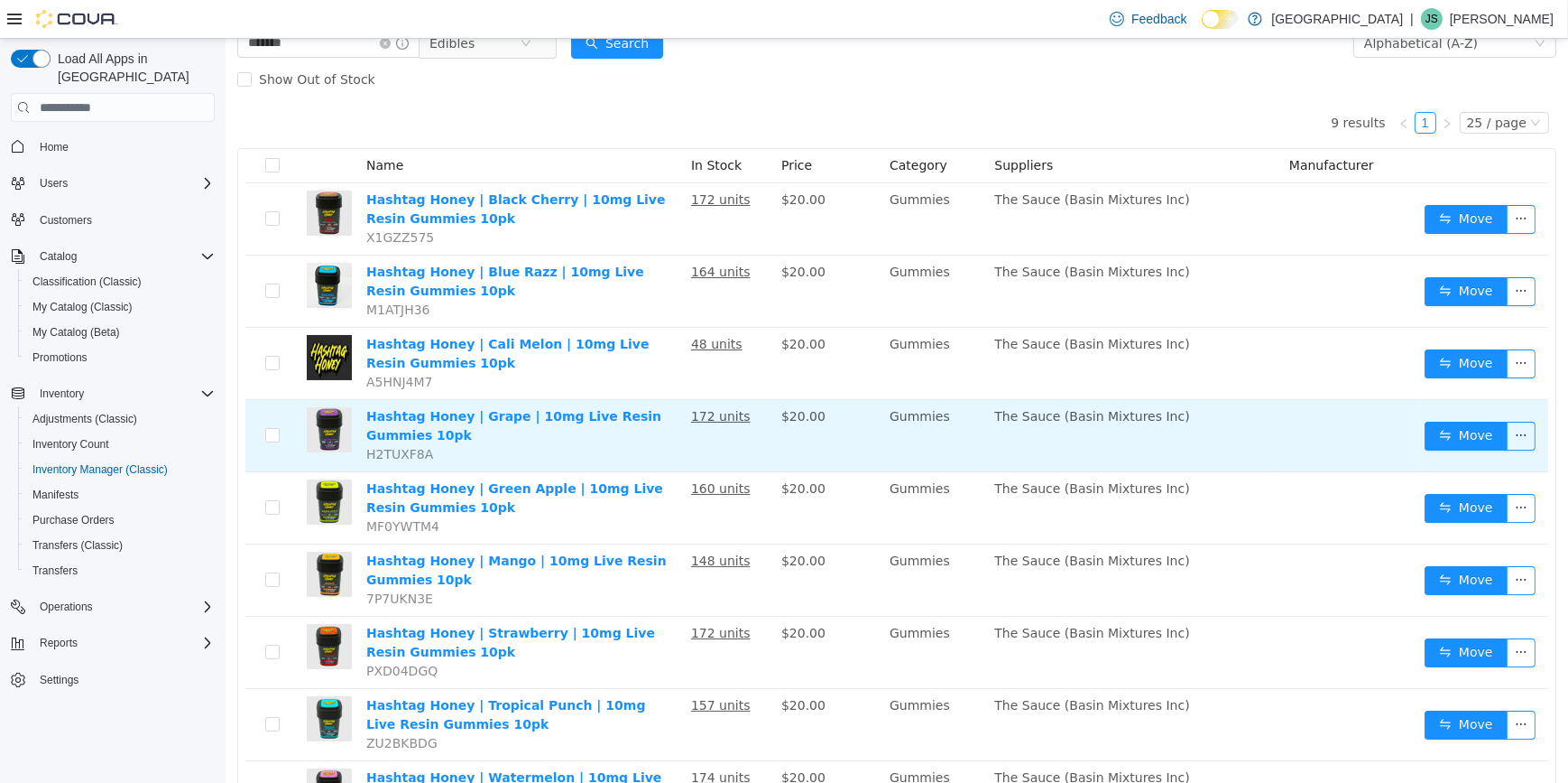
scroll to position [215, 0]
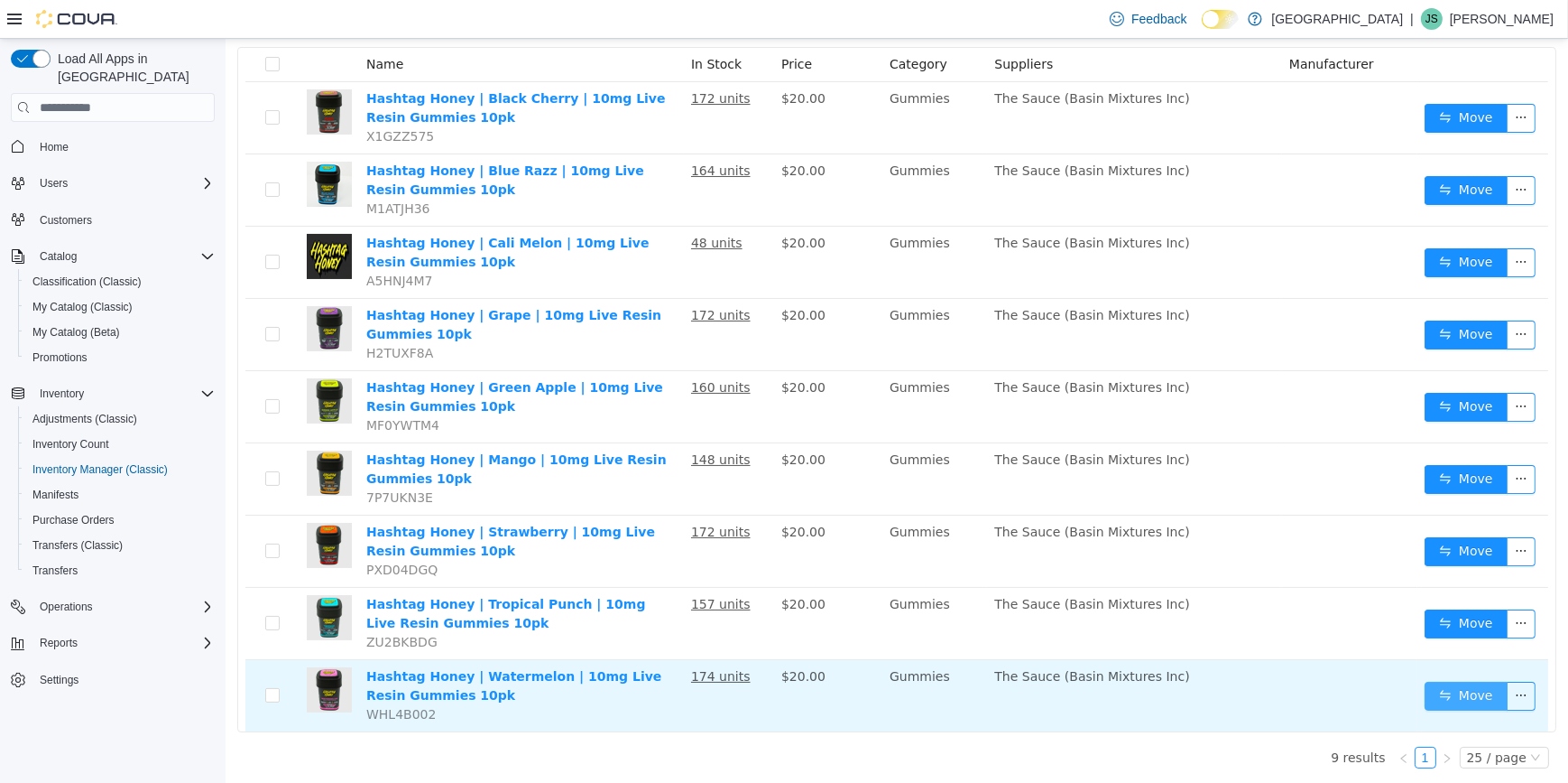
click at [1451, 692] on button "Move" at bounding box center [1465, 696] width 83 height 28
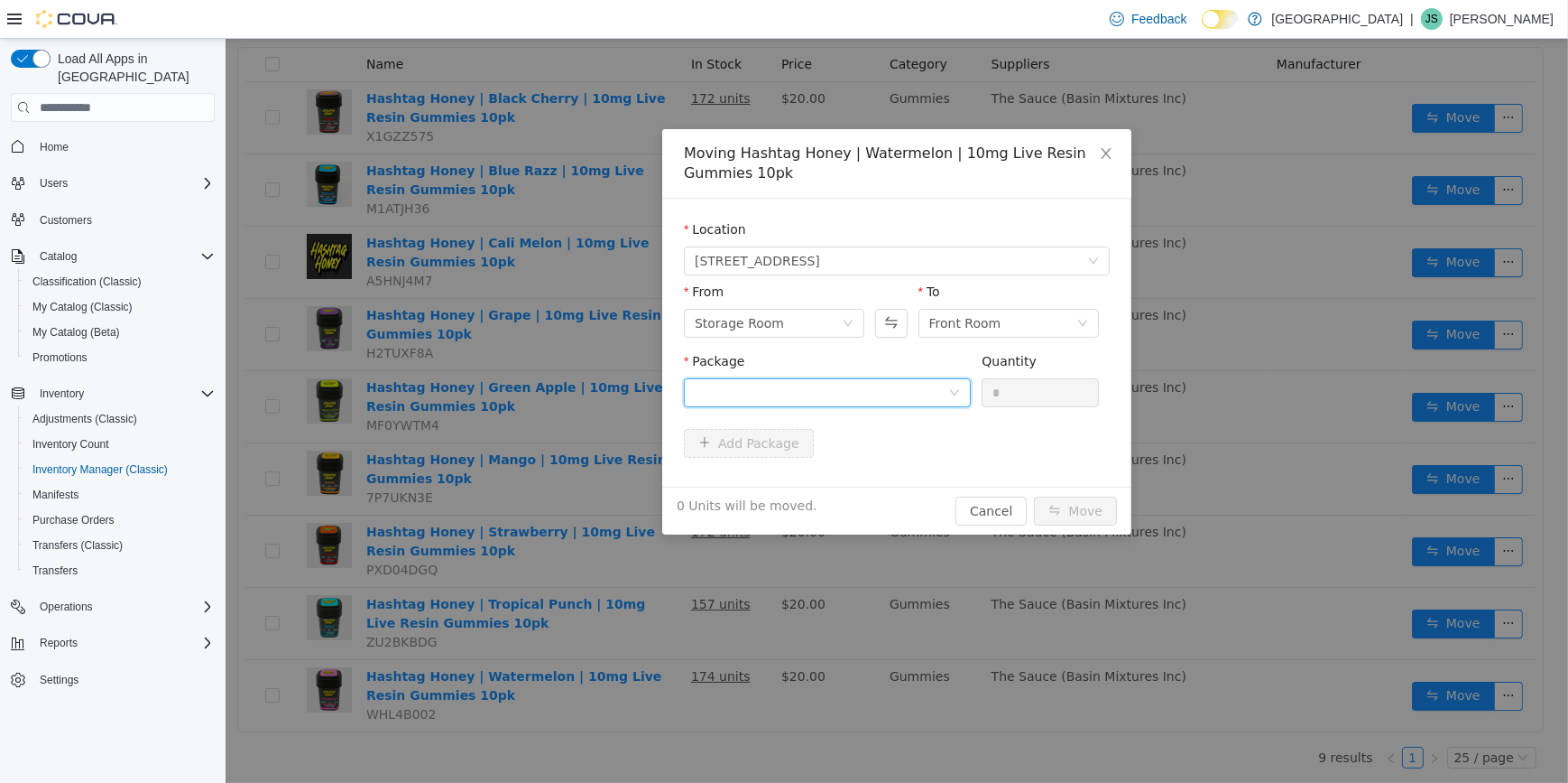
click at [886, 382] on div at bounding box center [821, 393] width 254 height 27
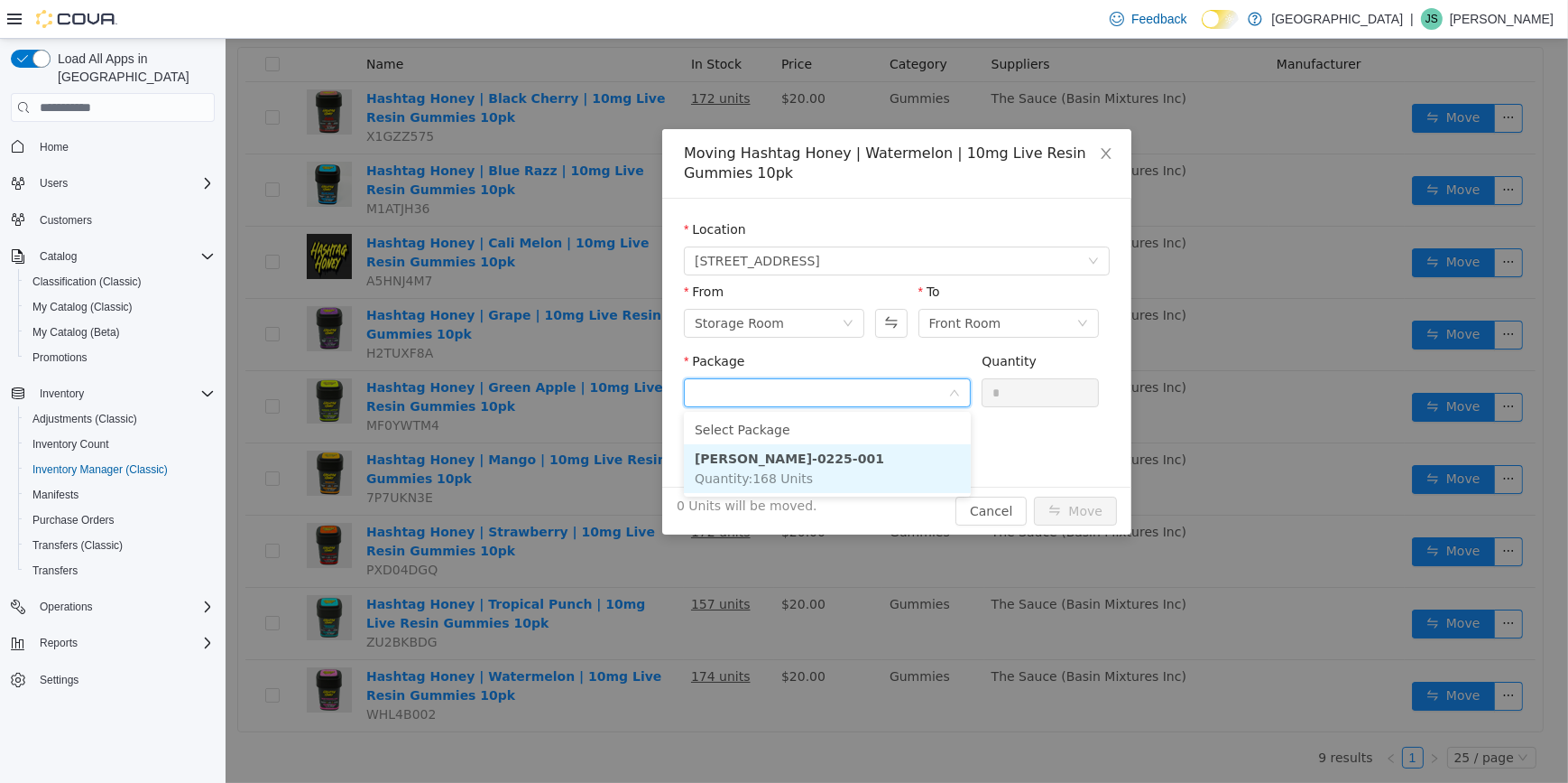
click at [864, 460] on li "[PERSON_NAME]-0225-001 Quantity : 168 Units" at bounding box center [826, 468] width 287 height 49
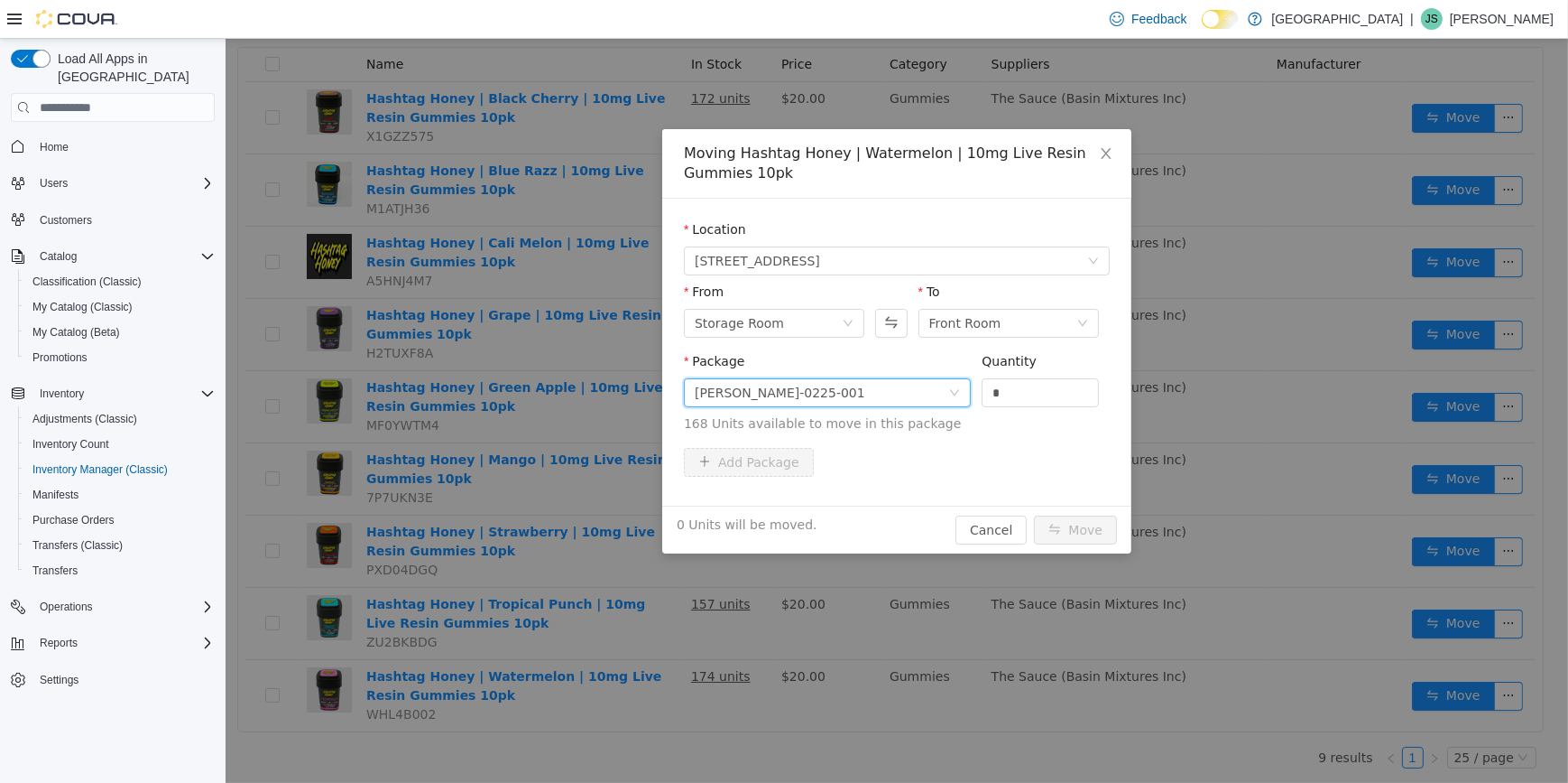
click at [1053, 411] on div "Quantity *" at bounding box center [1040, 383] width 118 height 63
click at [1051, 406] on div "*" at bounding box center [1039, 393] width 116 height 27
drag, startPoint x: 1051, startPoint y: 406, endPoint x: 1081, endPoint y: 386, distance: 36.1
click at [1074, 386] on input "*" at bounding box center [1039, 393] width 116 height 27
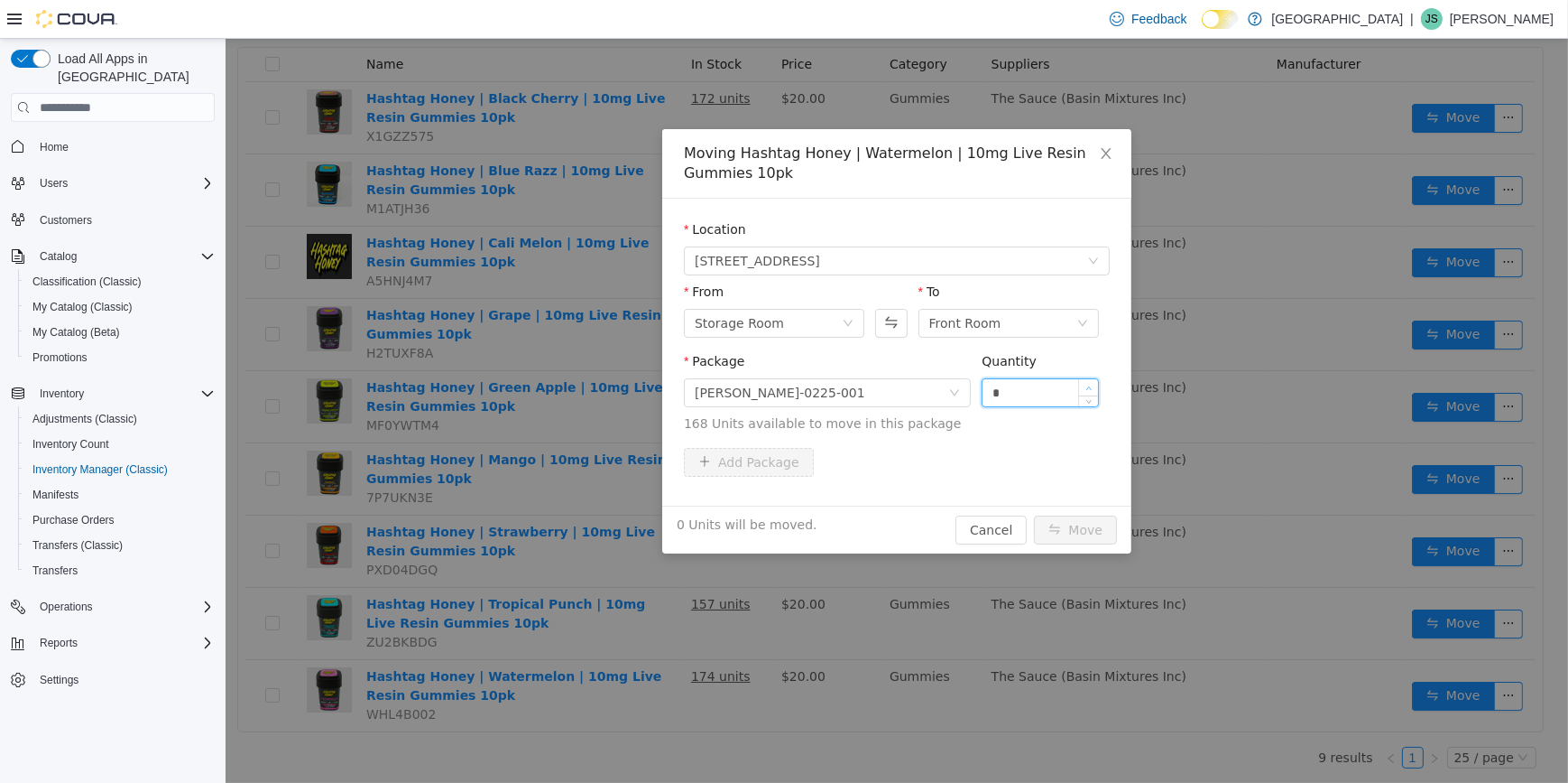
type input "*"
click at [1081, 386] on span "Increase Value" at bounding box center [1087, 387] width 19 height 17
click at [1087, 521] on button "Move" at bounding box center [1074, 529] width 83 height 28
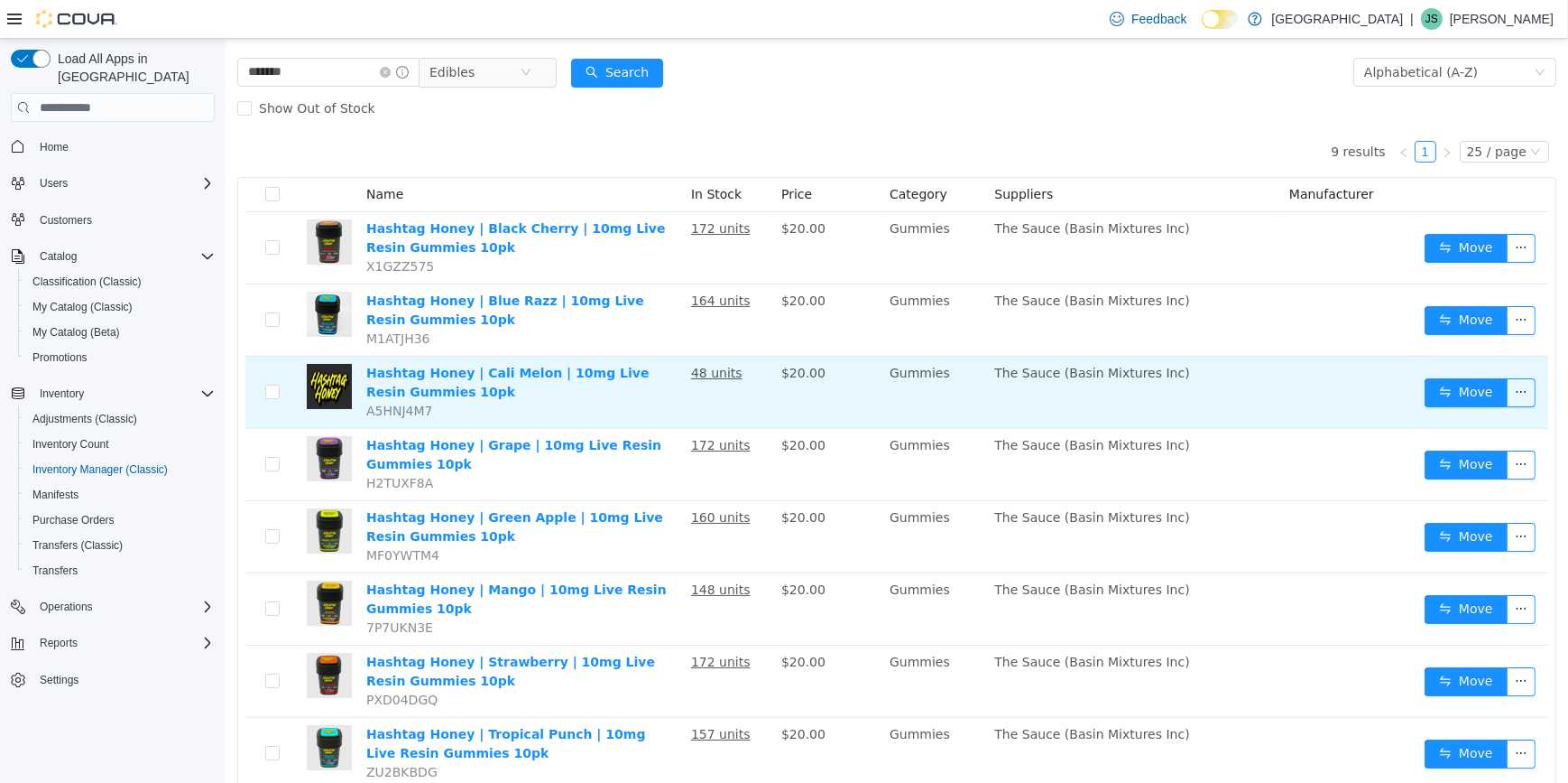
scroll to position [0, 0]
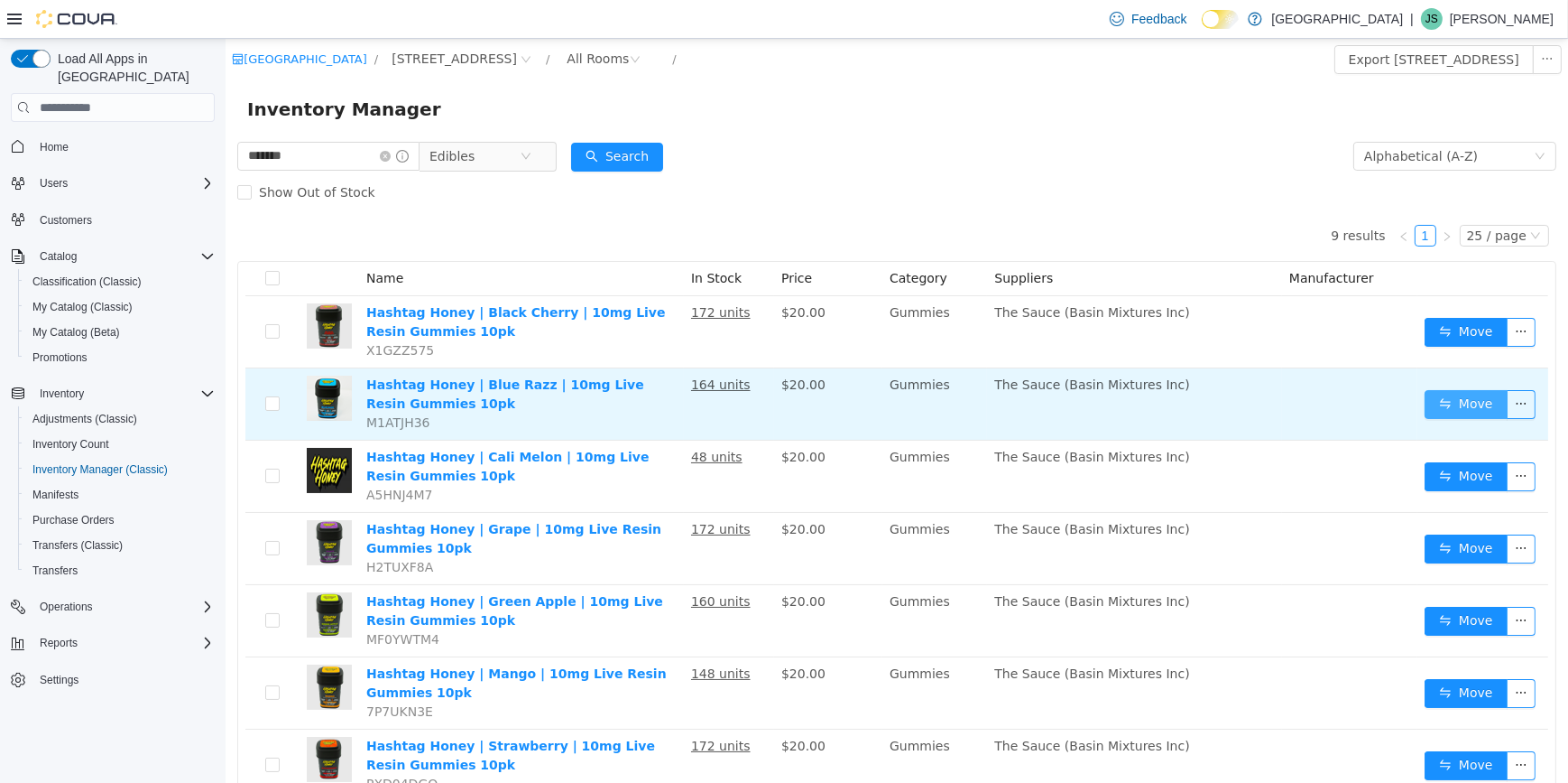
click at [1443, 403] on button "Move" at bounding box center [1465, 404] width 83 height 28
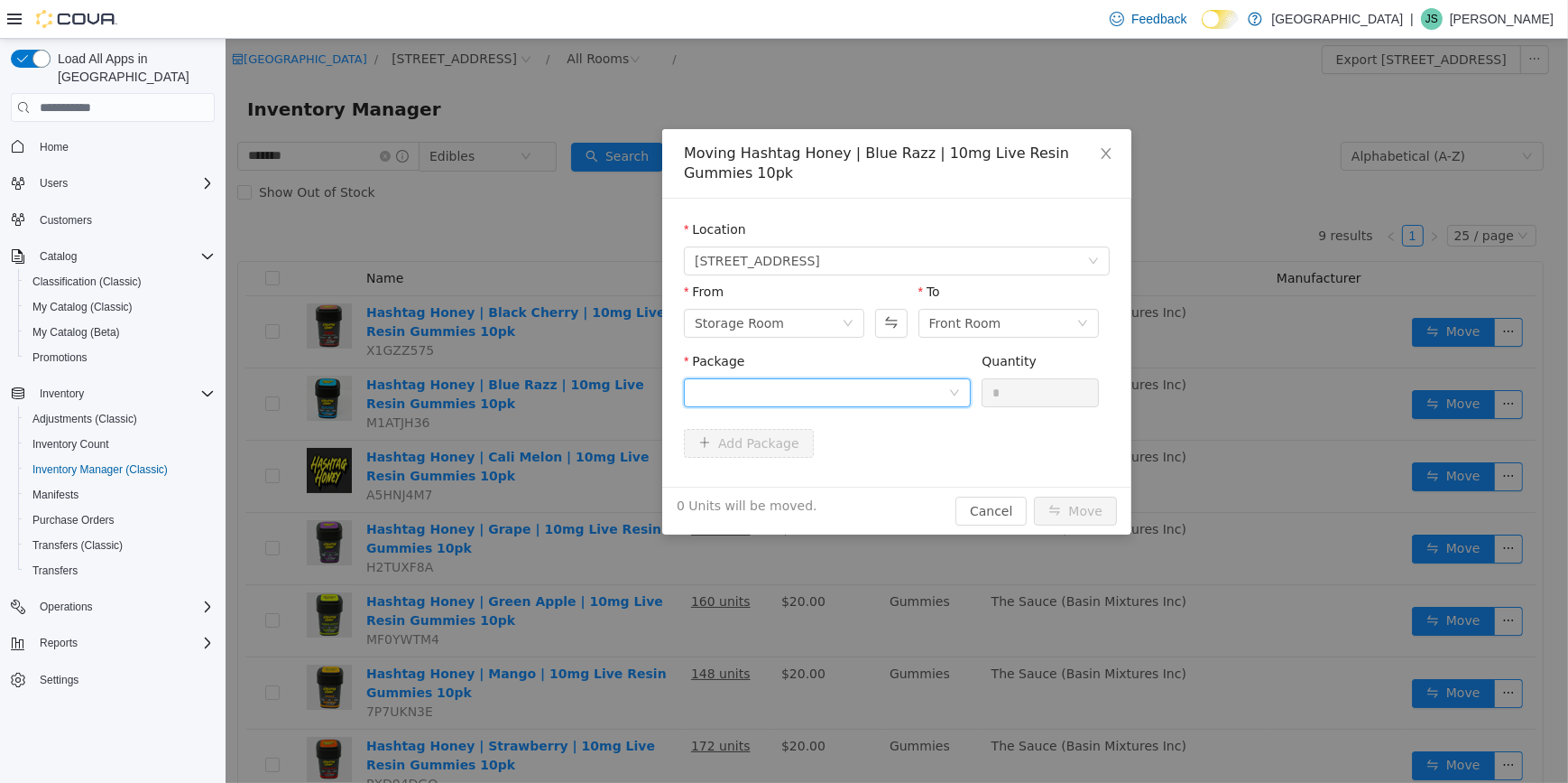
click at [897, 386] on div at bounding box center [821, 393] width 254 height 27
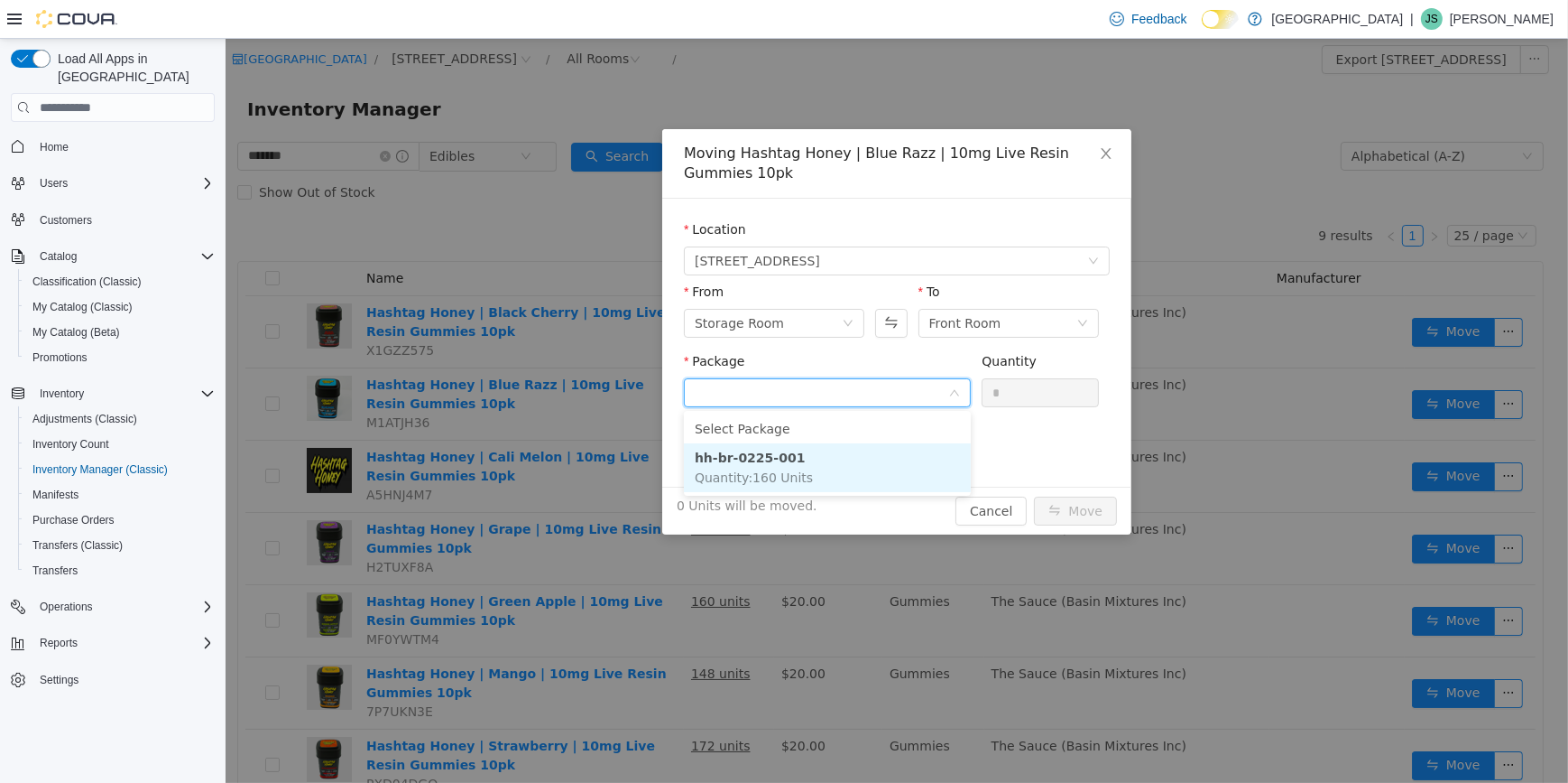
click at [842, 452] on li "hh-br-0225-001 Quantity : 160 Units" at bounding box center [826, 467] width 287 height 49
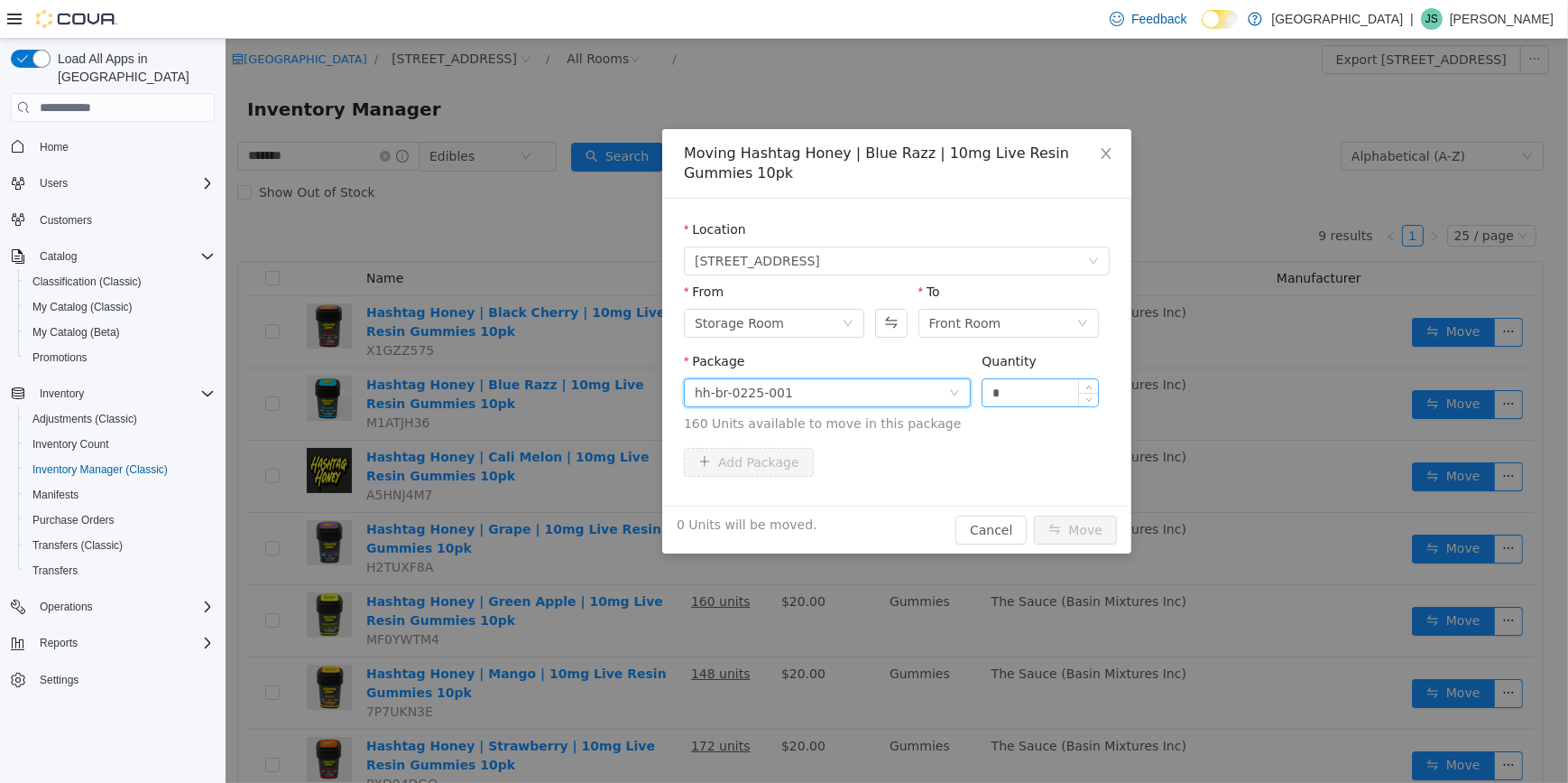
click at [1044, 396] on input "*" at bounding box center [1039, 393] width 116 height 27
type input "**"
click at [1033, 515] on button "Move" at bounding box center [1074, 529] width 83 height 28
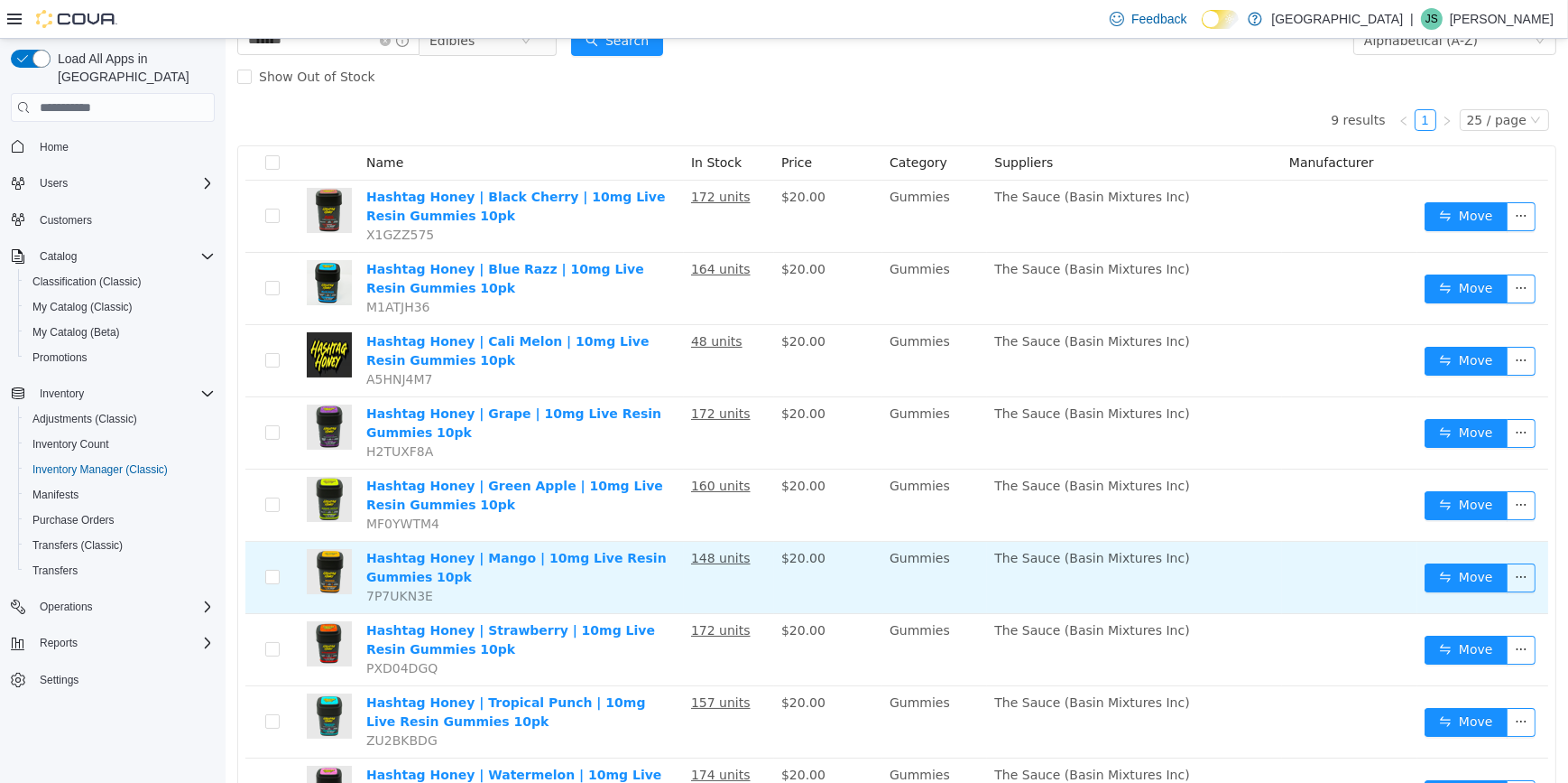
scroll to position [215, 0]
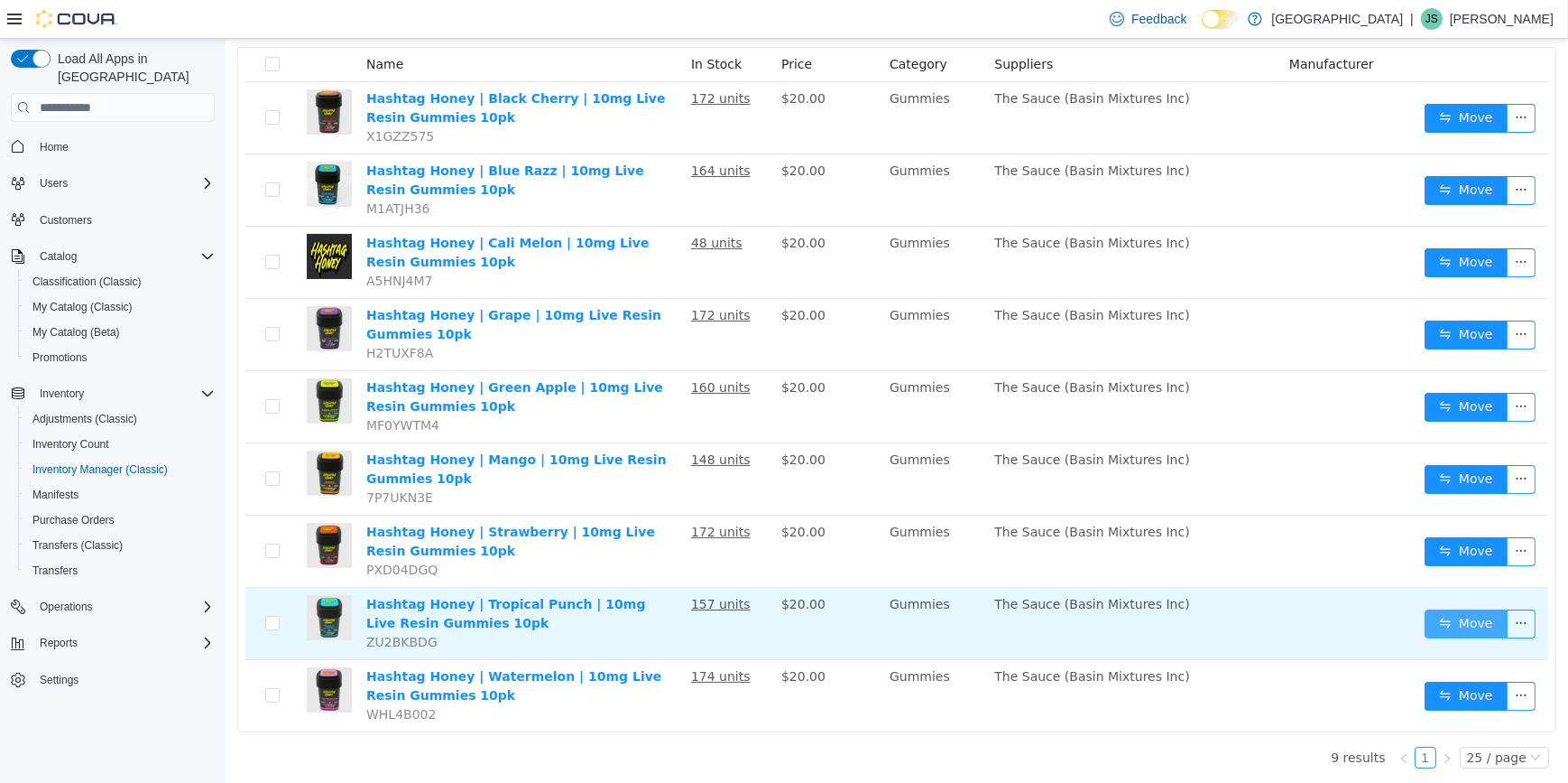
click at [1443, 617] on button "Move" at bounding box center [1465, 623] width 83 height 28
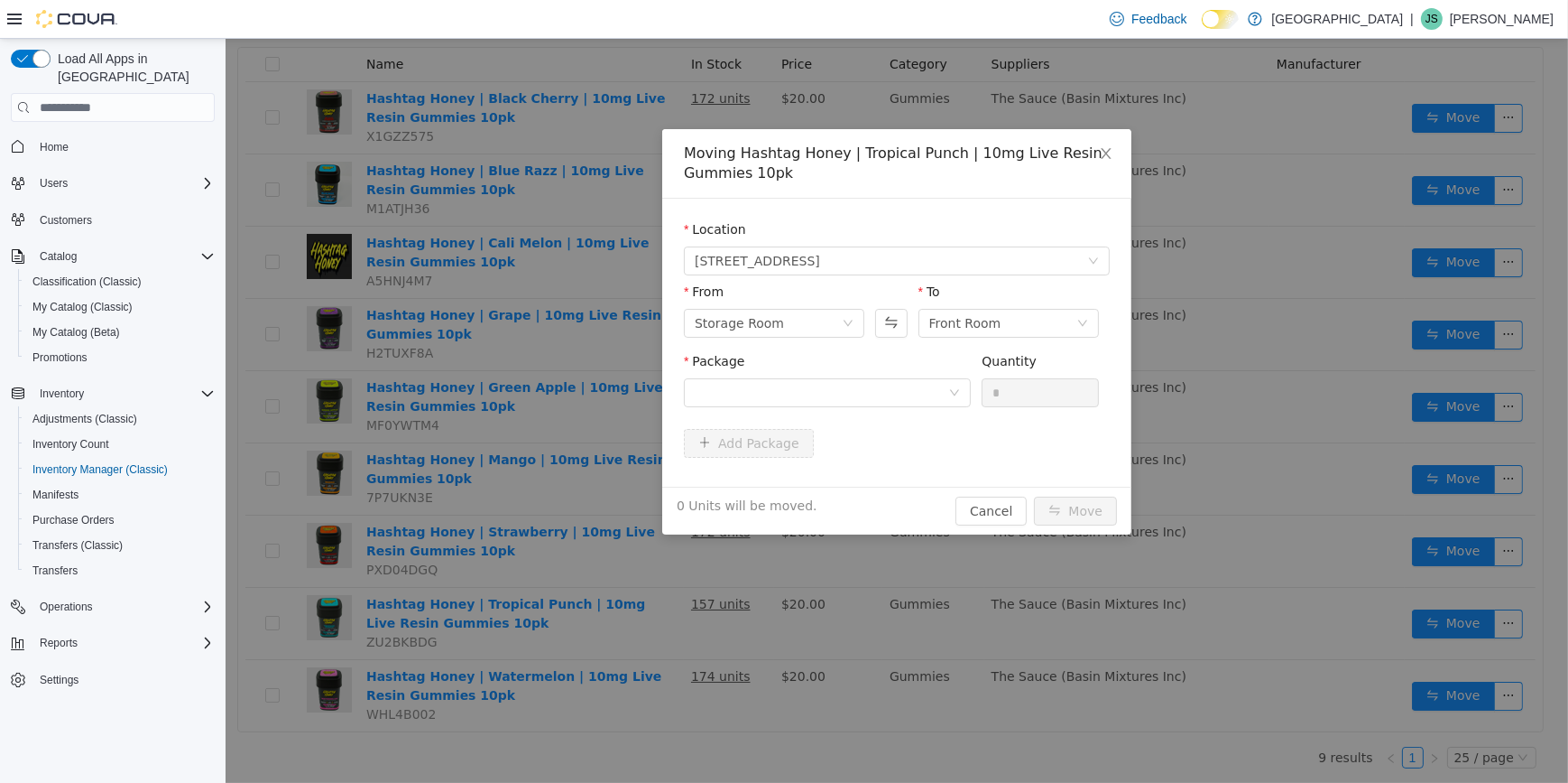
click at [1226, 484] on div "Moving Hashtag Honey | Tropical Punch | 10mg Live Resin Gummies 10pk Location […" at bounding box center [895, 411] width 1343 height 744
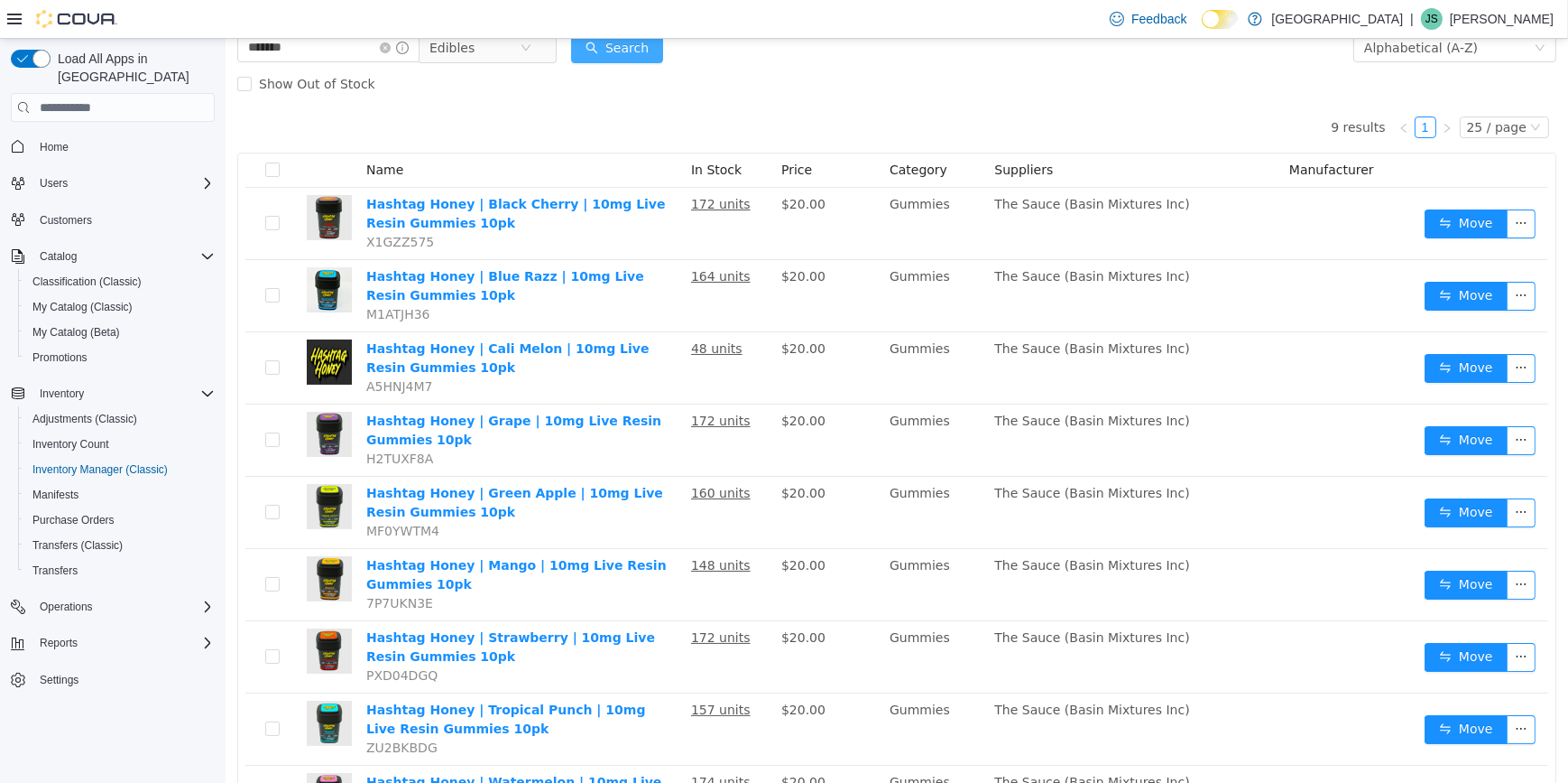
scroll to position [0, 0]
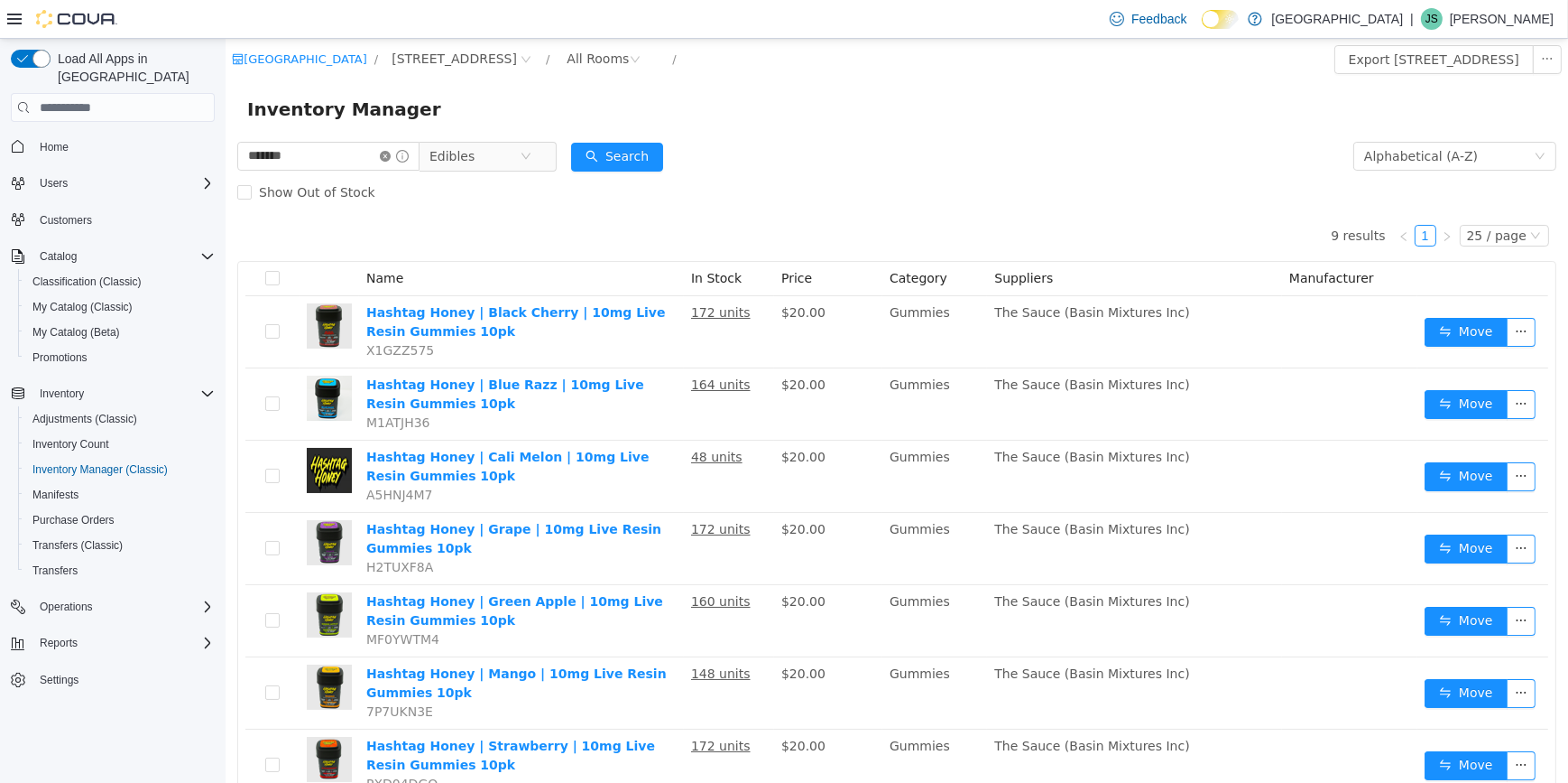
click at [390, 152] on icon "icon: close-circle" at bounding box center [384, 156] width 11 height 11
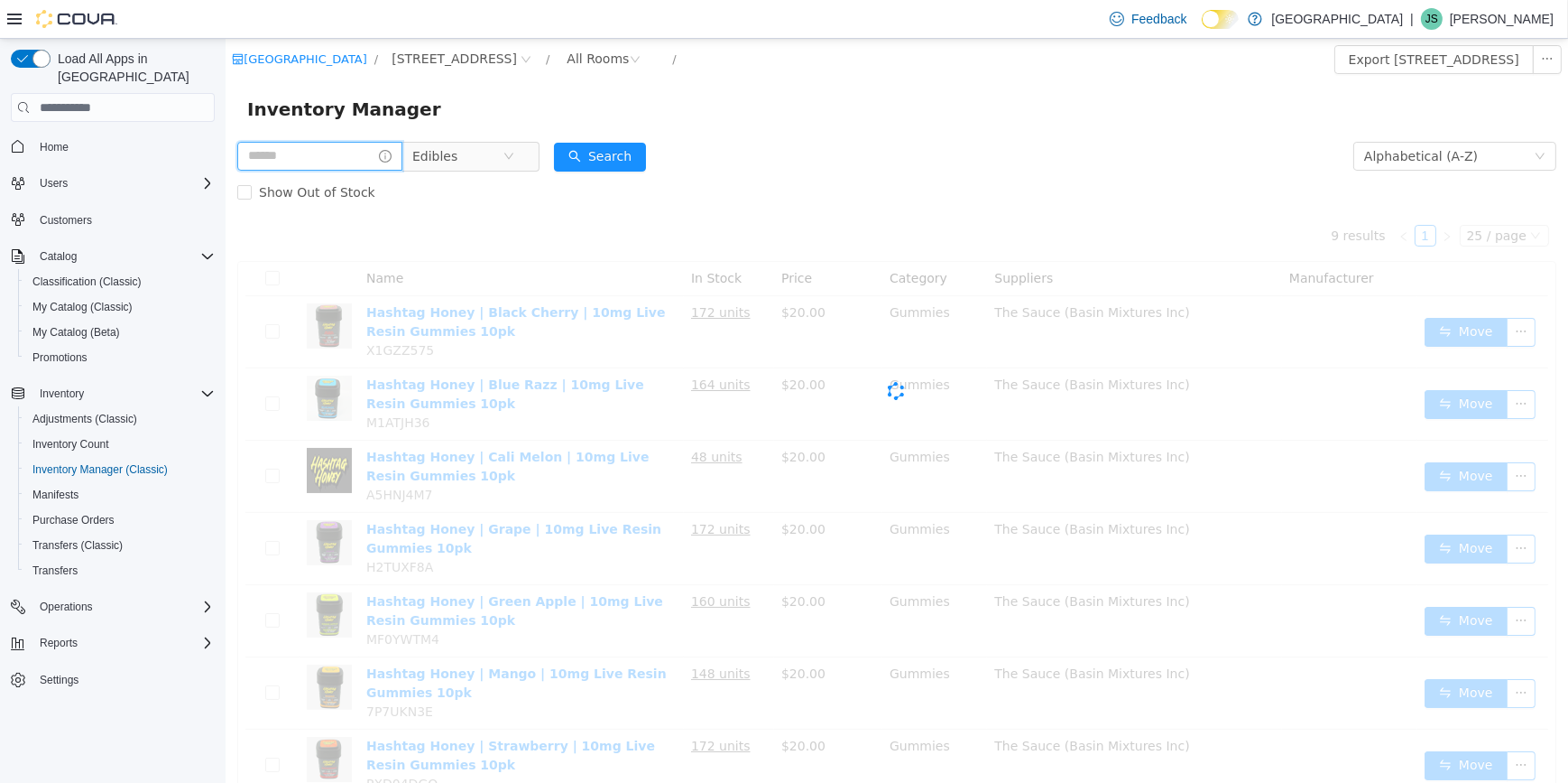
click at [355, 148] on input "text" at bounding box center [318, 156] width 166 height 28
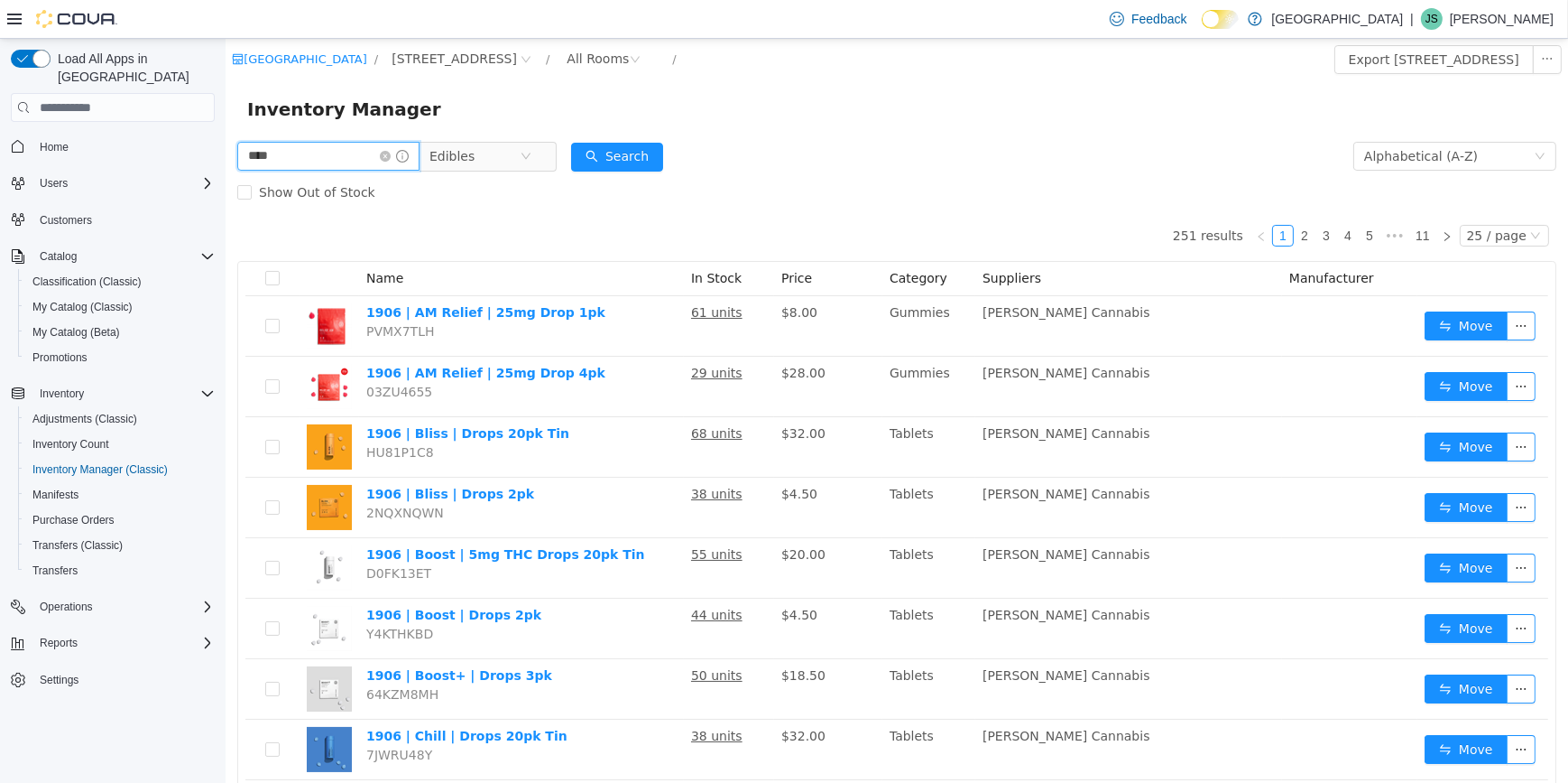
type input "****"
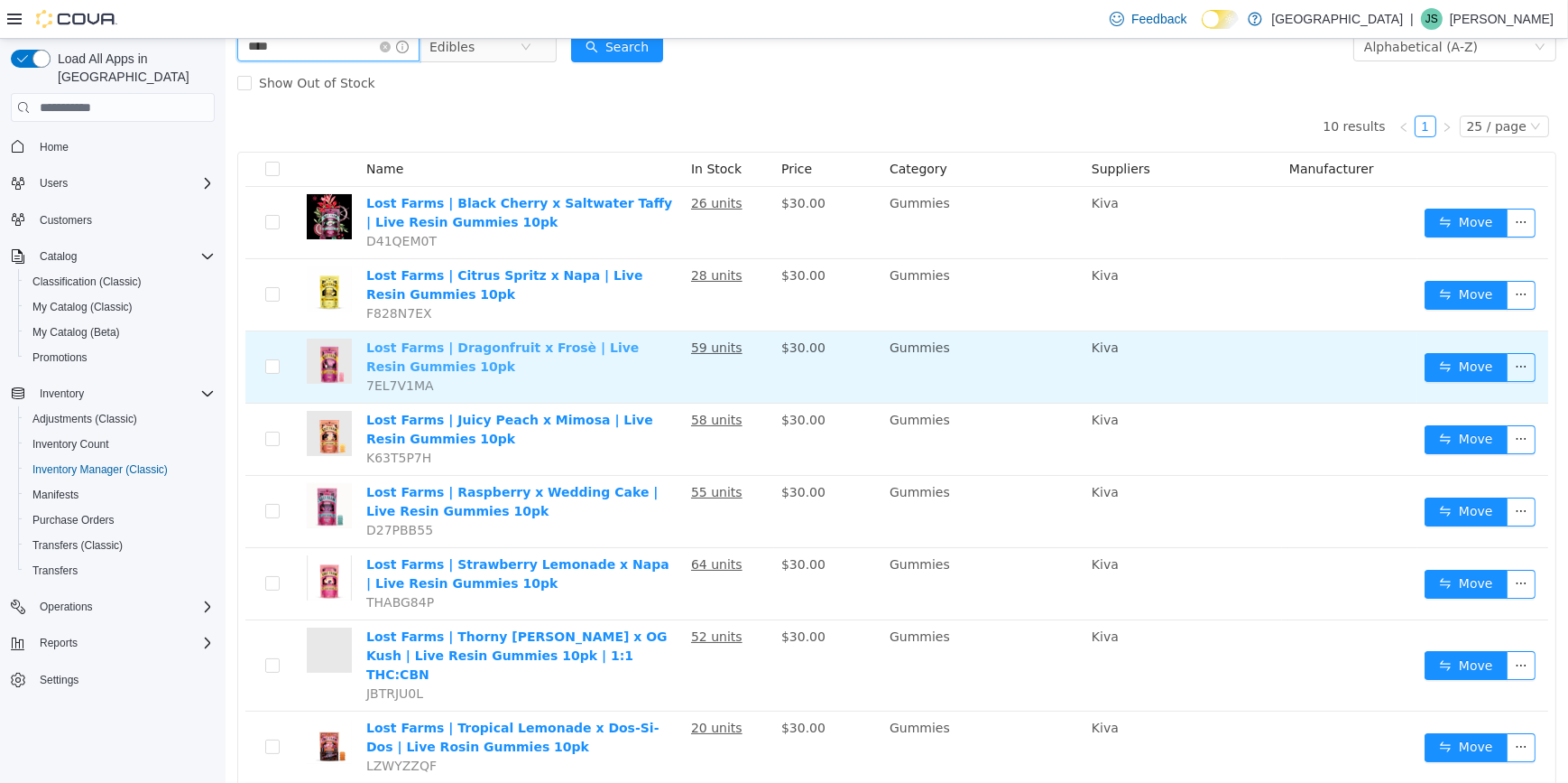
scroll to position [246, 0]
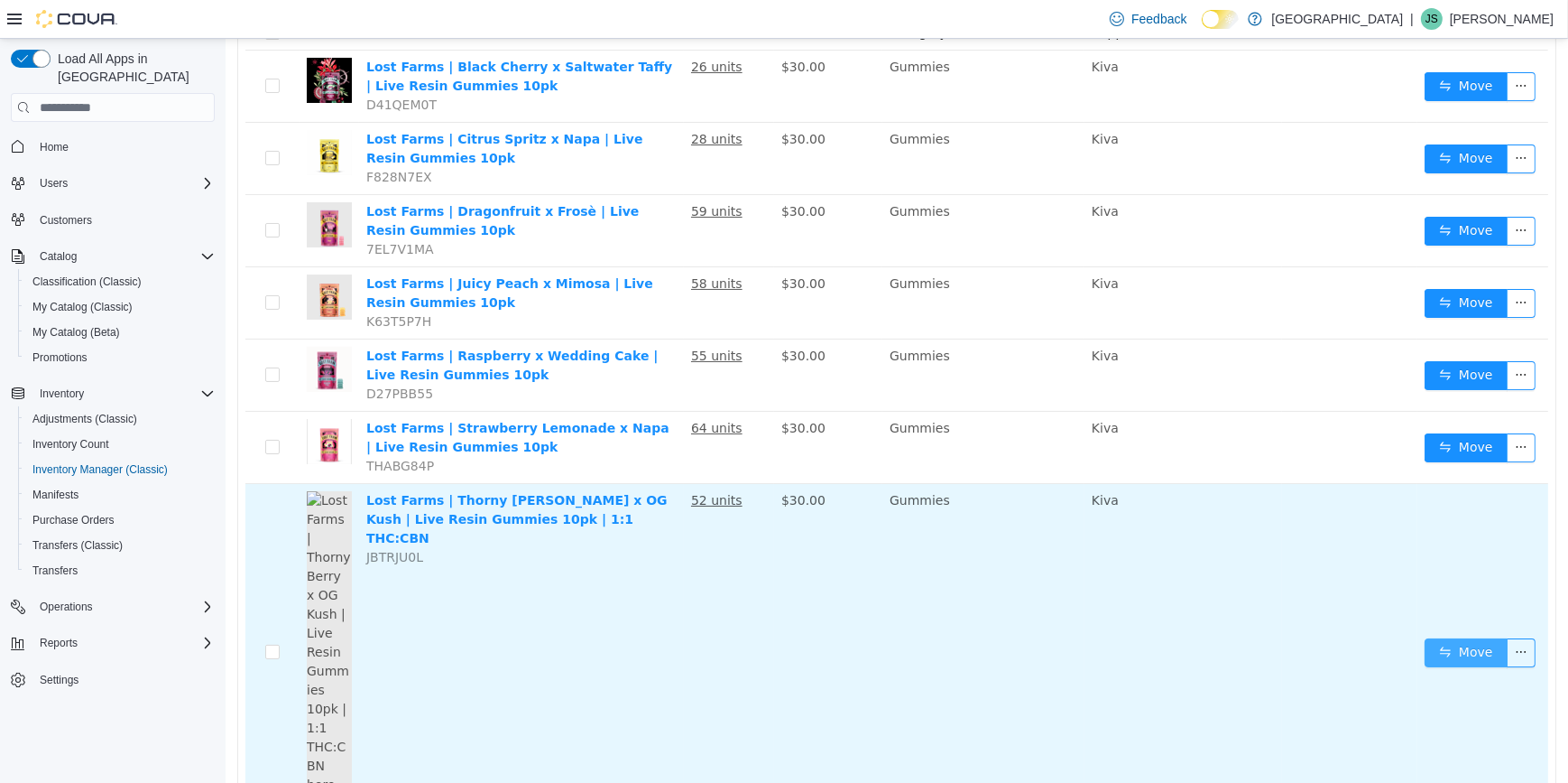
click at [1454, 638] on button "Move" at bounding box center [1465, 652] width 83 height 28
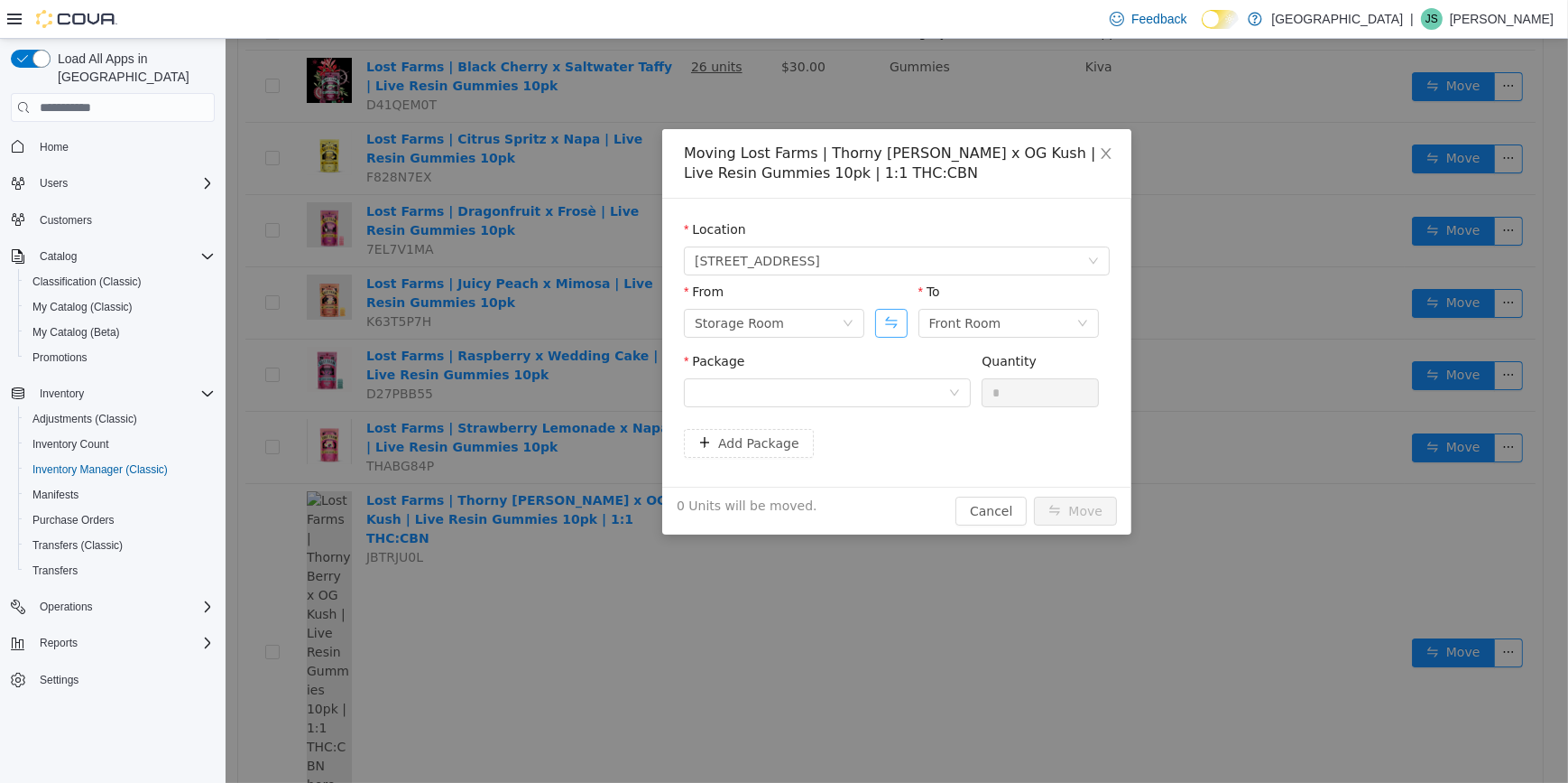
drag, startPoint x: 899, startPoint y: 329, endPoint x: 889, endPoint y: 348, distance: 21.5
click at [898, 329] on button "Swap" at bounding box center [890, 322] width 31 height 28
click at [874, 384] on div at bounding box center [821, 393] width 254 height 27
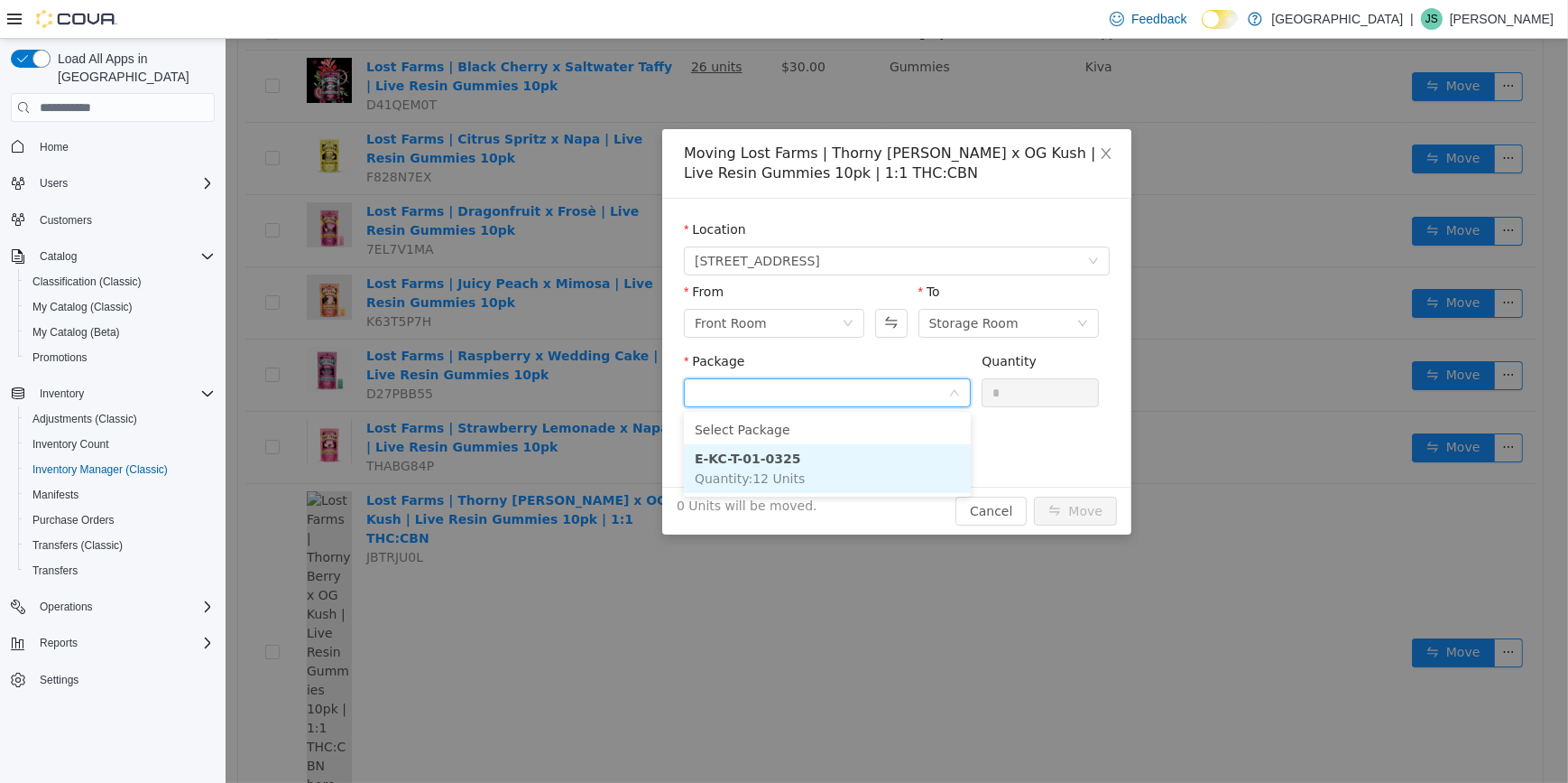
click at [822, 475] on li "E-KC-T-01-0325 Quantity : 12 Units" at bounding box center [826, 468] width 287 height 49
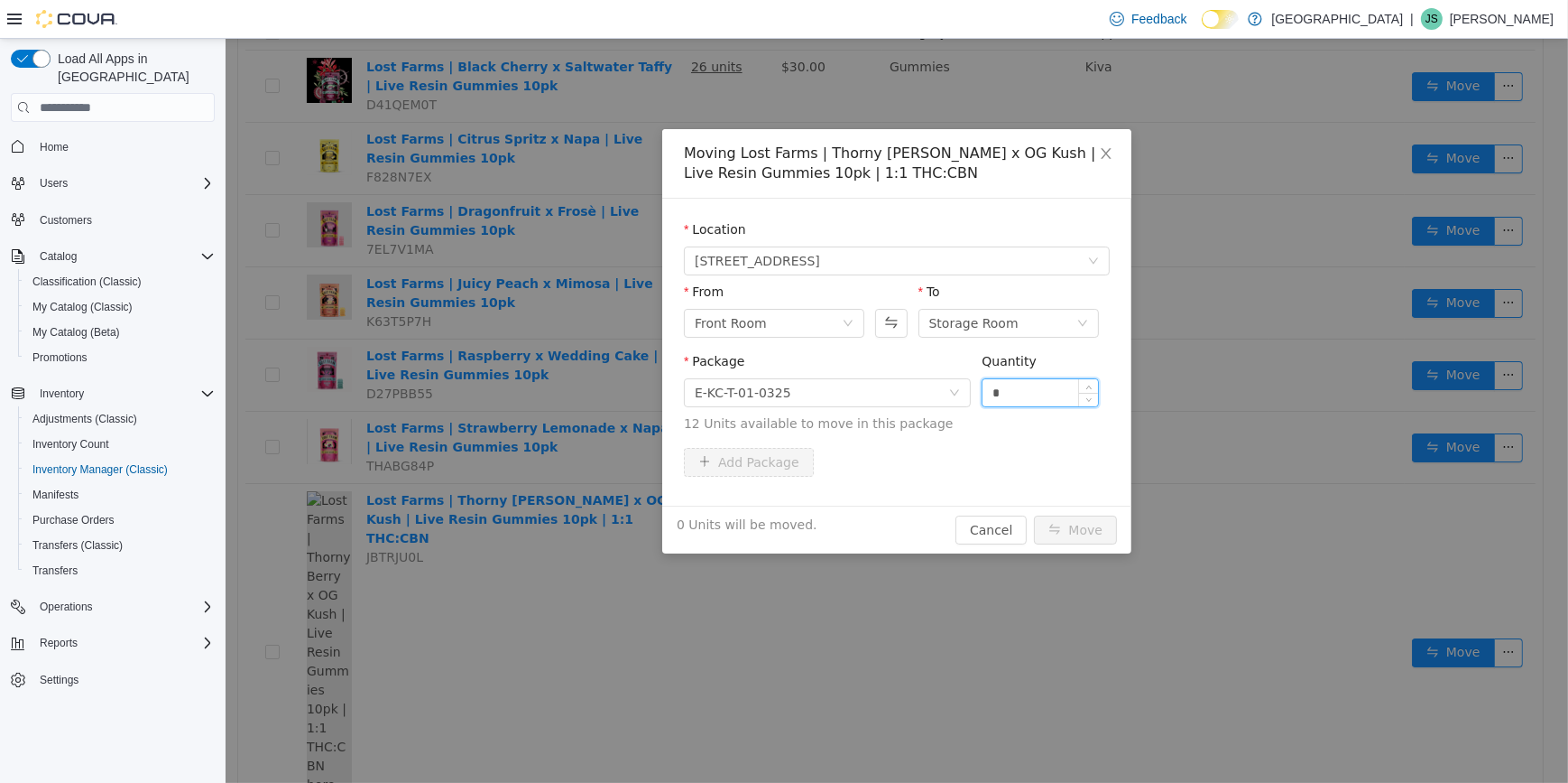
click at [1022, 394] on input "*" at bounding box center [1039, 393] width 116 height 27
type input "**"
click at [1033, 515] on button "Move" at bounding box center [1074, 529] width 83 height 28
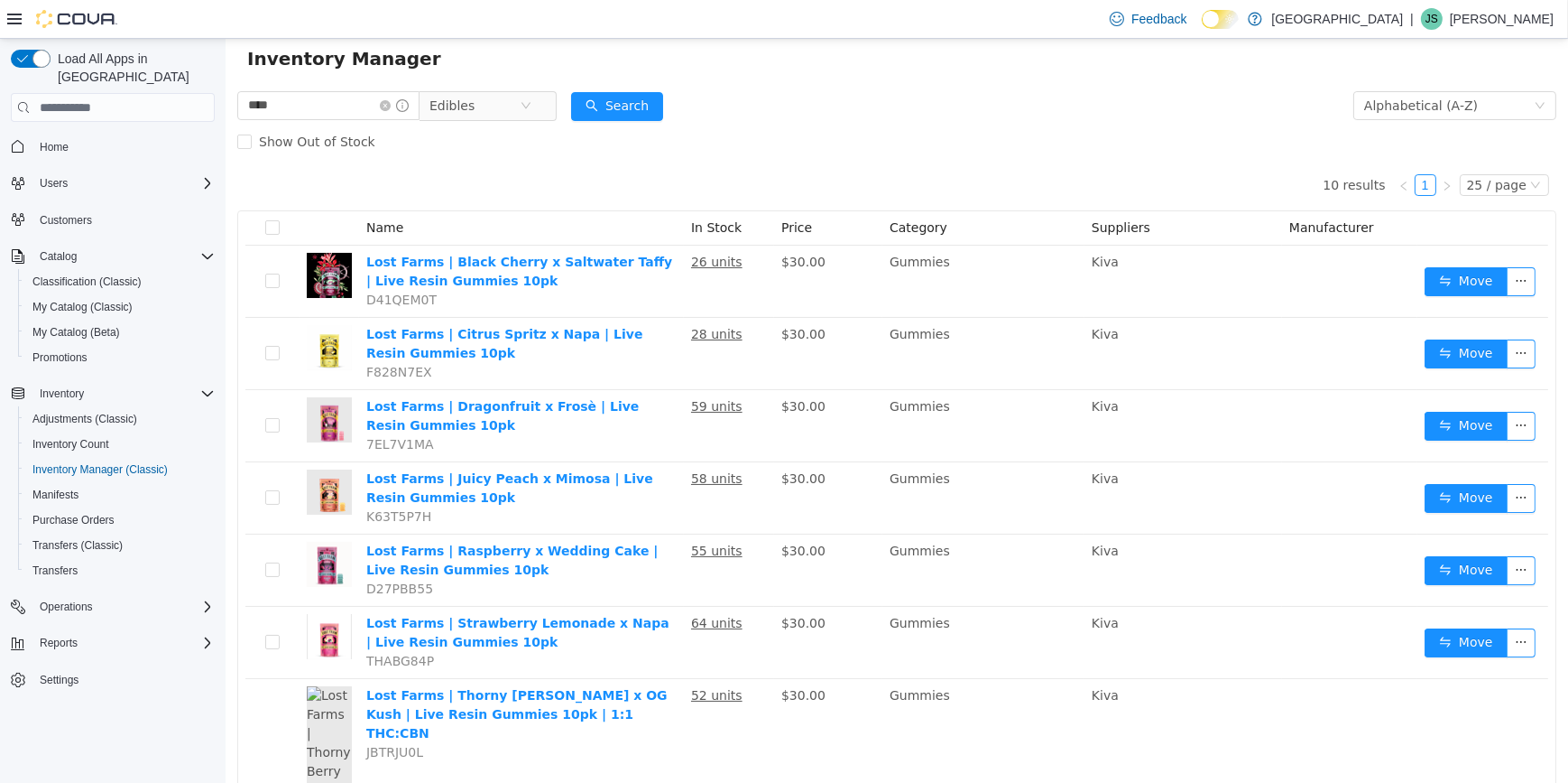
scroll to position [0, 0]
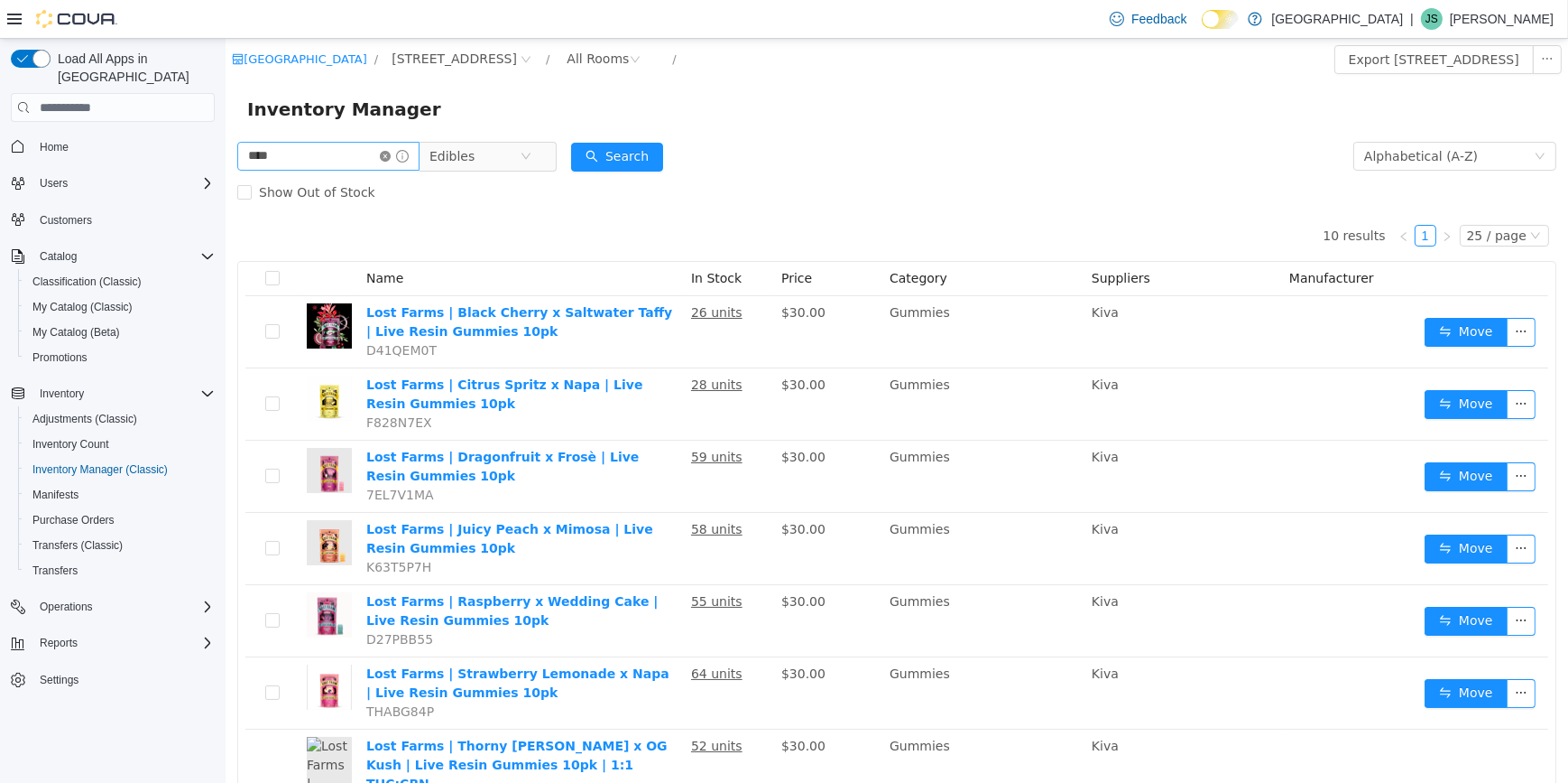
click at [390, 159] on icon "icon: close-circle" at bounding box center [384, 156] width 11 height 11
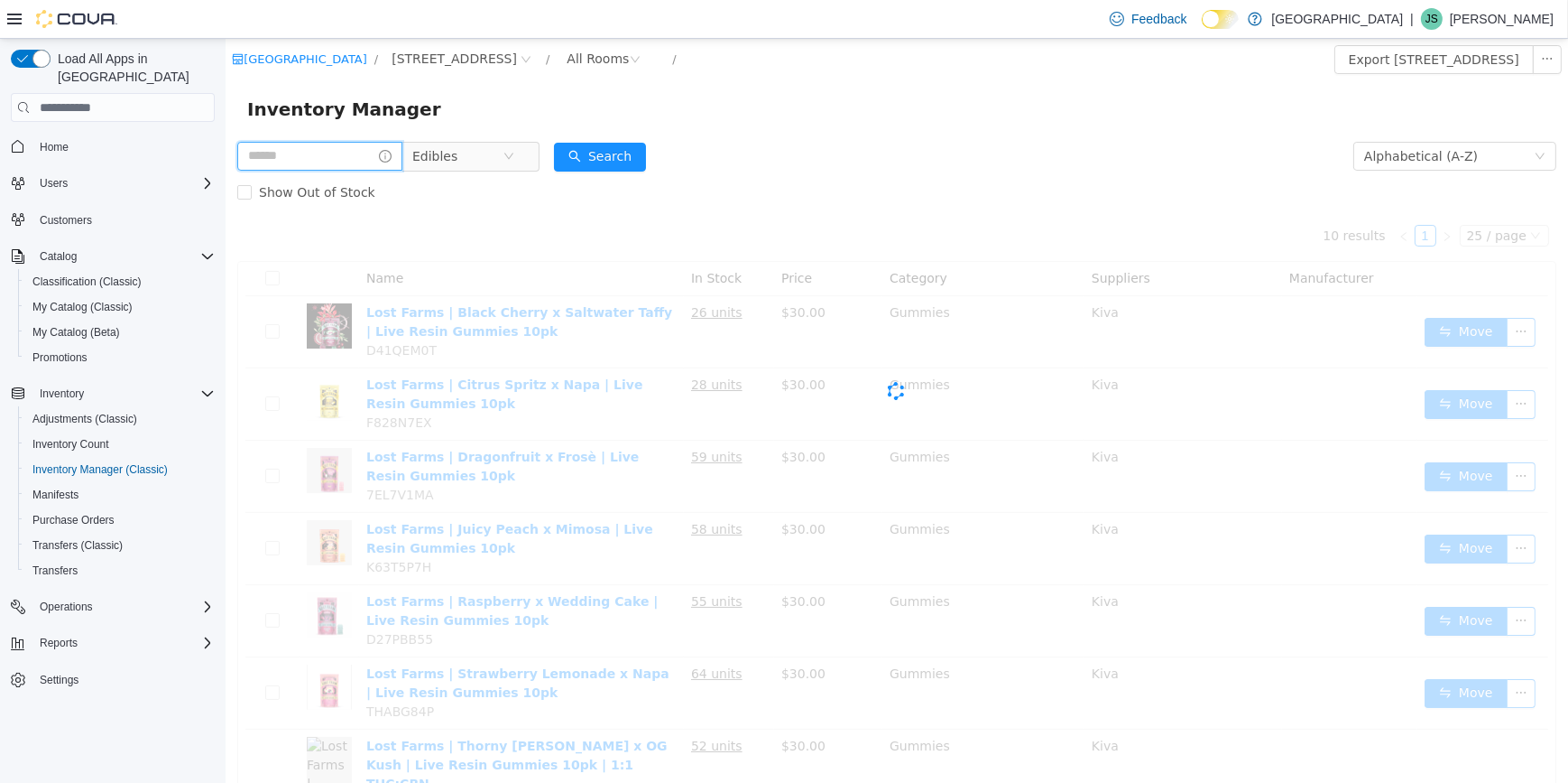
click at [377, 162] on input "text" at bounding box center [318, 156] width 166 height 28
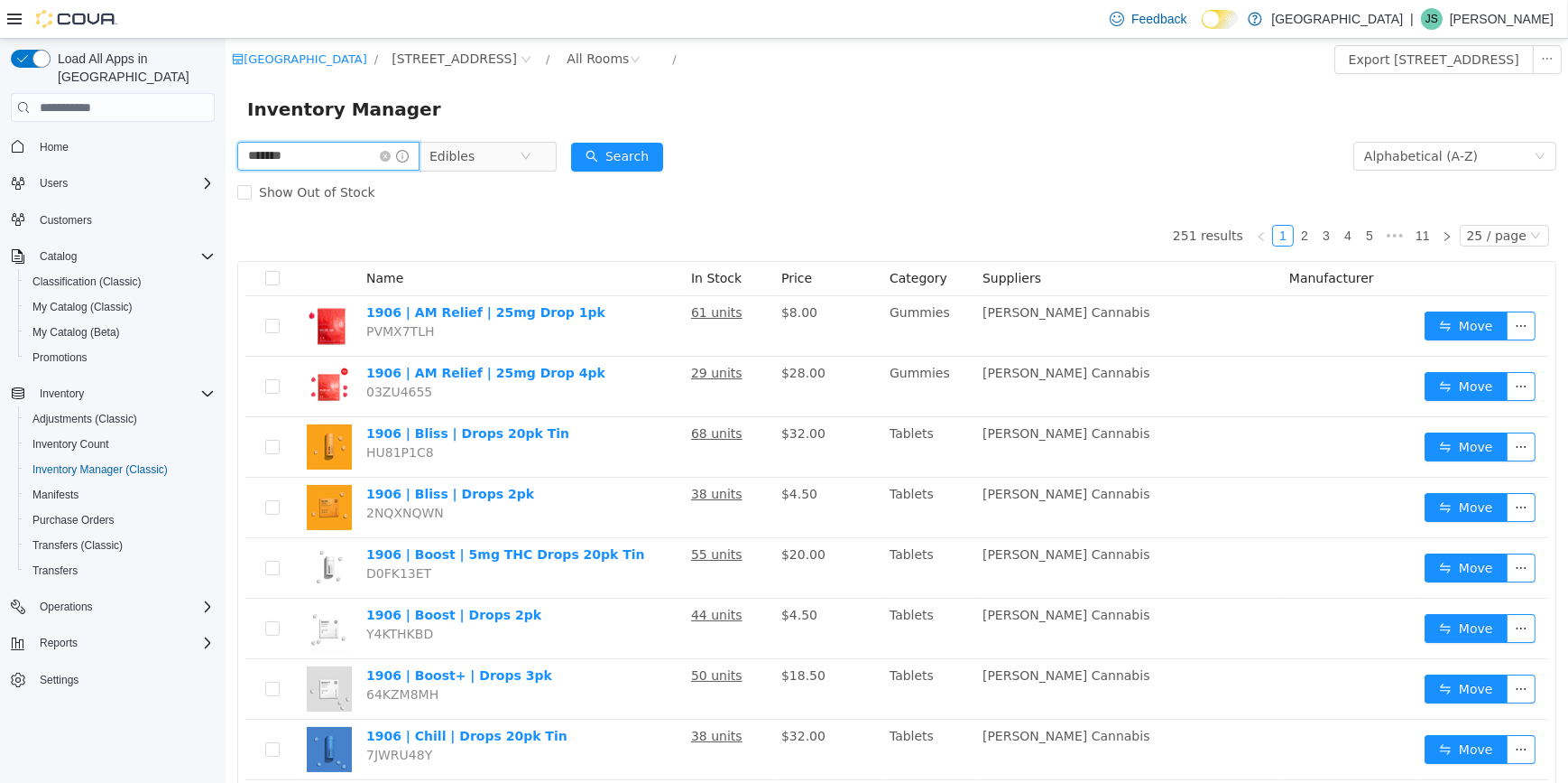
type input "*******"
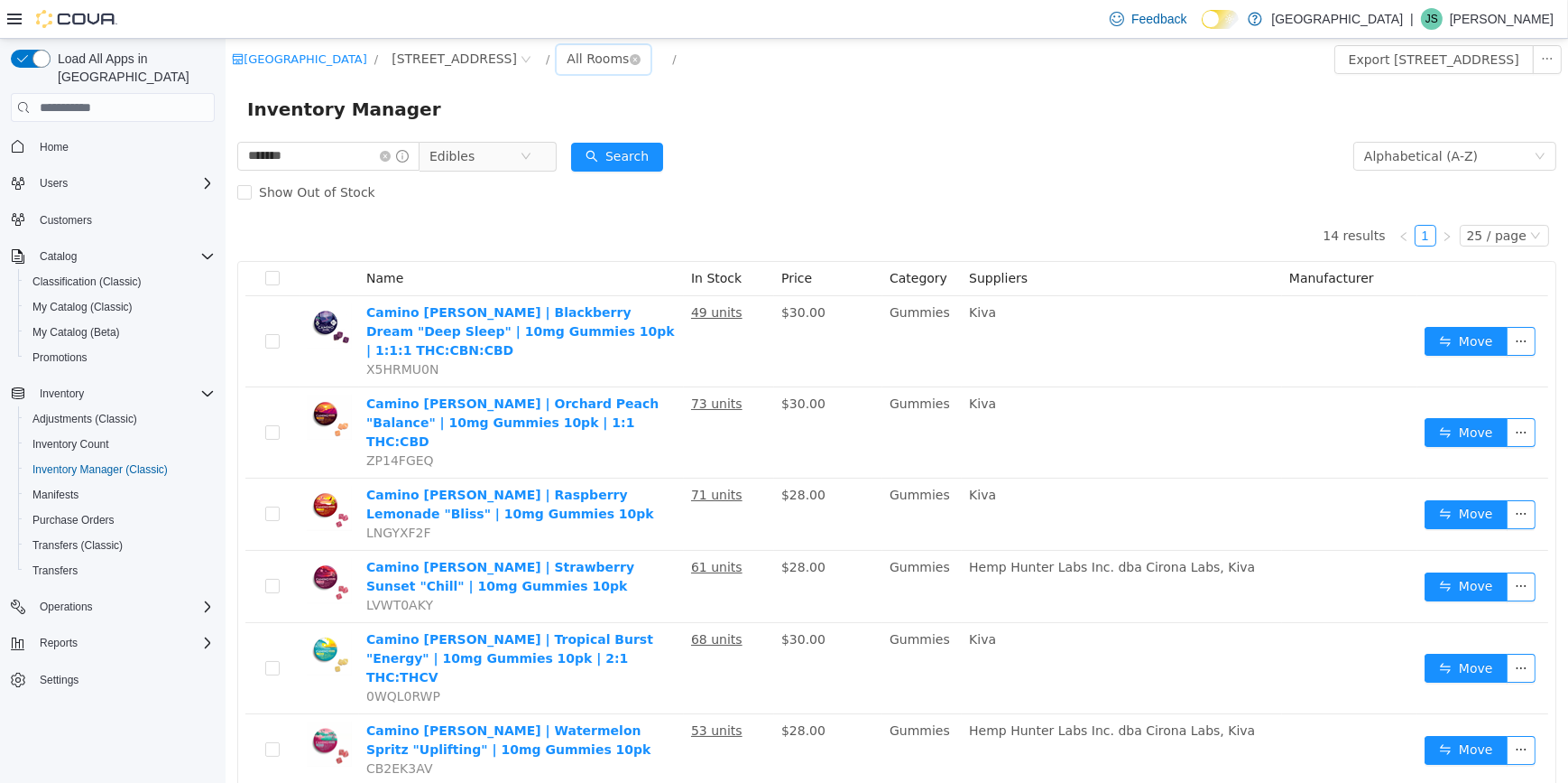
click at [566, 63] on div "All Rooms" at bounding box center [597, 59] width 63 height 27
click at [532, 117] on li "Front Room" at bounding box center [533, 123] width 109 height 28
click at [390, 158] on icon "icon: close-circle" at bounding box center [384, 156] width 11 height 11
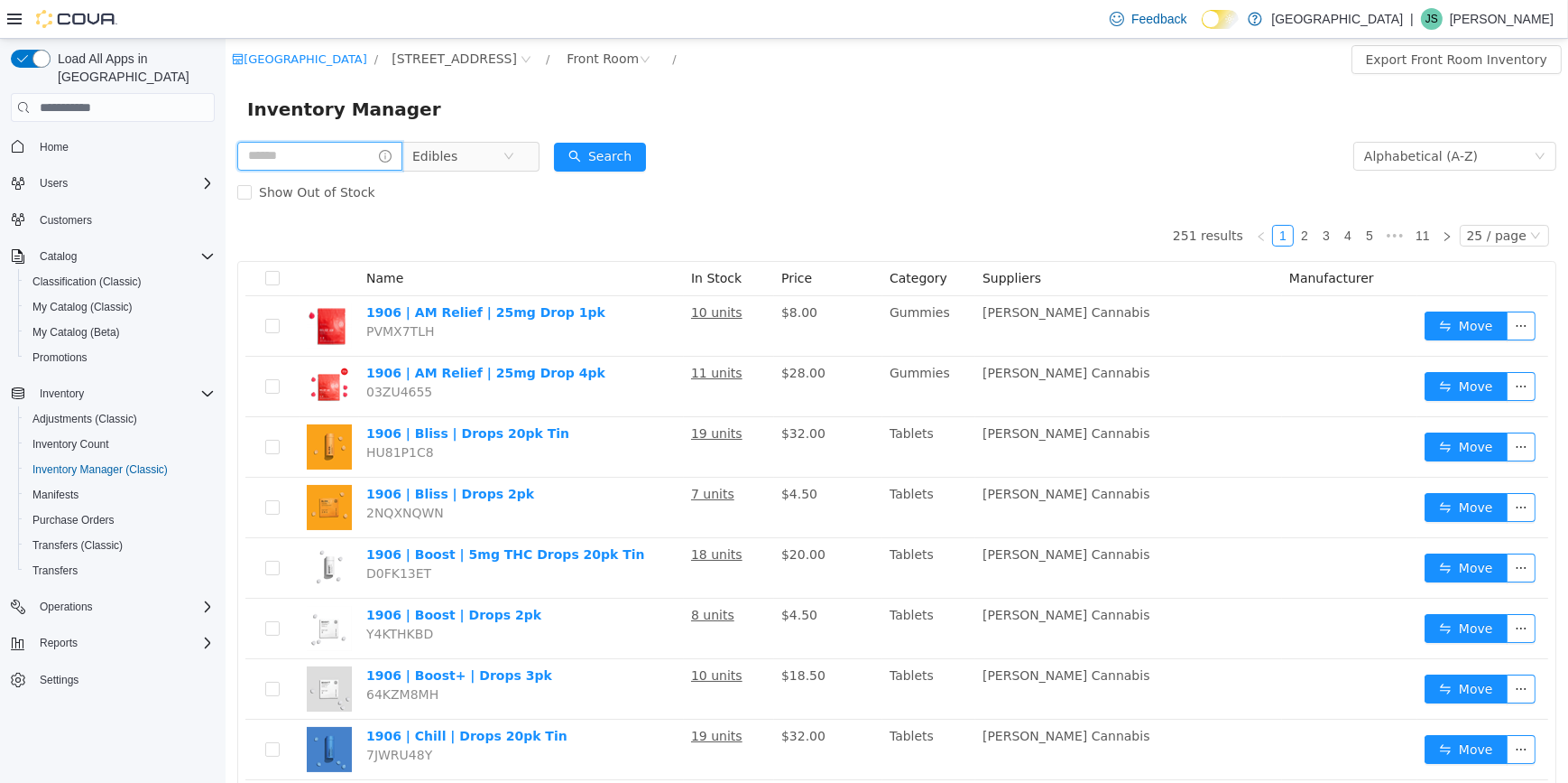
click at [306, 163] on input "text" at bounding box center [318, 156] width 166 height 28
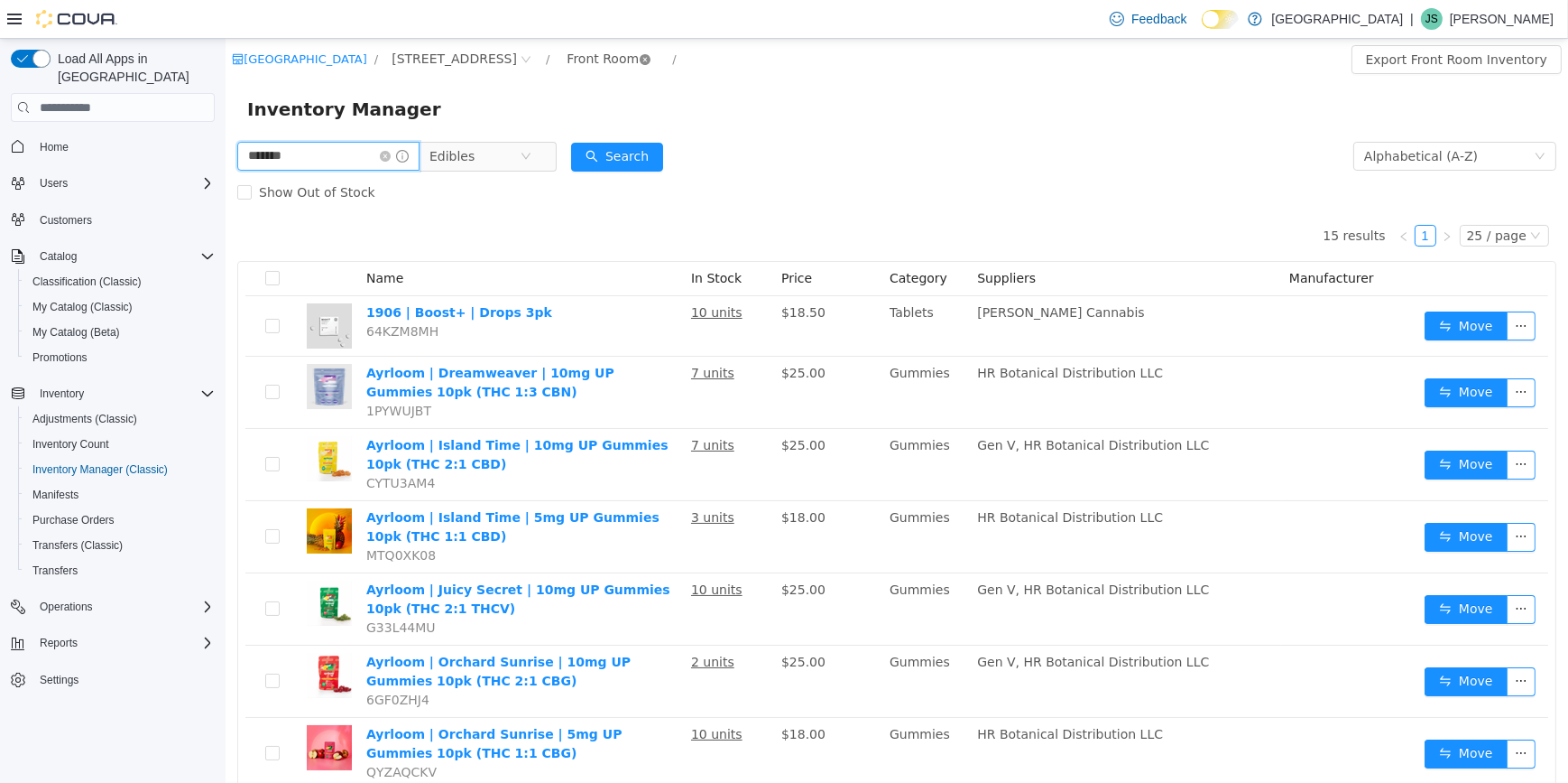
click at [639, 62] on icon "icon: close-circle" at bounding box center [643, 59] width 11 height 11
click at [361, 169] on input "*******" at bounding box center [327, 156] width 182 height 28
type input "*********"
click at [390, 157] on icon "icon: close-circle" at bounding box center [384, 156] width 11 height 11
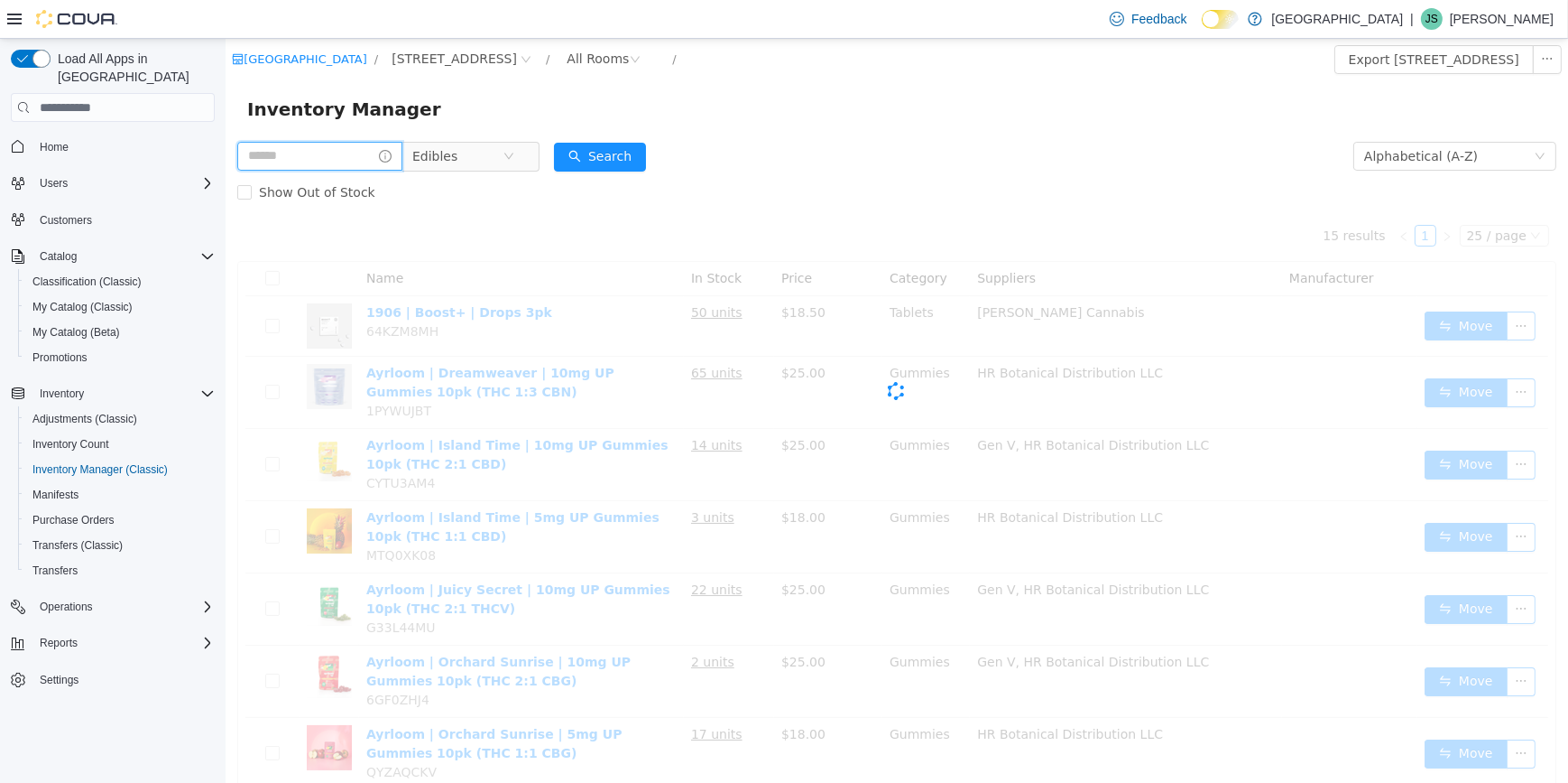
click at [373, 158] on input "text" at bounding box center [318, 156] width 166 height 28
